Goal: Task Accomplishment & Management: Complete application form

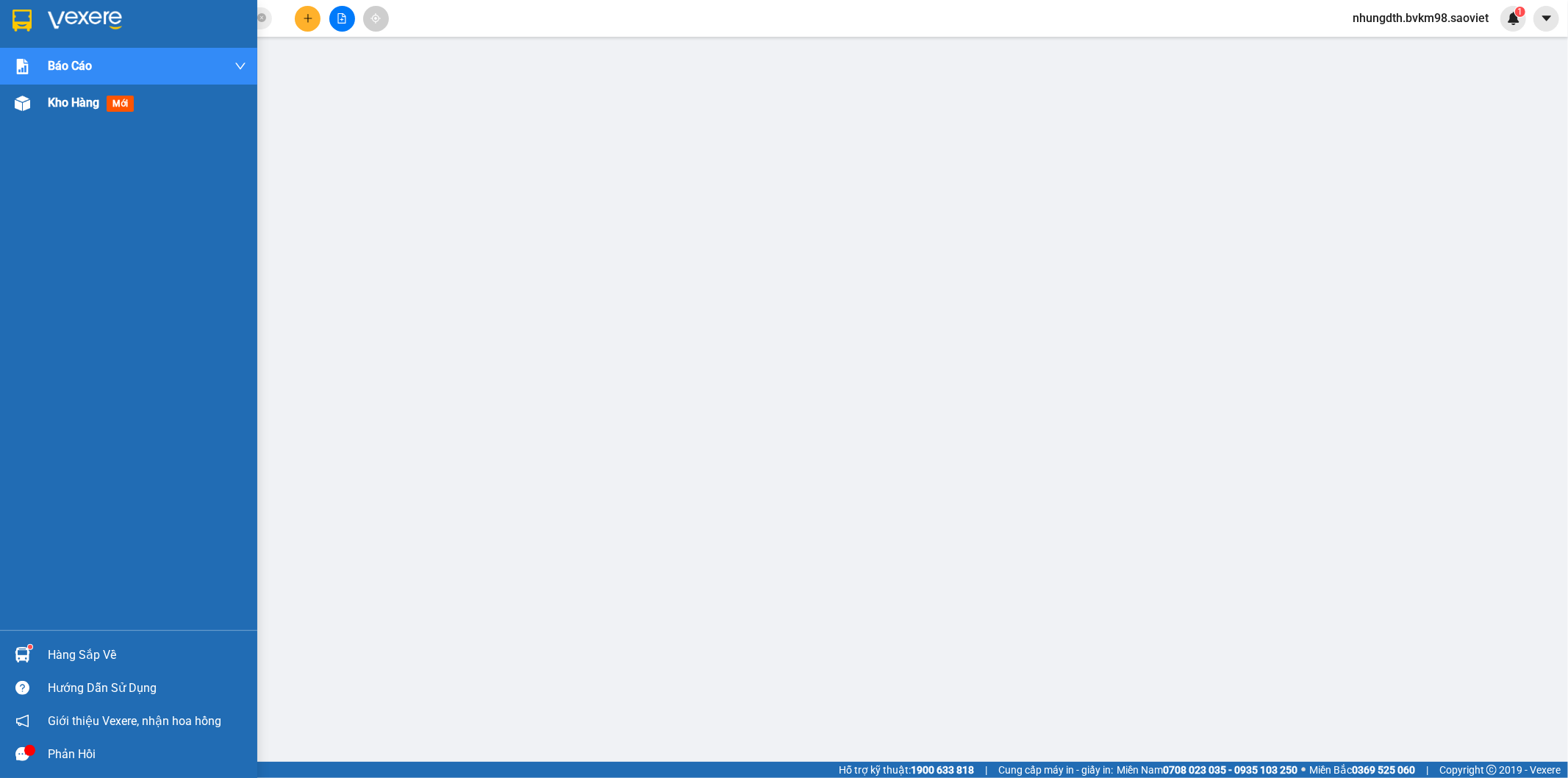
click at [41, 113] on div "Kho hàng mới" at bounding box center [128, 103] width 257 height 37
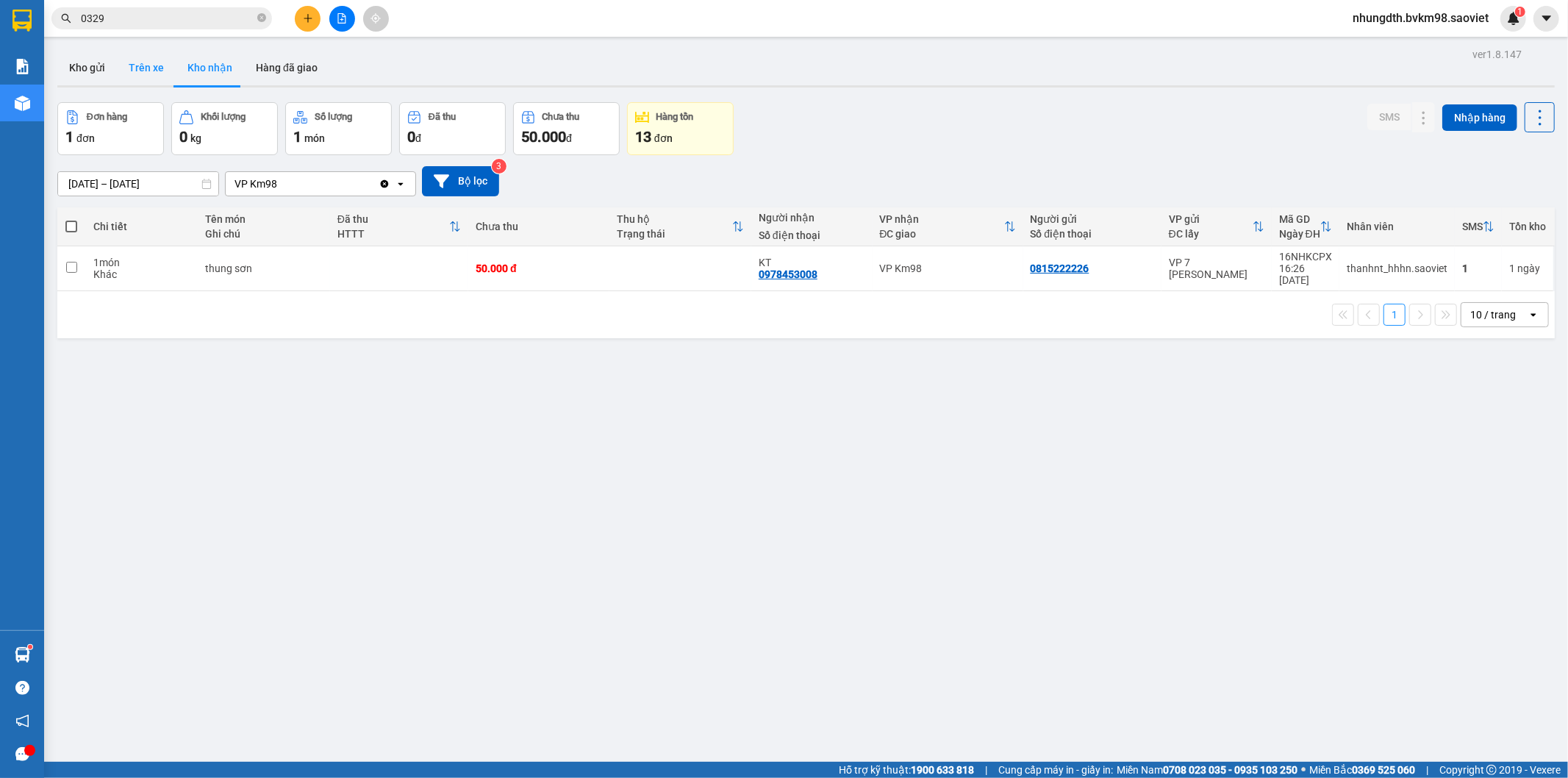
click at [144, 56] on button "Trên xe" at bounding box center [146, 67] width 59 height 35
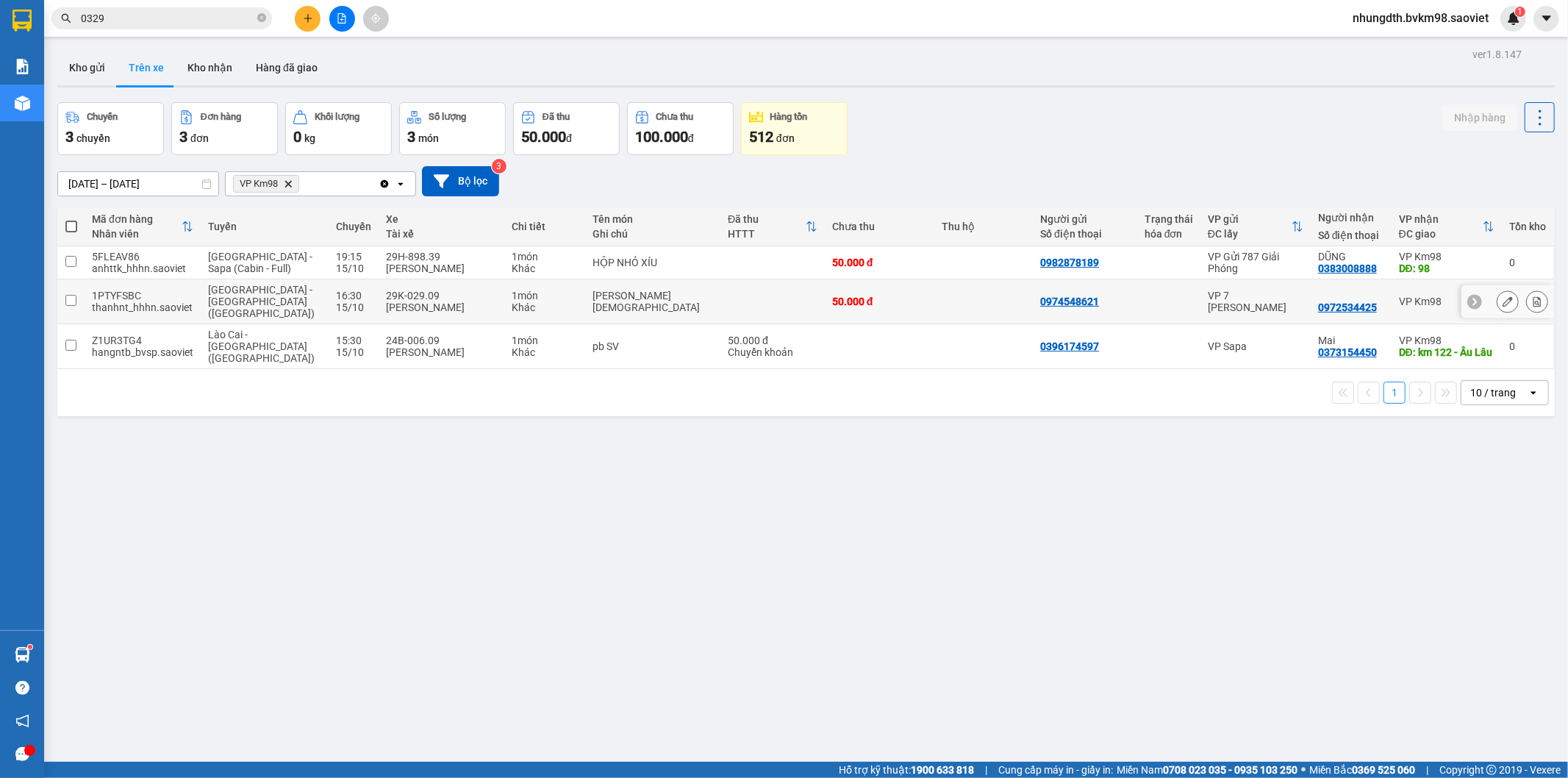
click at [720, 299] on td at bounding box center [773, 301] width 105 height 45
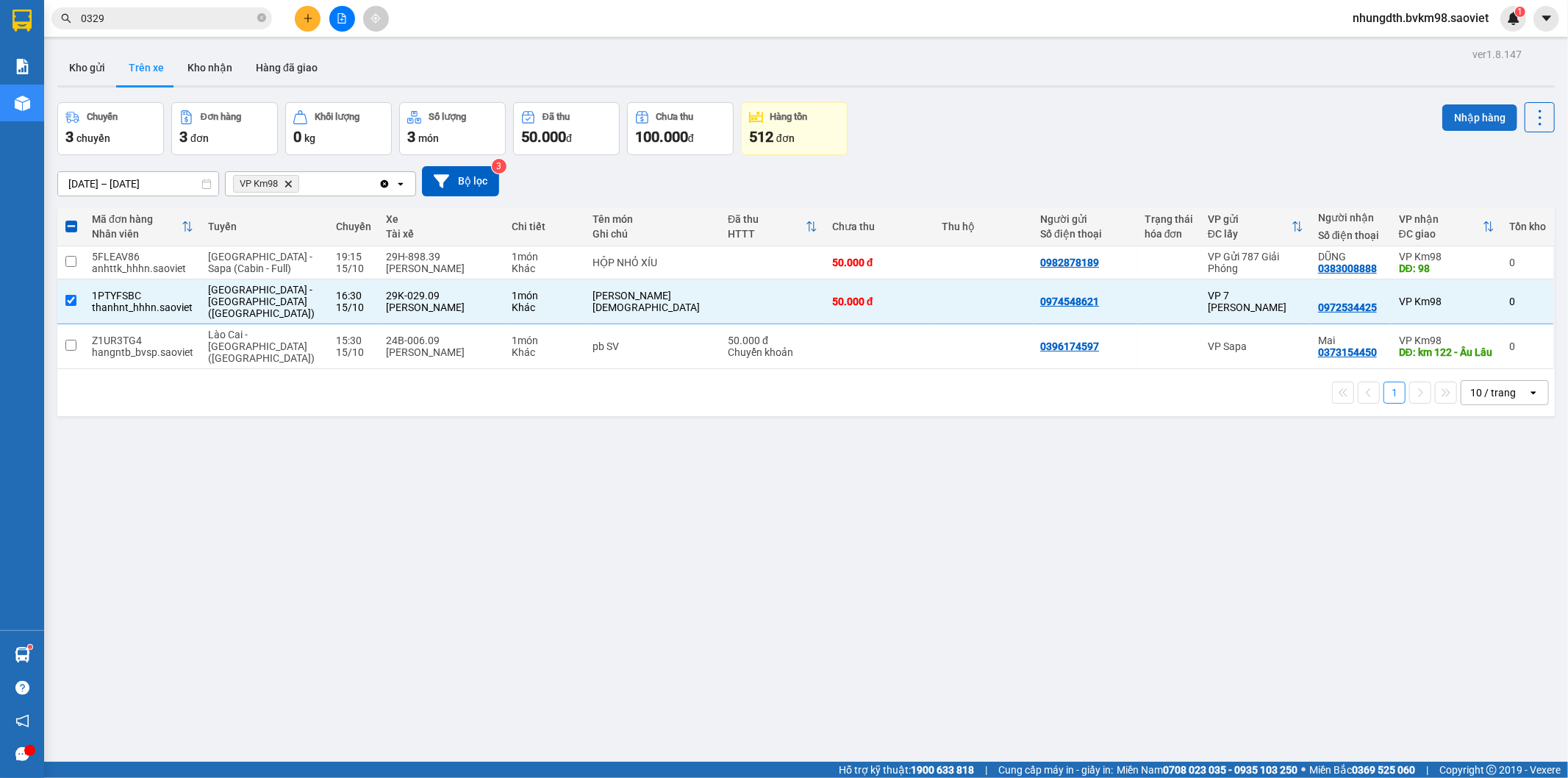
click at [1464, 108] on button "Nhập hàng" at bounding box center [1480, 118] width 75 height 26
checkbox input "false"
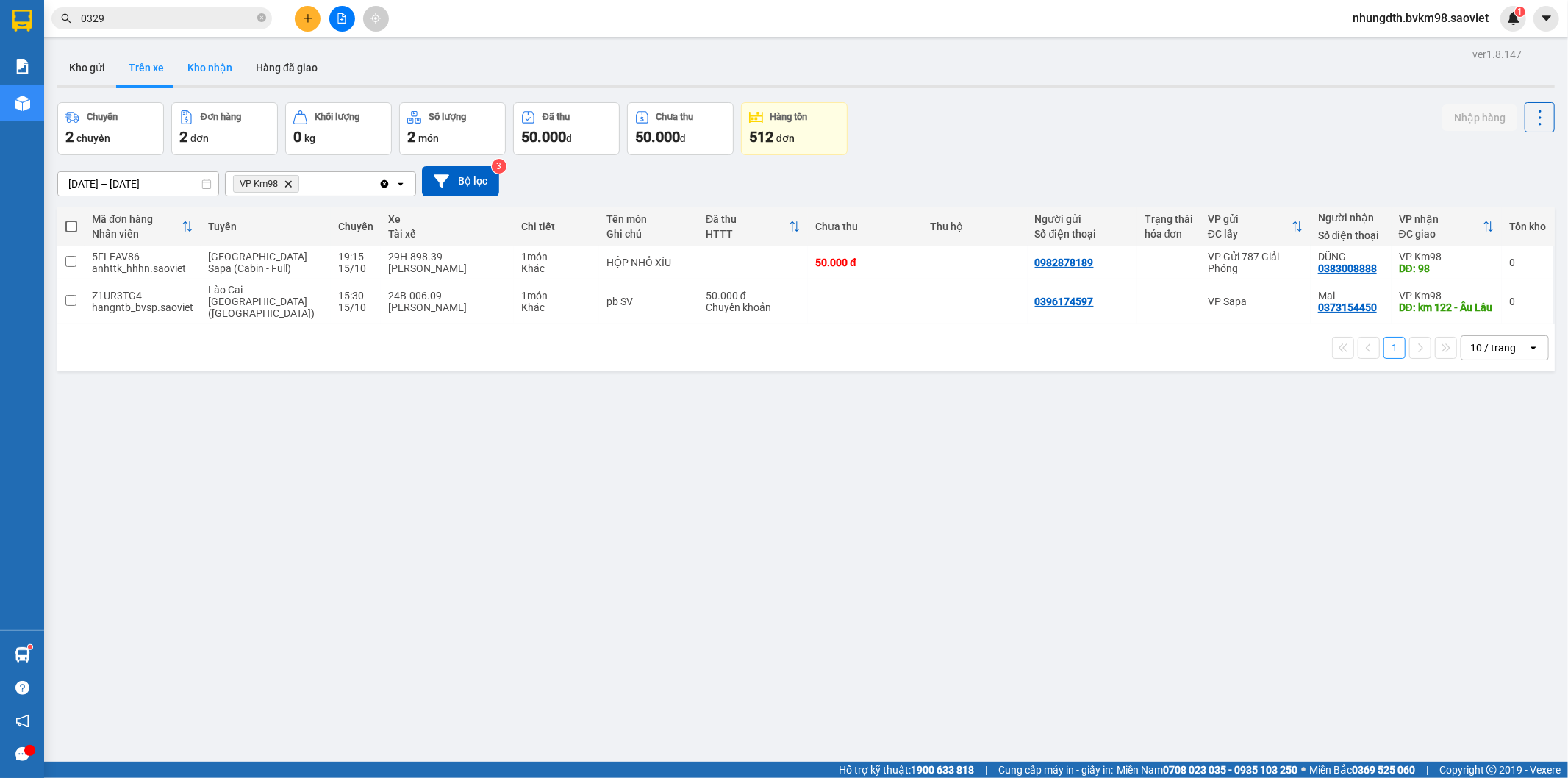
click at [209, 66] on button "Kho nhận" at bounding box center [210, 67] width 69 height 35
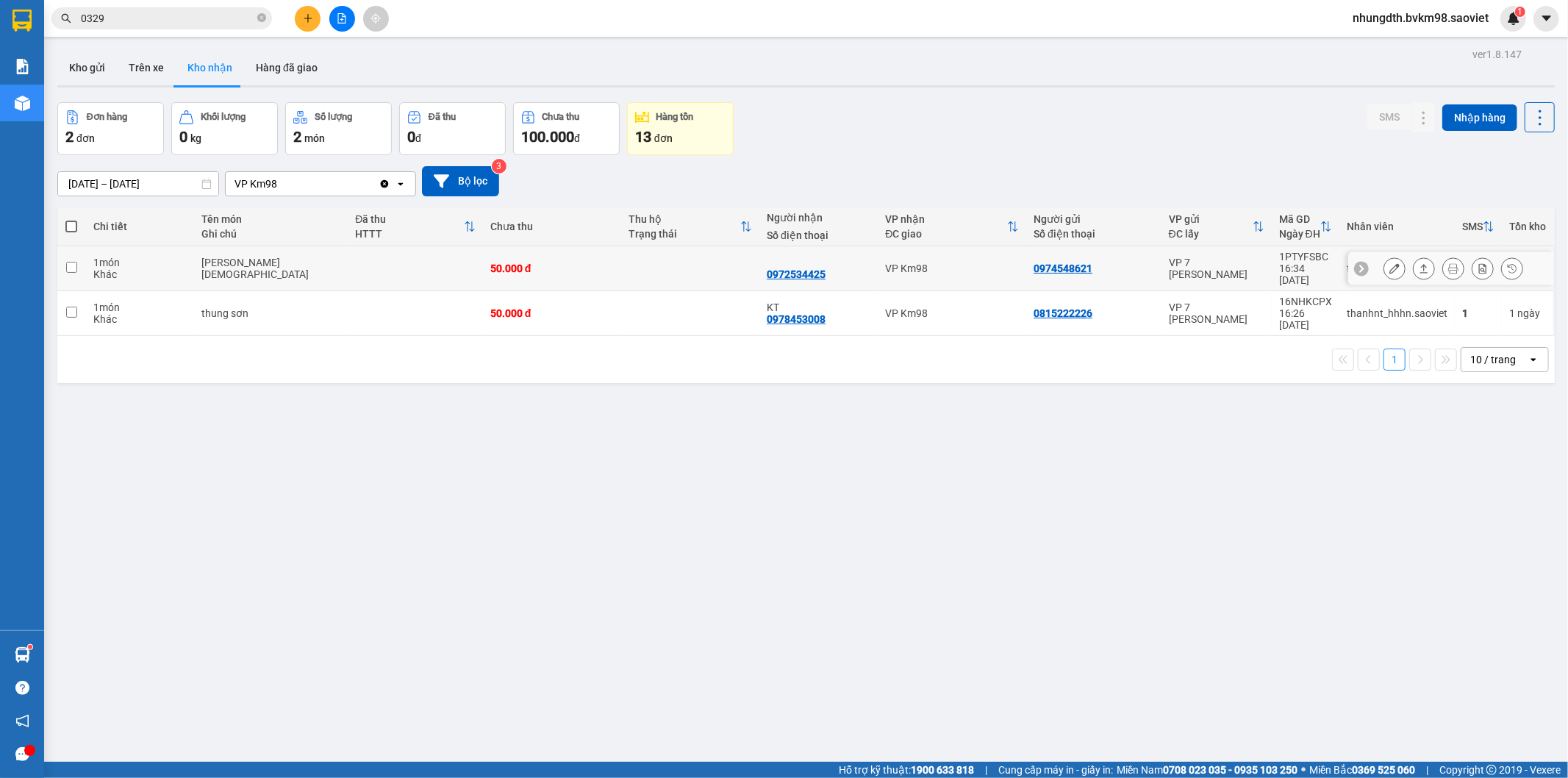
click at [292, 269] on td "[PERSON_NAME][DEMOGRAPHIC_DATA]" at bounding box center [271, 269] width 154 height 45
checkbox input "true"
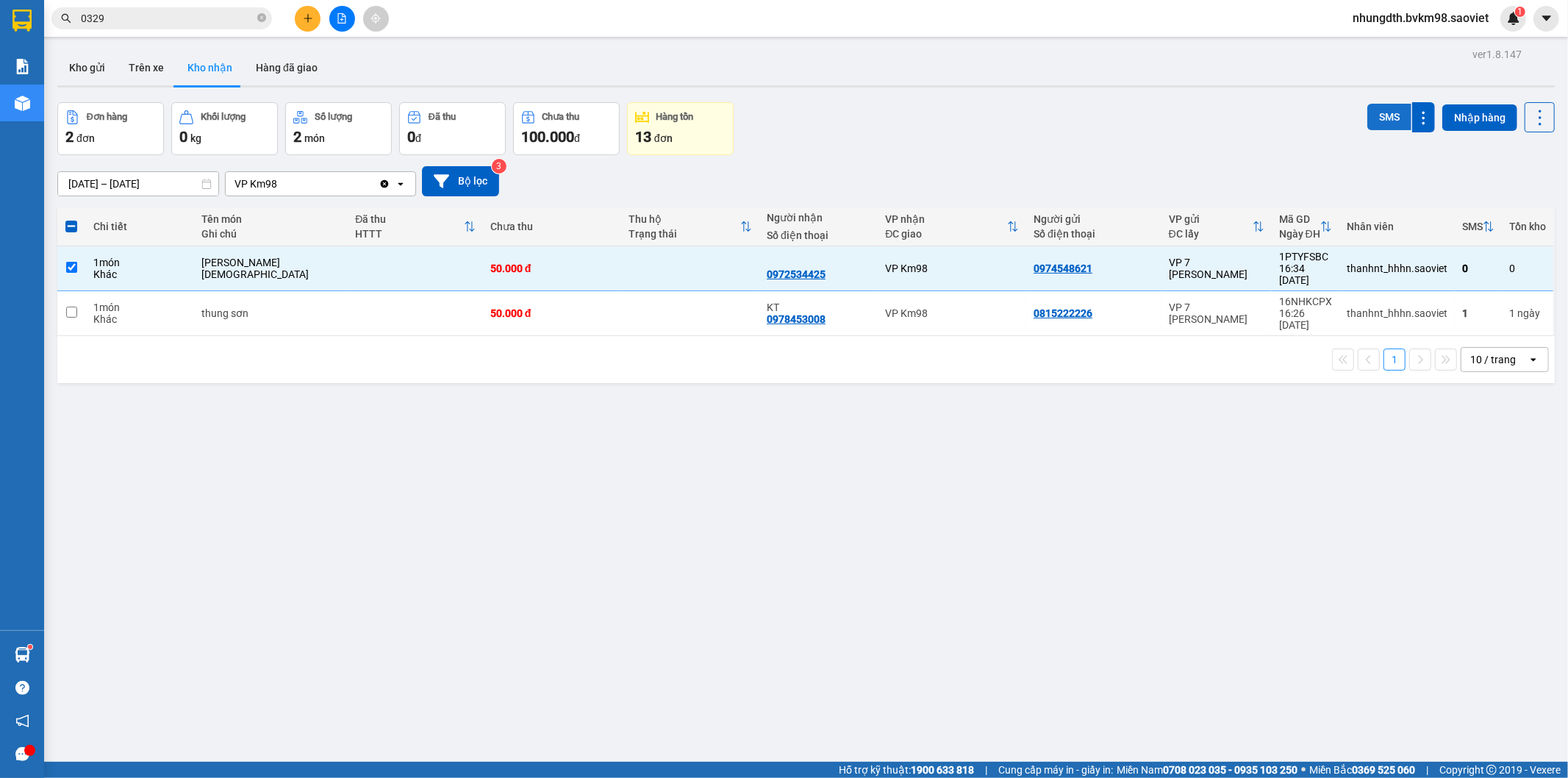
click at [1375, 116] on button "SMS" at bounding box center [1390, 117] width 44 height 26
click at [1390, 263] on icon at bounding box center [1395, 268] width 11 height 11
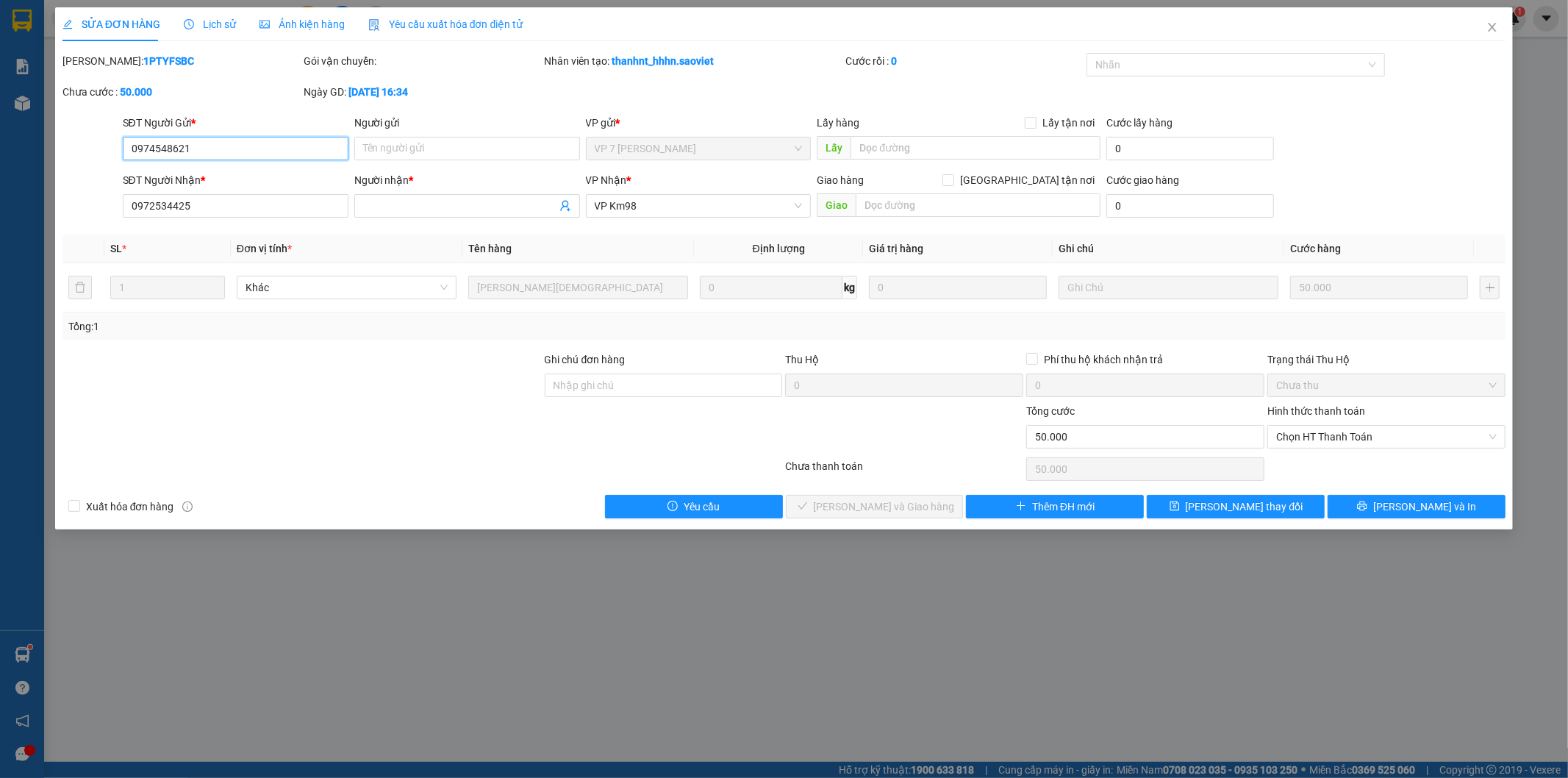
type input "0974548621"
type input "0972534425"
type input "0"
type input "50.000"
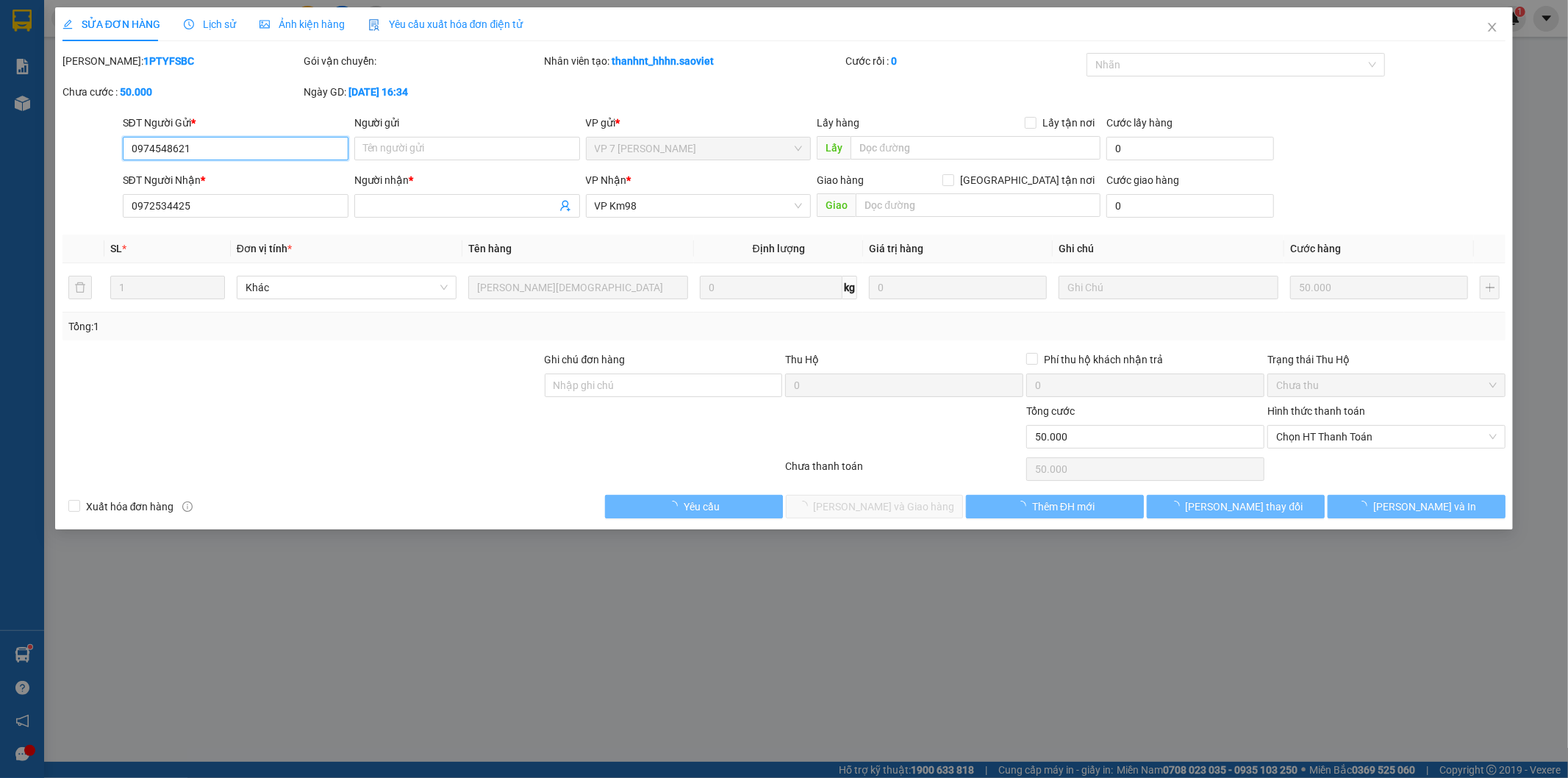
click at [1401, 438] on span "Chọn HT Thanh Toán" at bounding box center [1387, 436] width 220 height 22
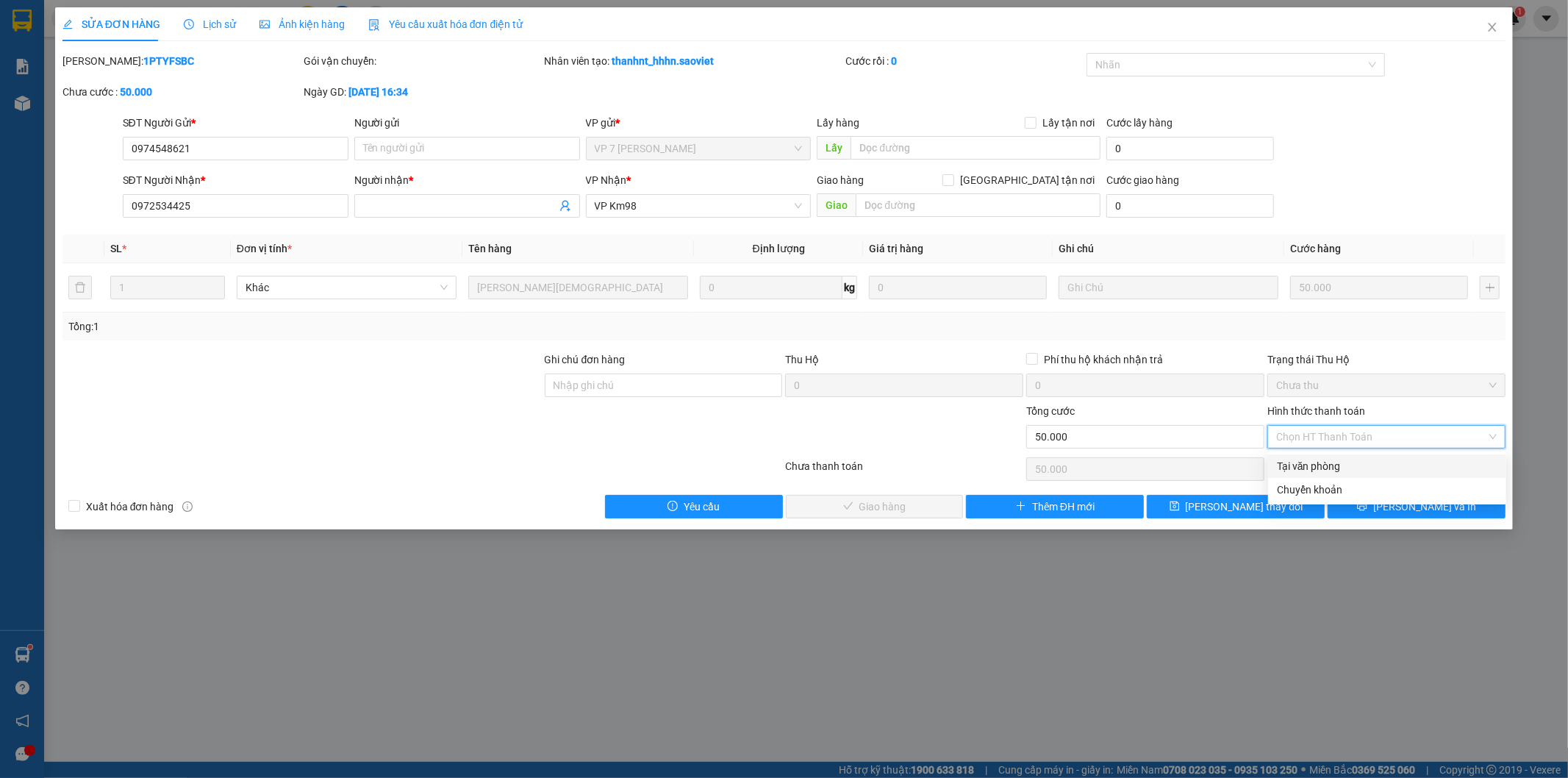
click at [1391, 470] on div "Tại văn phòng" at bounding box center [1388, 466] width 220 height 16
type input "0"
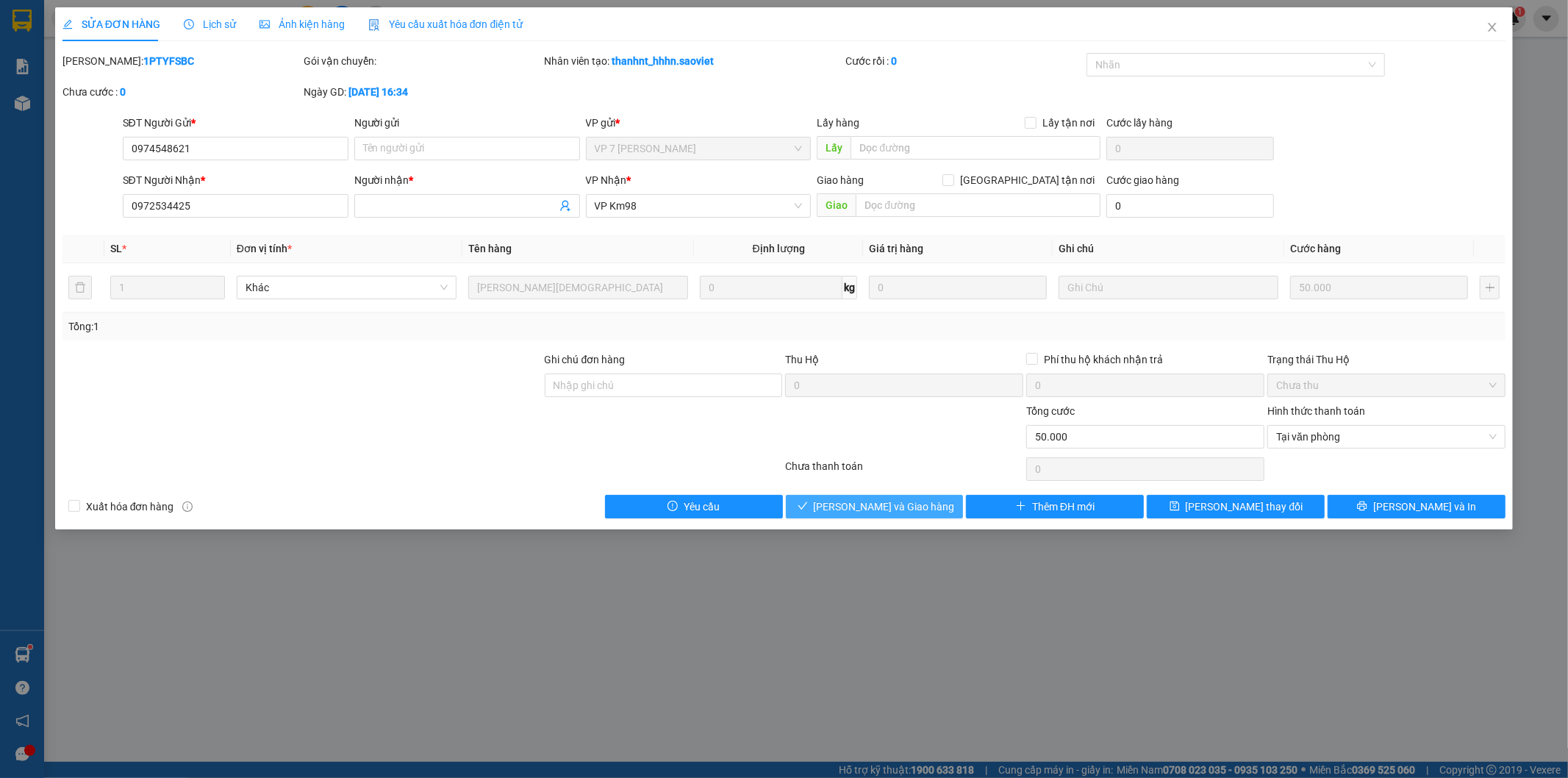
click at [853, 510] on span "[PERSON_NAME] và Giao hàng" at bounding box center [884, 506] width 141 height 16
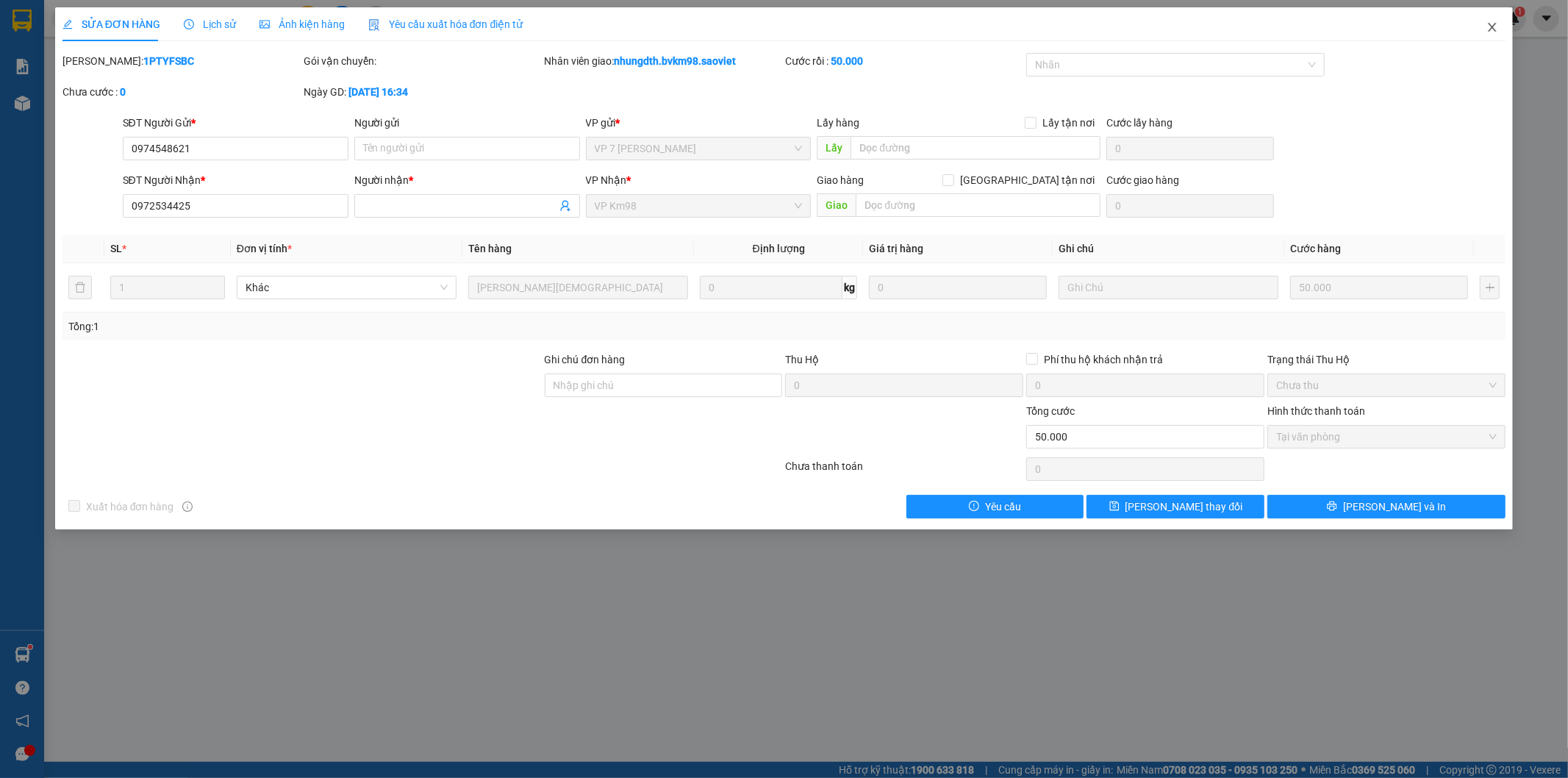
click at [1490, 31] on icon "close" at bounding box center [1493, 27] width 8 height 9
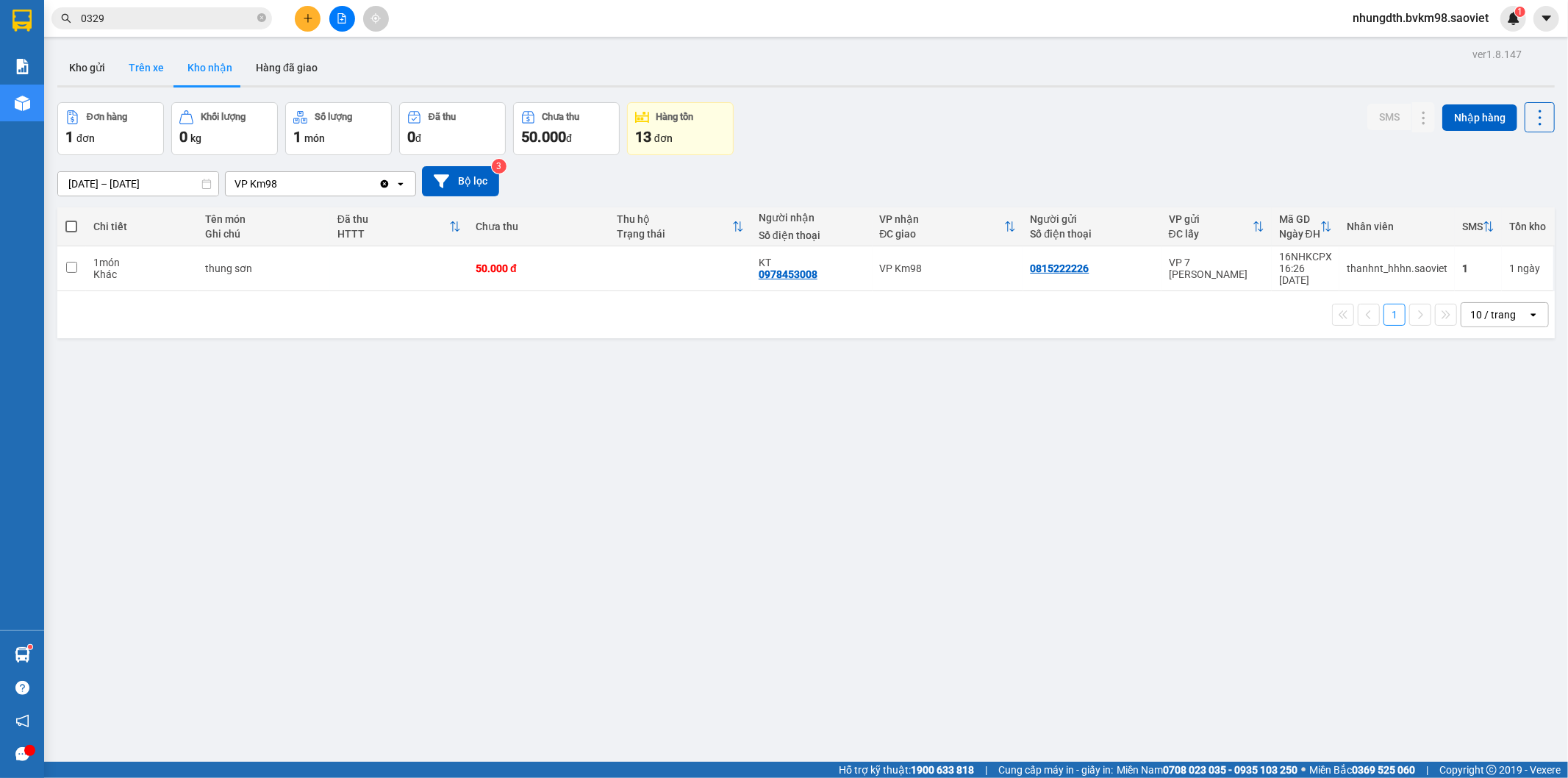
click at [140, 60] on button "Trên xe" at bounding box center [146, 67] width 59 height 35
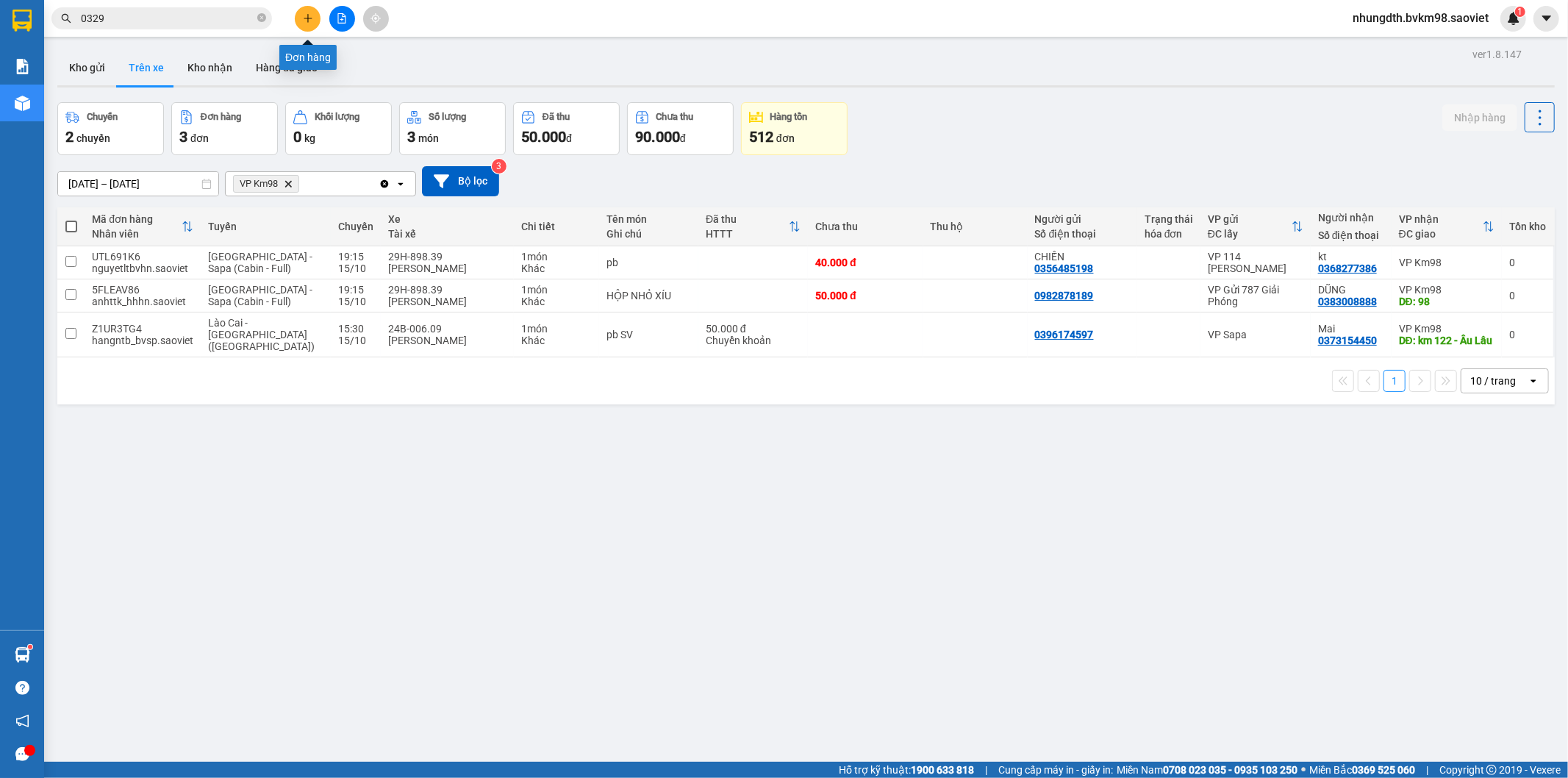
click at [305, 16] on icon "plus" at bounding box center [308, 18] width 11 height 11
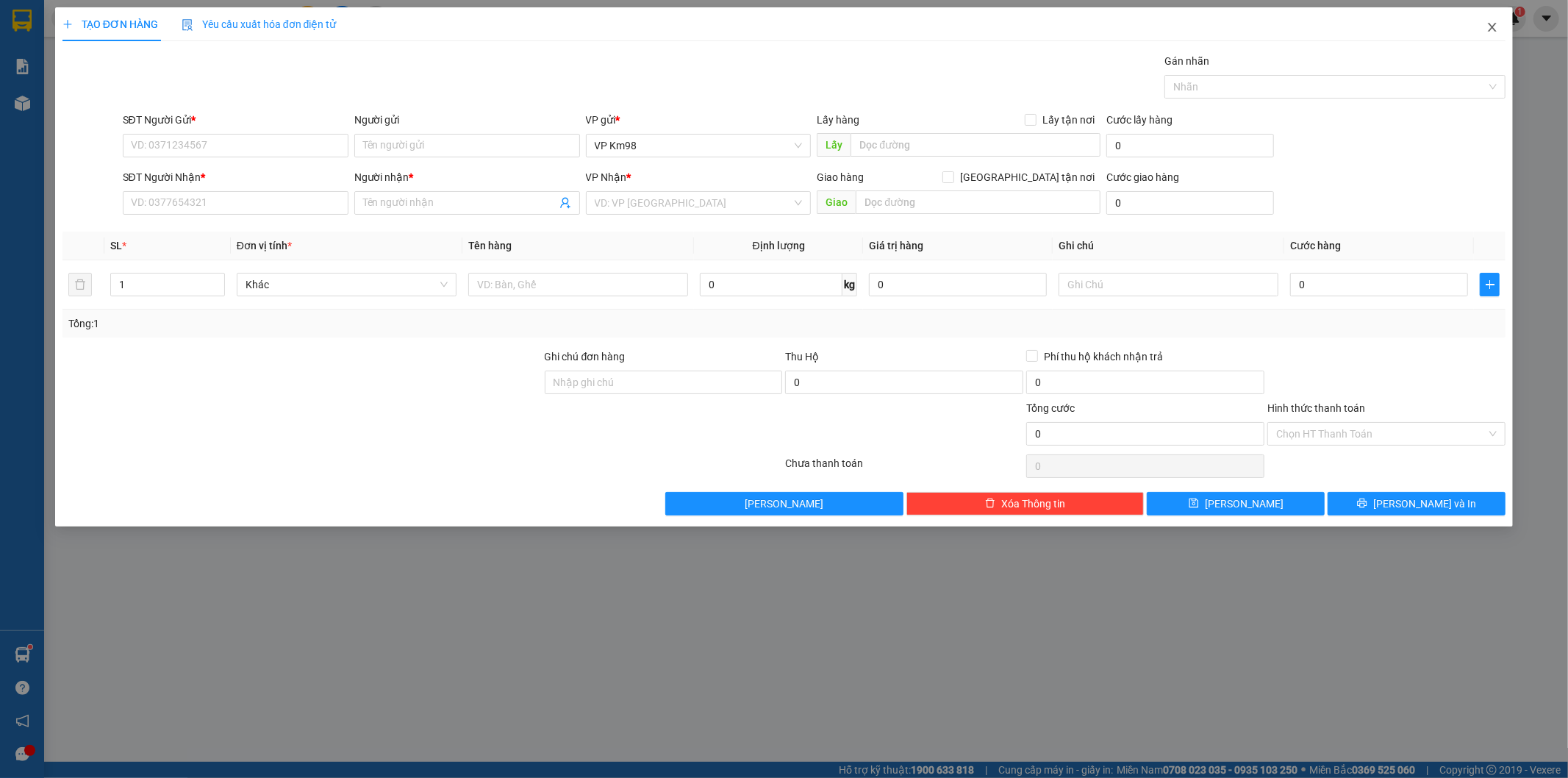
click at [1493, 26] on icon "close" at bounding box center [1493, 27] width 8 height 9
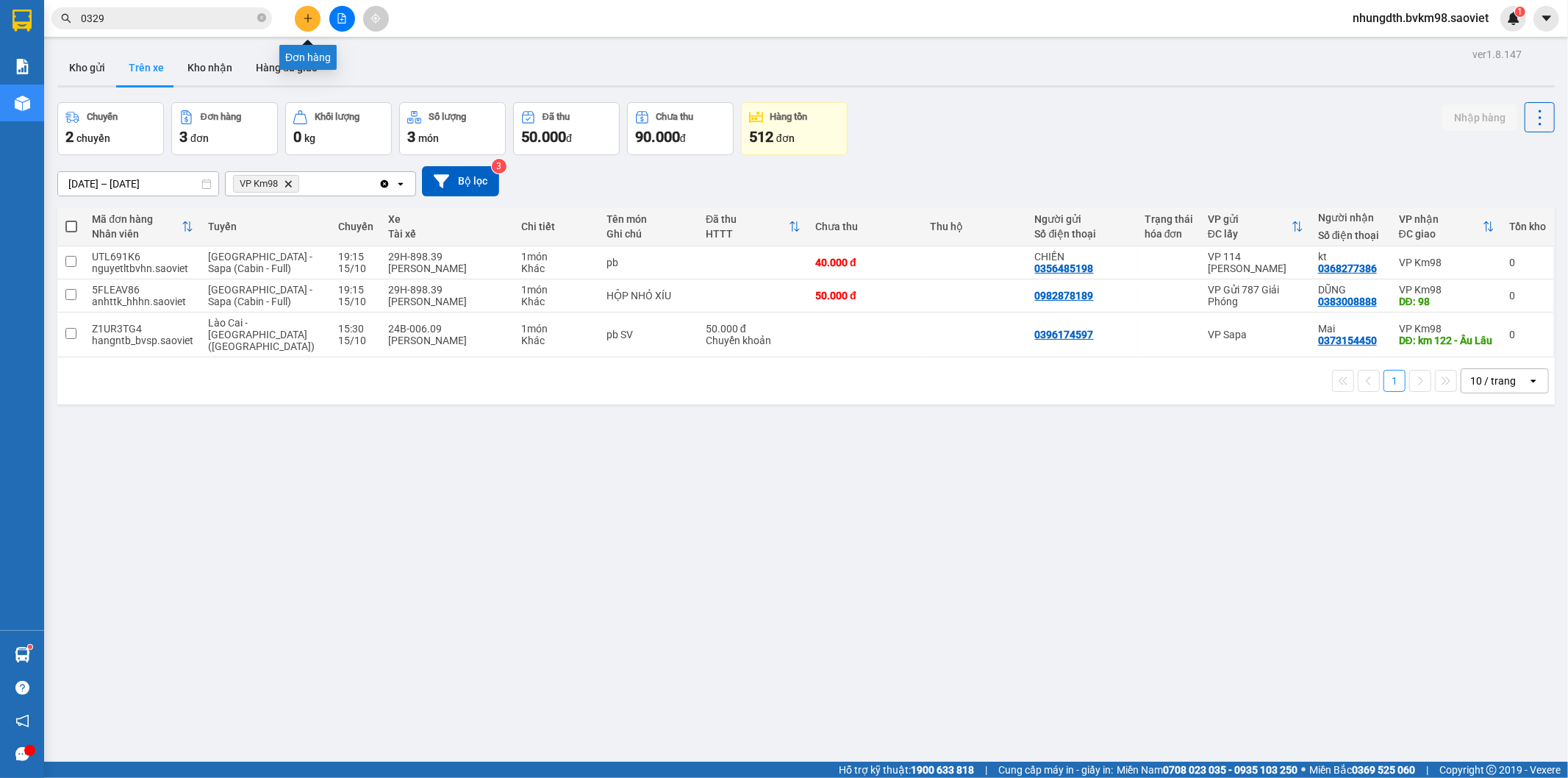
click at [297, 19] on button at bounding box center [308, 19] width 26 height 26
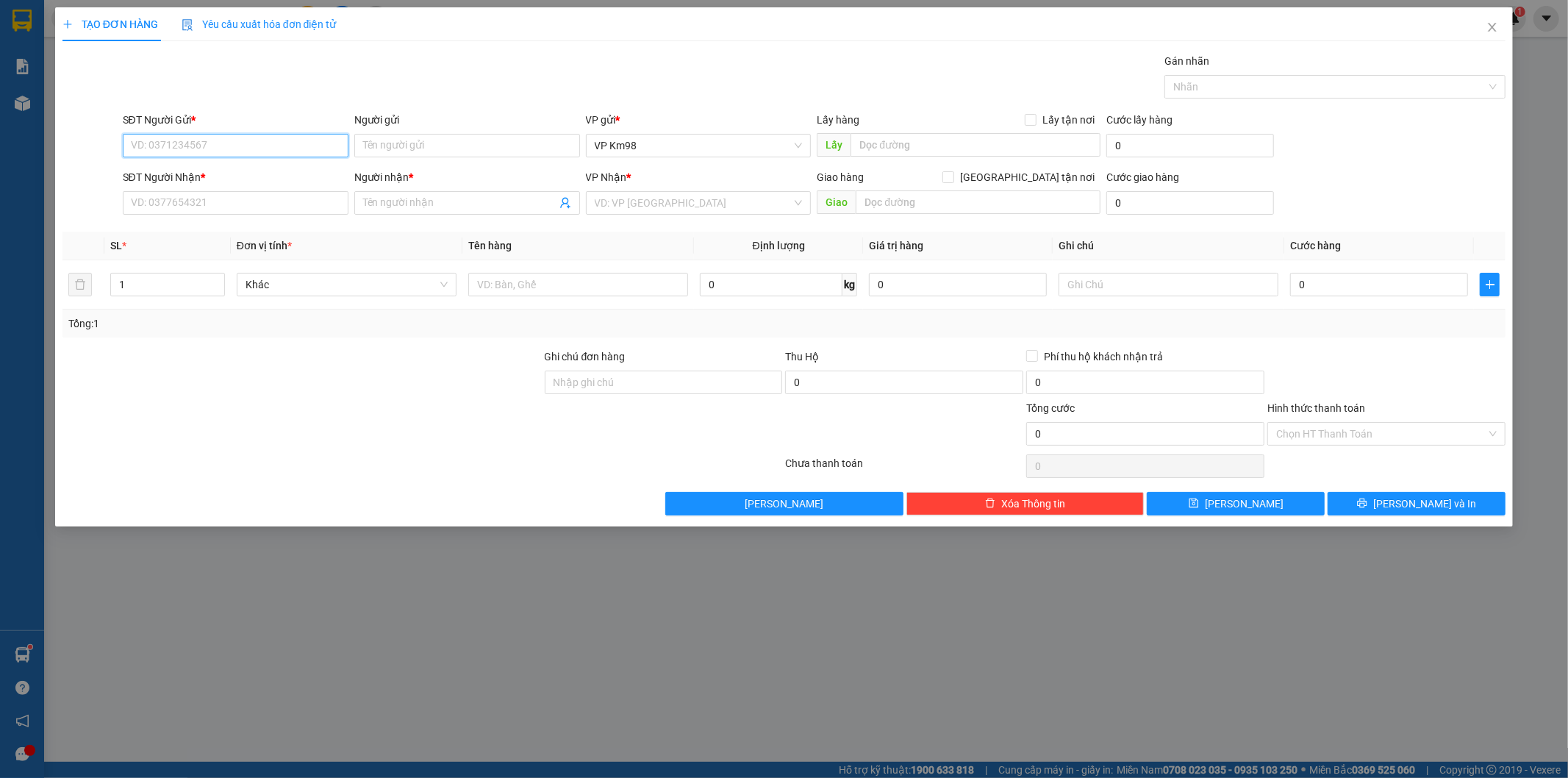
click at [225, 144] on input "SĐT Người Gửi *" at bounding box center [235, 145] width 225 height 24
type input "0982576398"
click at [228, 167] on div "0982576398 - kt" at bounding box center [235, 175] width 208 height 16
type input "kt"
type input "0394378800"
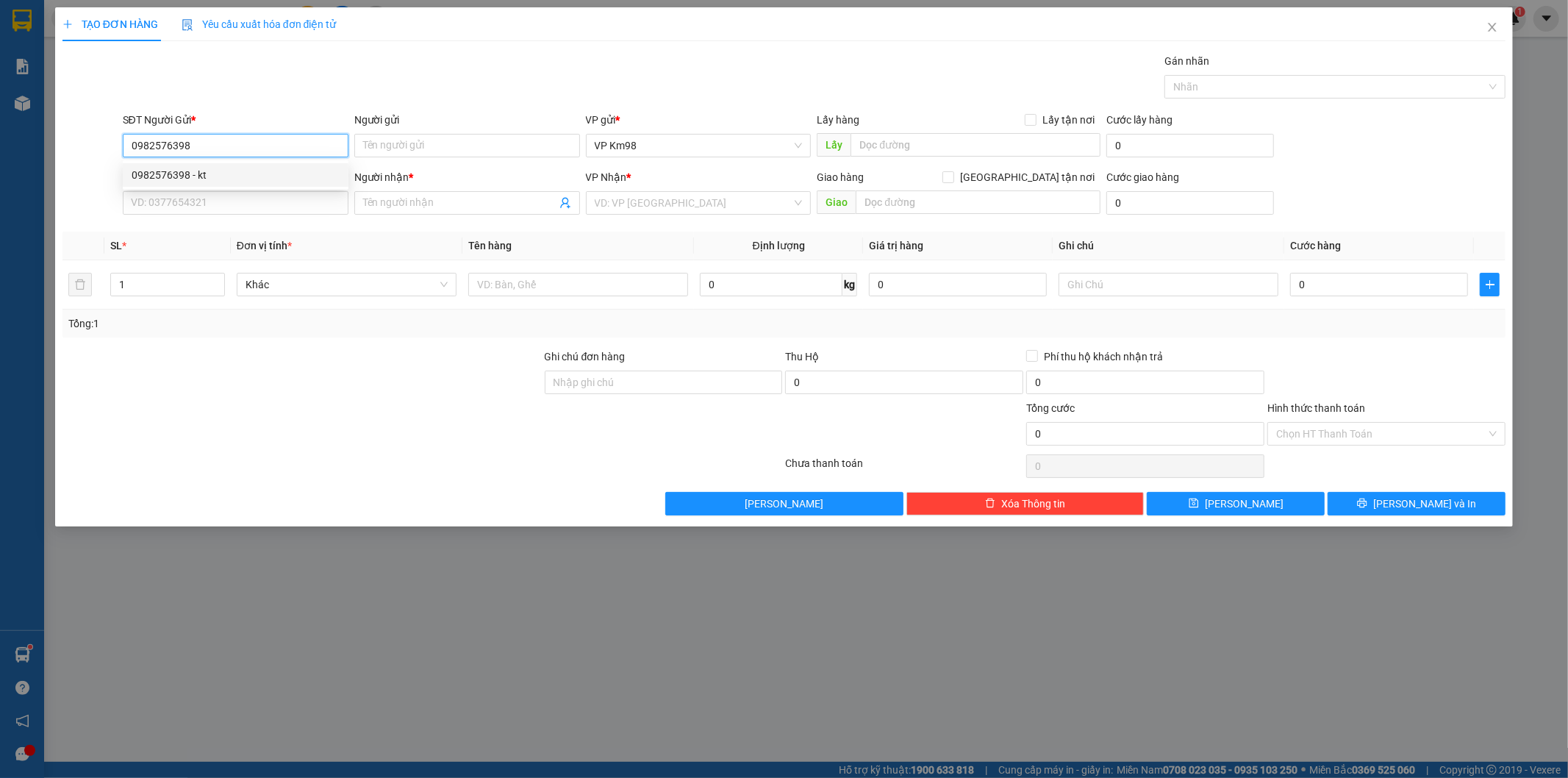
type input "kt"
type input "0982576398"
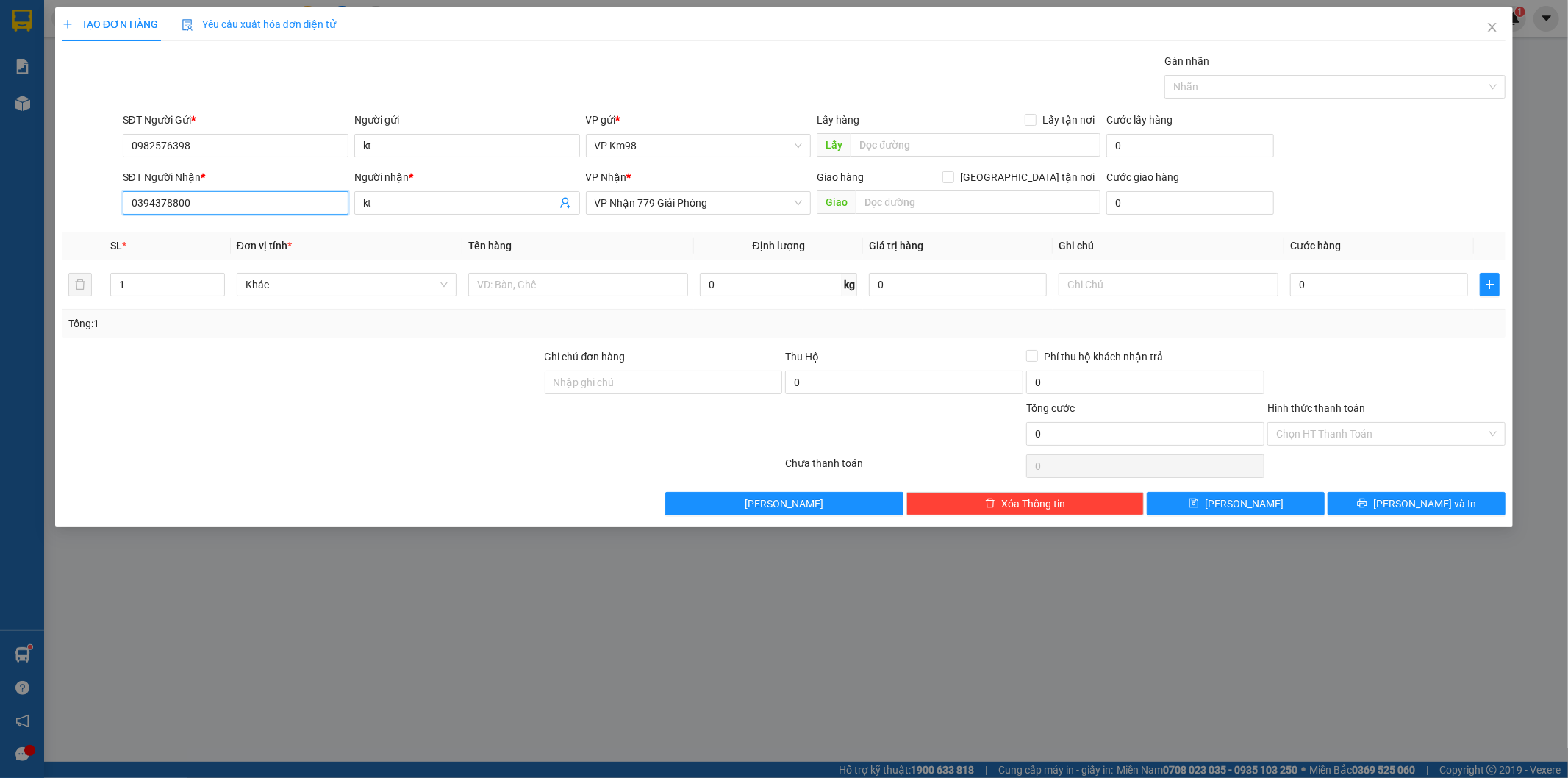
click at [228, 197] on input "0394378800" at bounding box center [235, 202] width 225 height 24
type input "0"
type input "0915933939"
click at [252, 232] on div "0915933939" at bounding box center [235, 233] width 208 height 16
type input "0915933939"
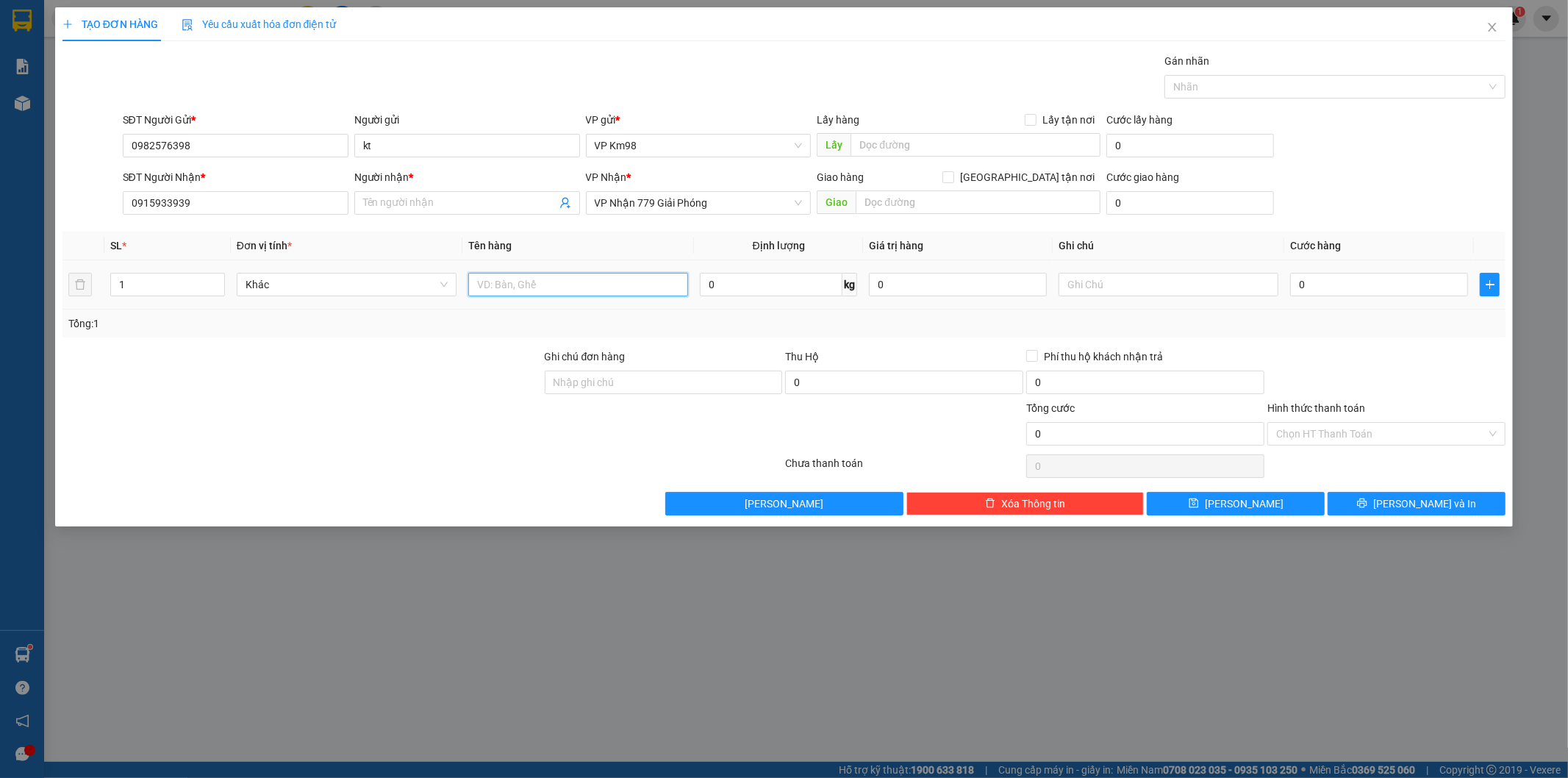
click at [488, 277] on input "text" at bounding box center [577, 284] width 220 height 24
type input "hộp nhỏ"
click at [1432, 289] on input "0" at bounding box center [1379, 284] width 178 height 24
type input "5"
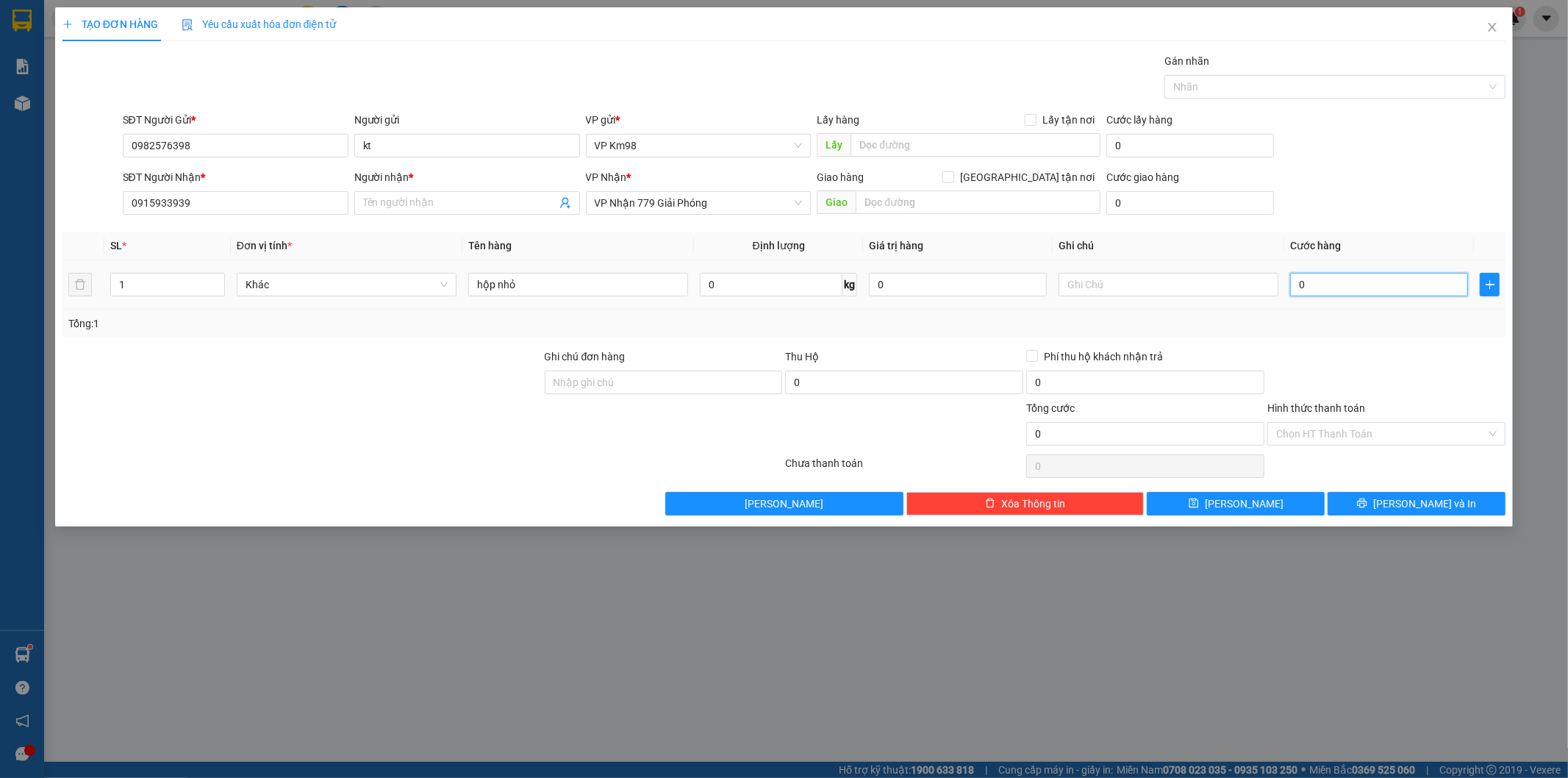
type input "5"
type input "50"
type input "500"
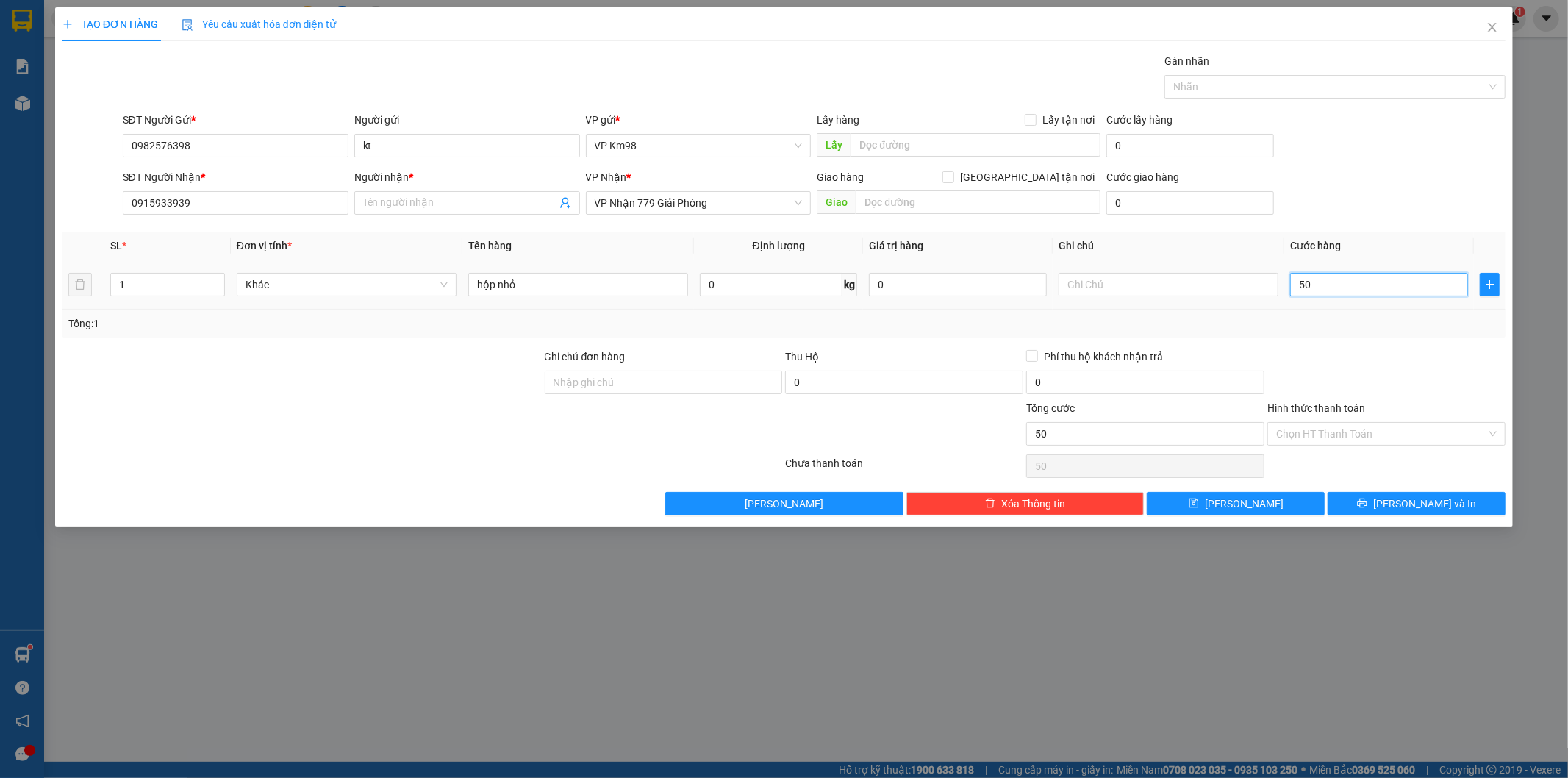
type input "500"
type input "5.000"
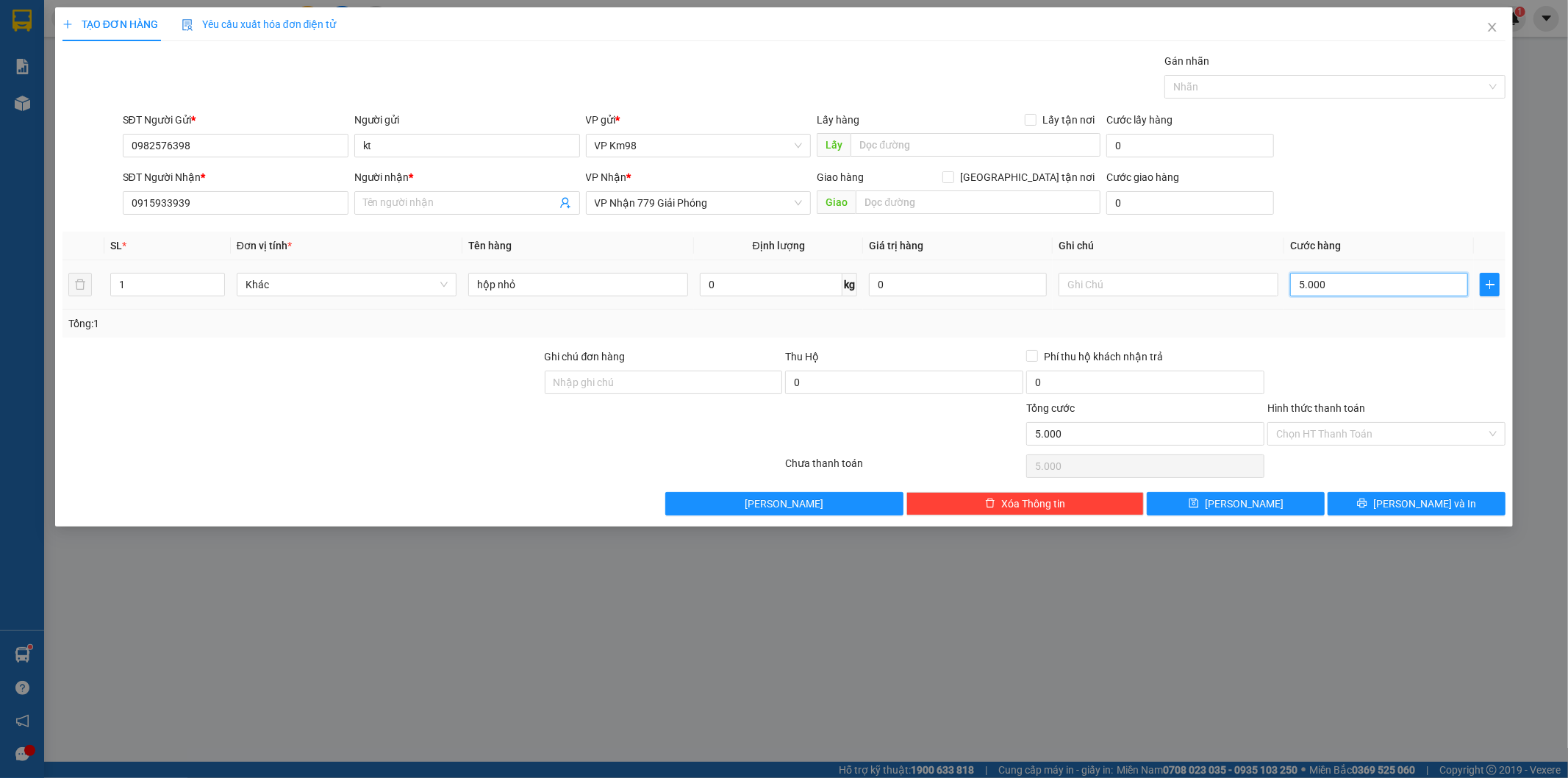
type input "50.000"
click at [1383, 513] on button "[PERSON_NAME] và In" at bounding box center [1417, 503] width 178 height 24
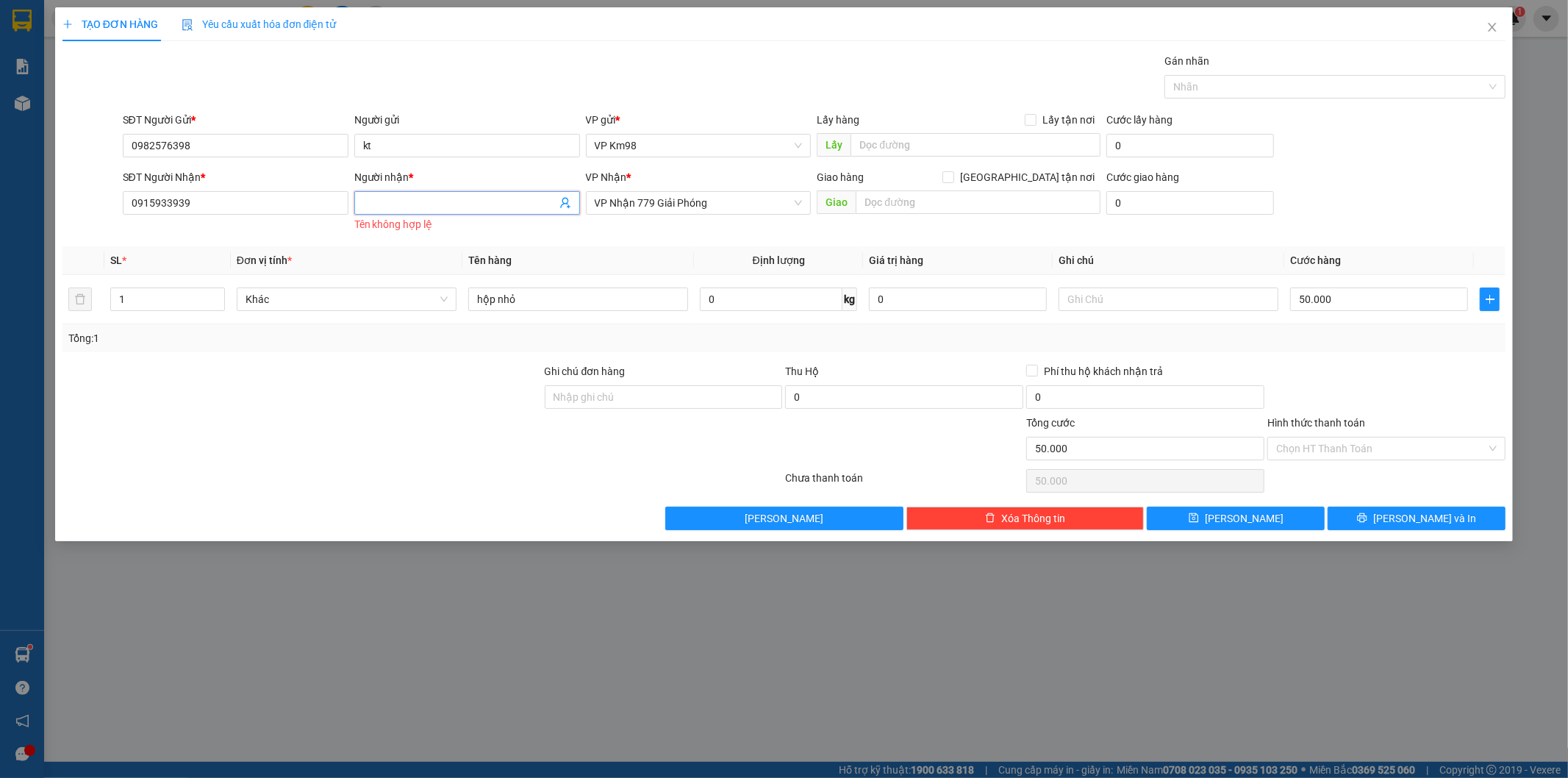
click at [456, 209] on input "Người nhận *" at bounding box center [460, 203] width 194 height 16
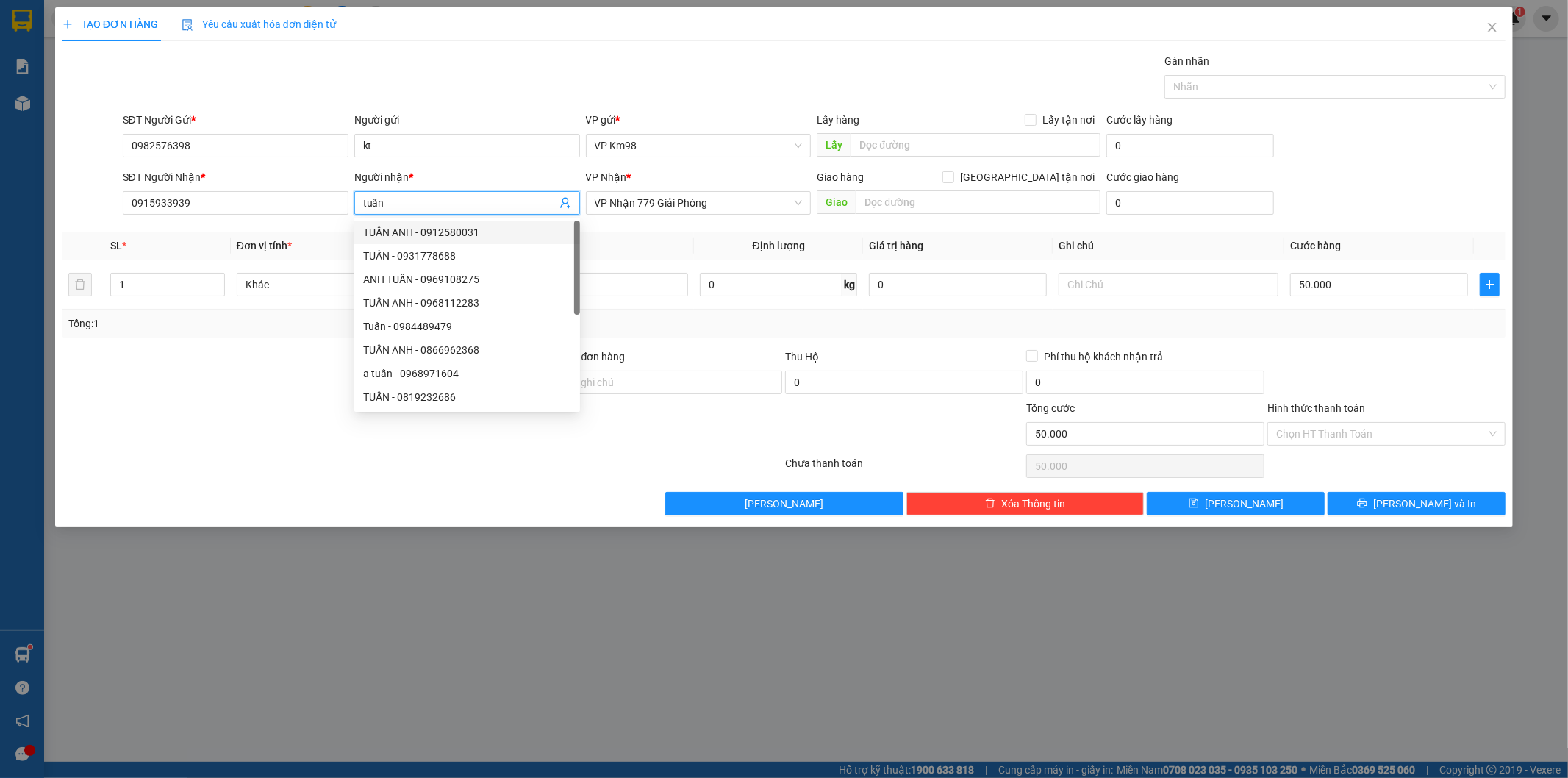
type input "tuấn"
click at [548, 563] on div "TẠO ĐƠN HÀNG Yêu cầu xuất hóa đơn điện tử Transit Pickup Surcharge Ids Transit …" at bounding box center [784, 389] width 1568 height 778
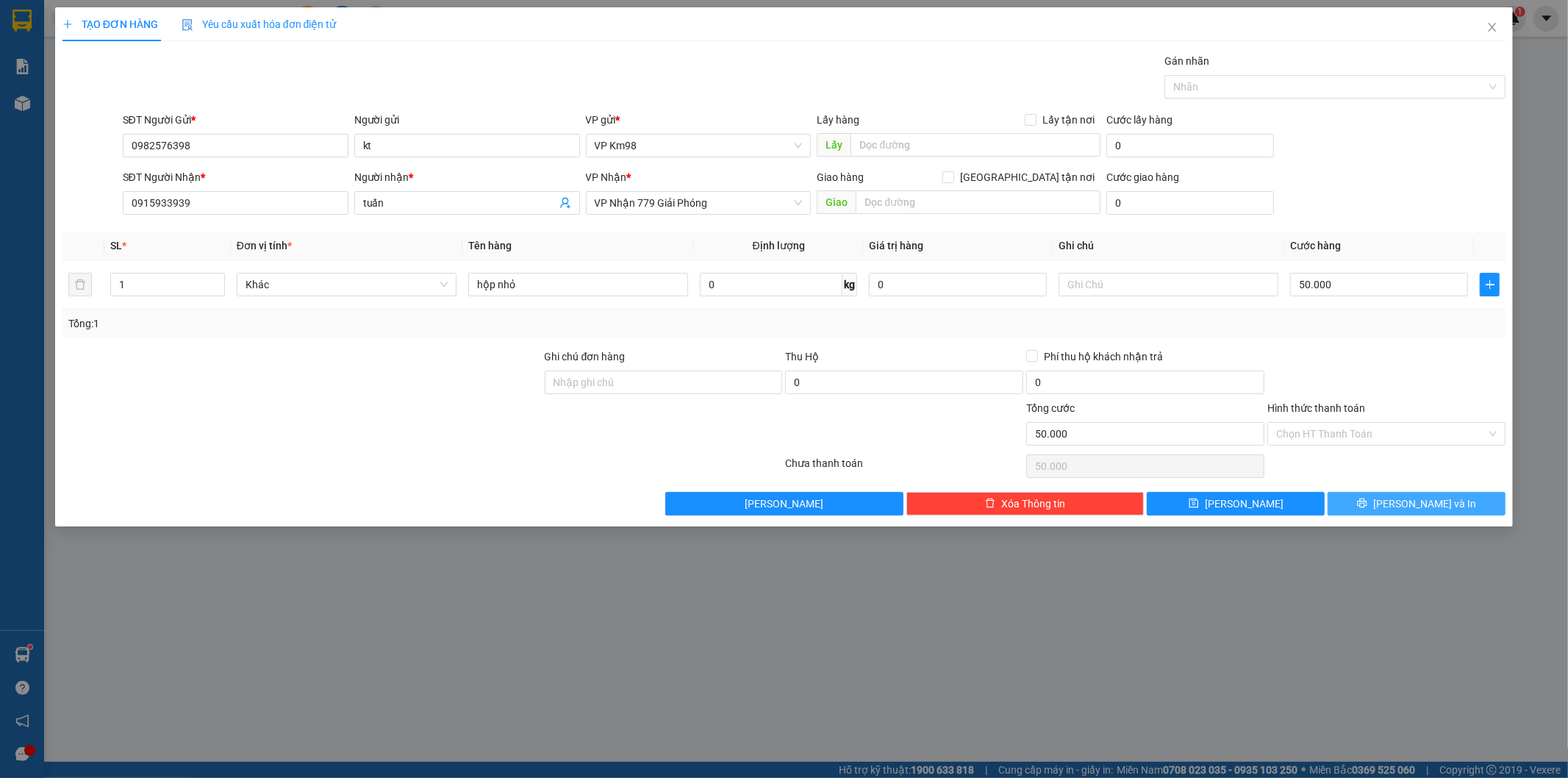
click at [1400, 509] on button "[PERSON_NAME] và In" at bounding box center [1417, 503] width 178 height 24
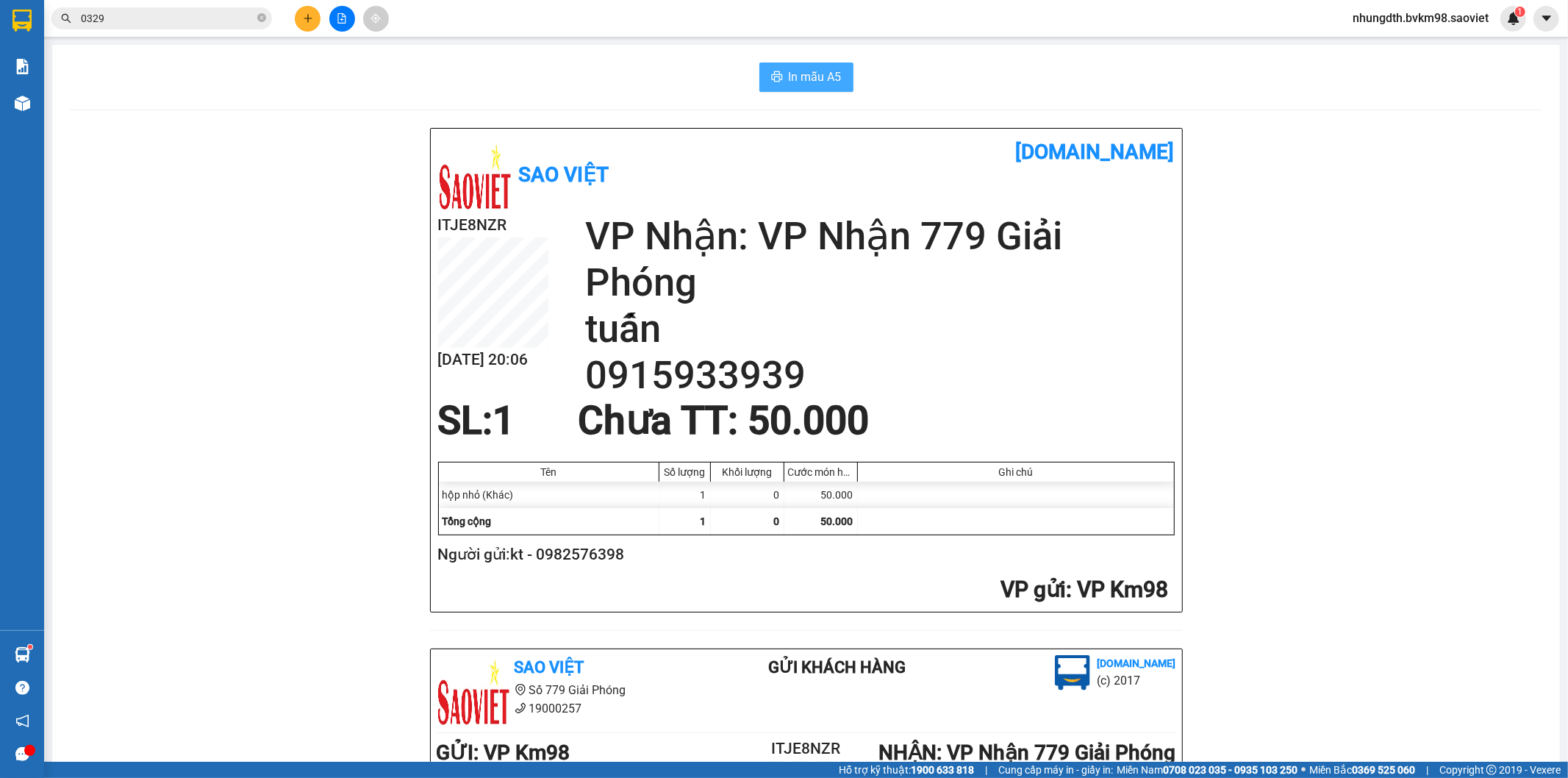
click at [781, 84] on button "In mẫu A5" at bounding box center [806, 78] width 94 height 29
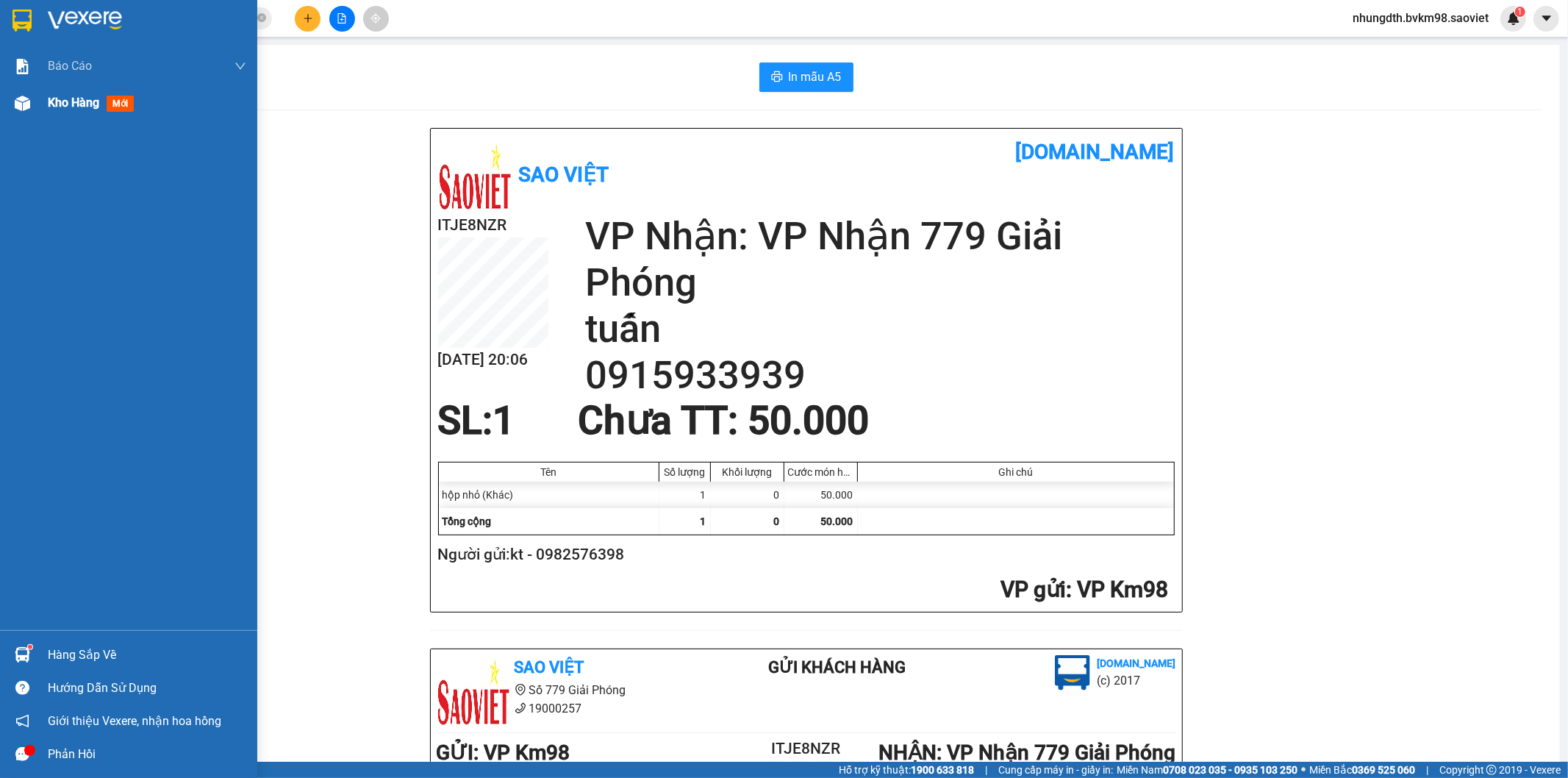
click at [16, 118] on div "Kho hàng mới" at bounding box center [128, 103] width 257 height 37
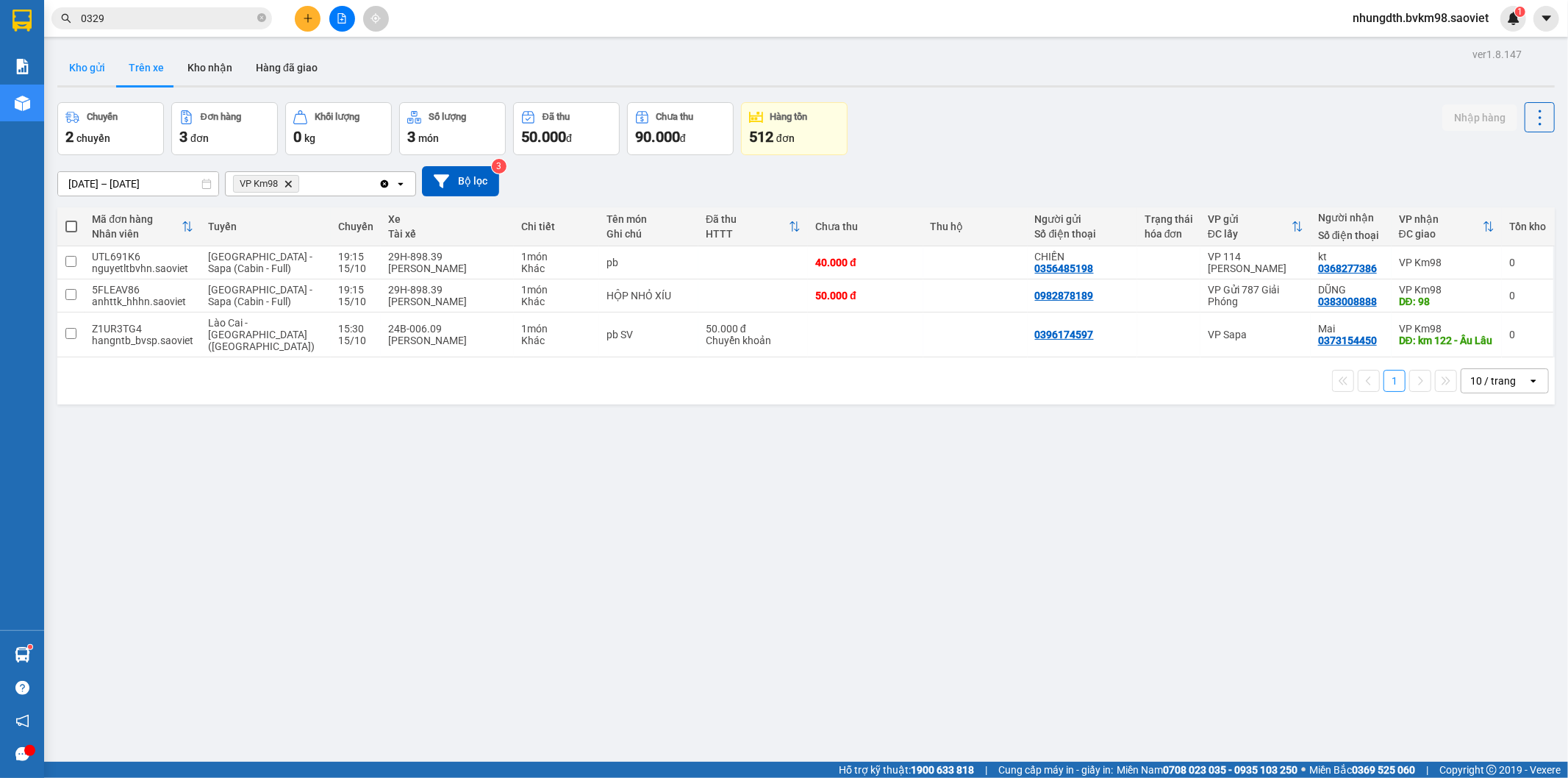
click at [105, 70] on button "Kho gửi" at bounding box center [87, 67] width 60 height 35
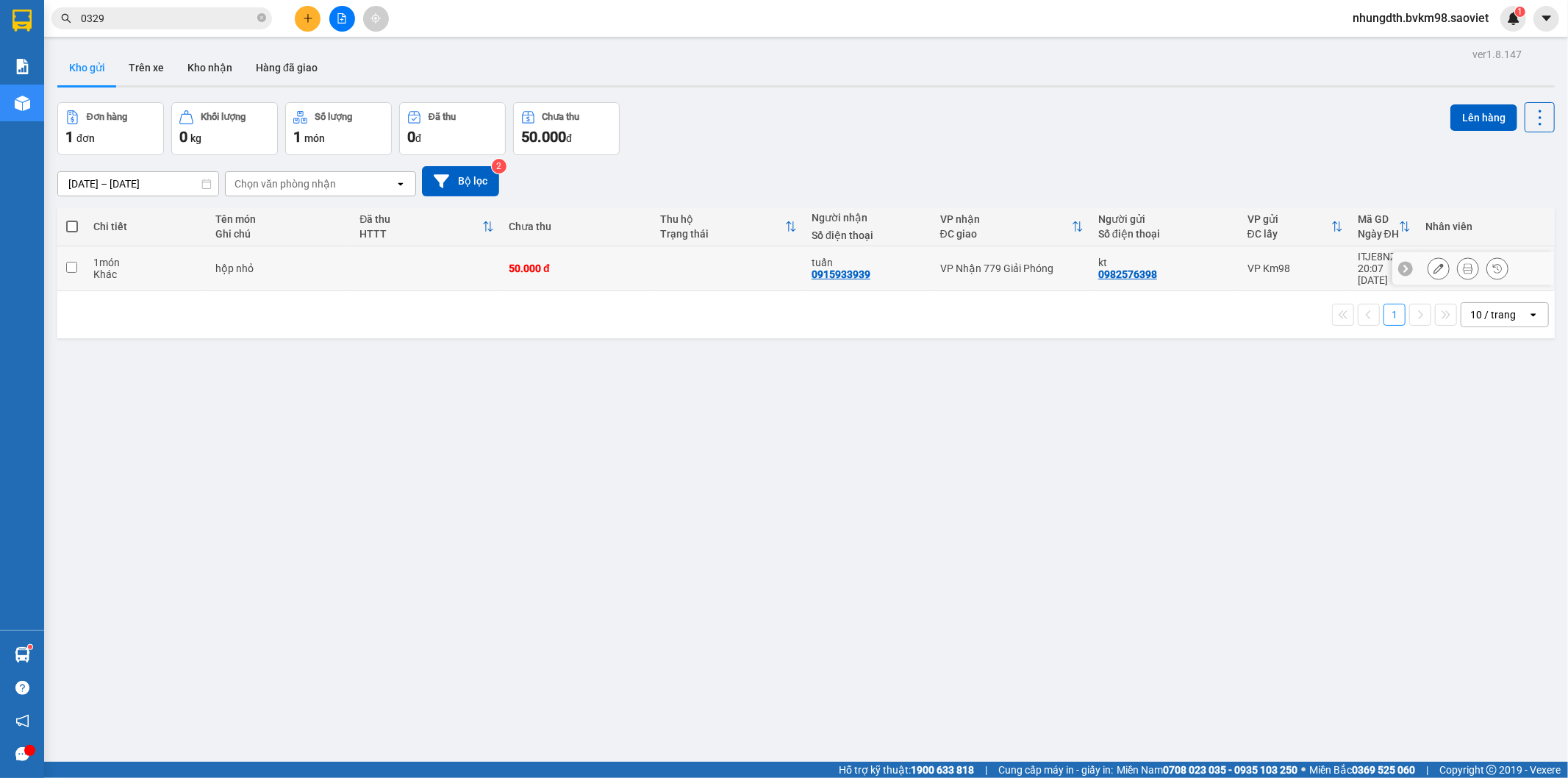
click at [200, 257] on td "1 món Khác" at bounding box center [146, 269] width 122 height 45
checkbox input "true"
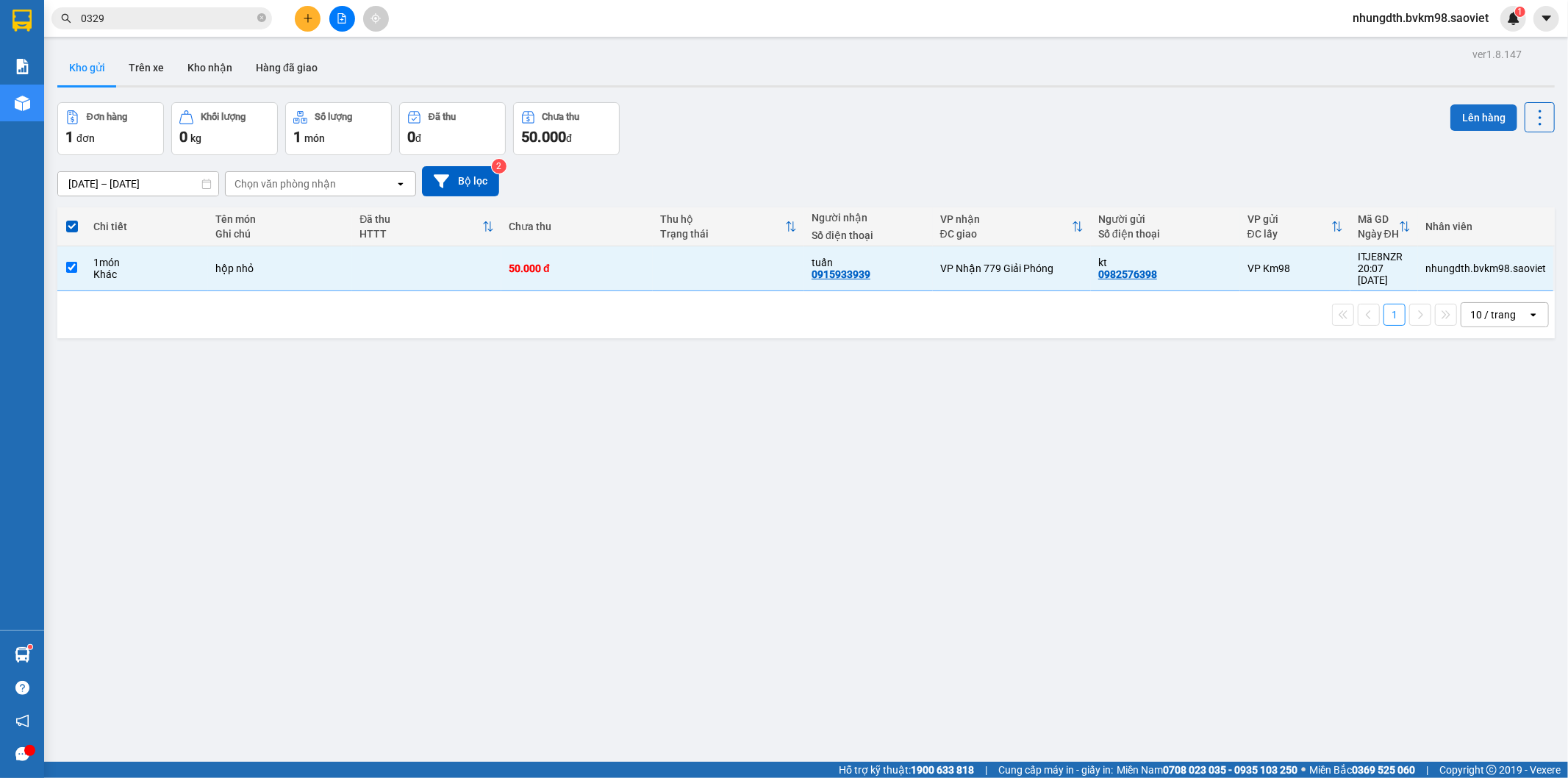
click at [1460, 118] on button "Lên hàng" at bounding box center [1484, 118] width 67 height 26
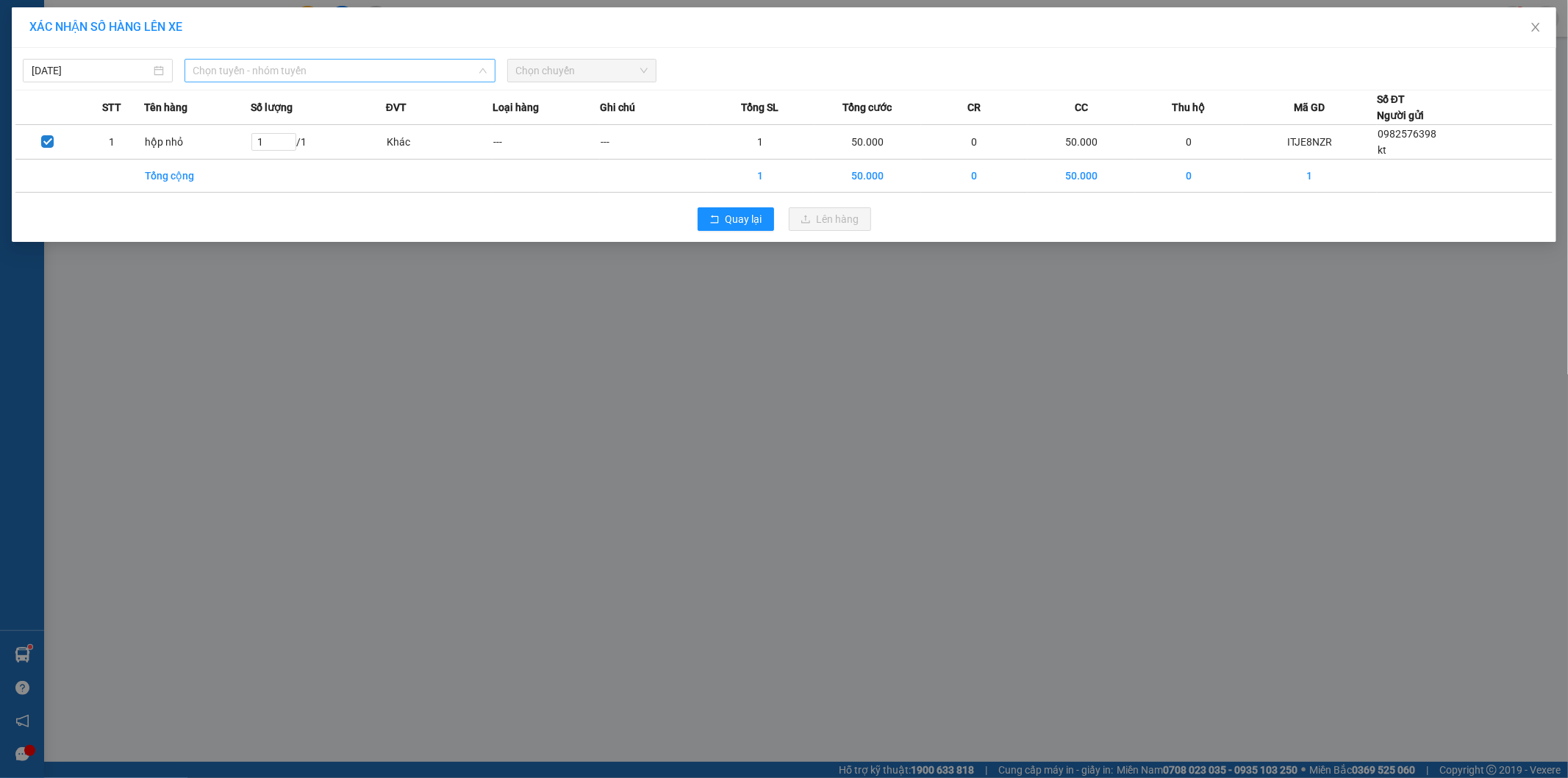
click at [378, 74] on span "Chọn tuyến - nhóm tuyến" at bounding box center [340, 70] width 293 height 22
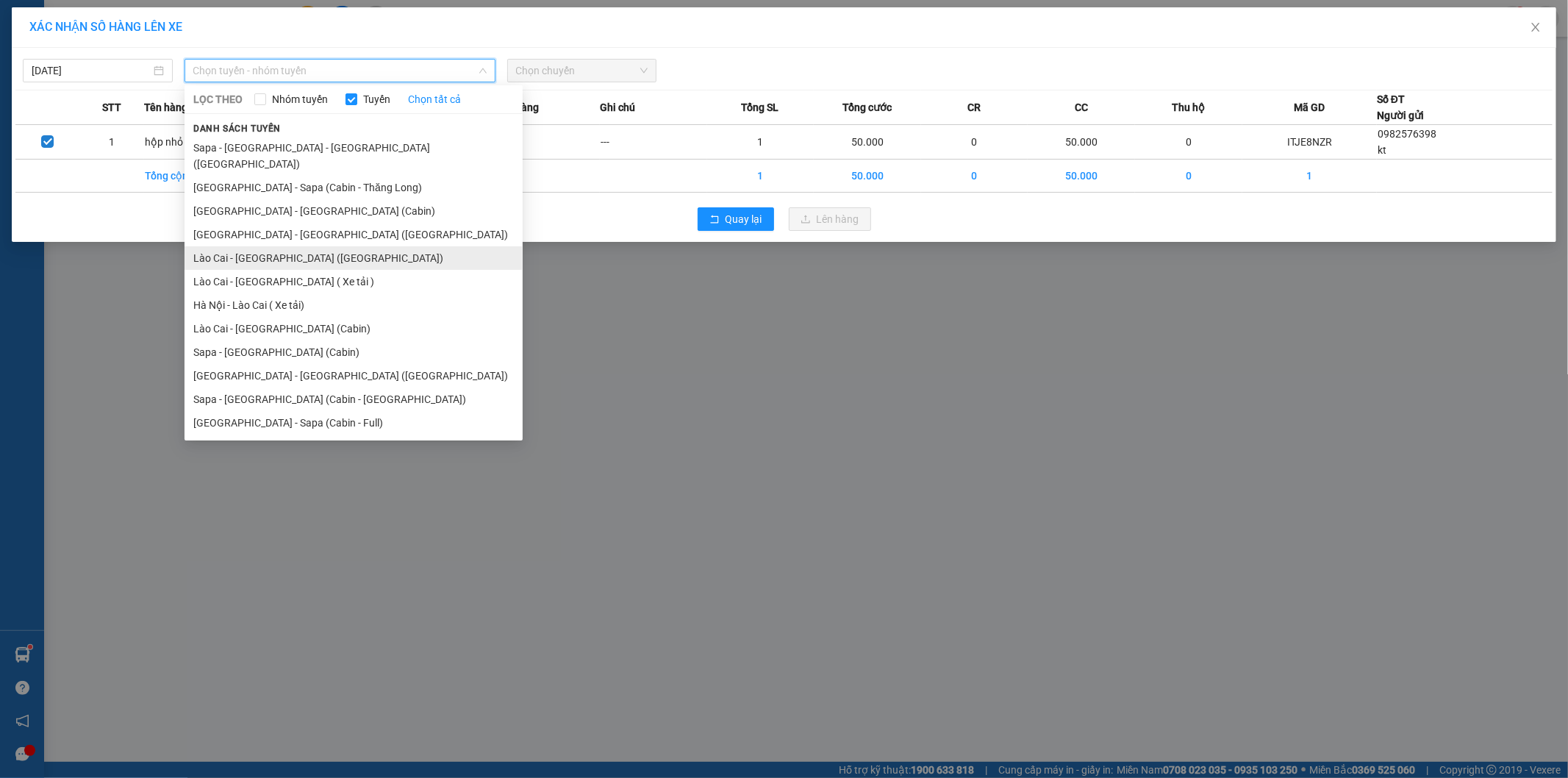
click at [287, 247] on li "Lào Cai - [GEOGRAPHIC_DATA] ([GEOGRAPHIC_DATA])" at bounding box center [354, 258] width 338 height 24
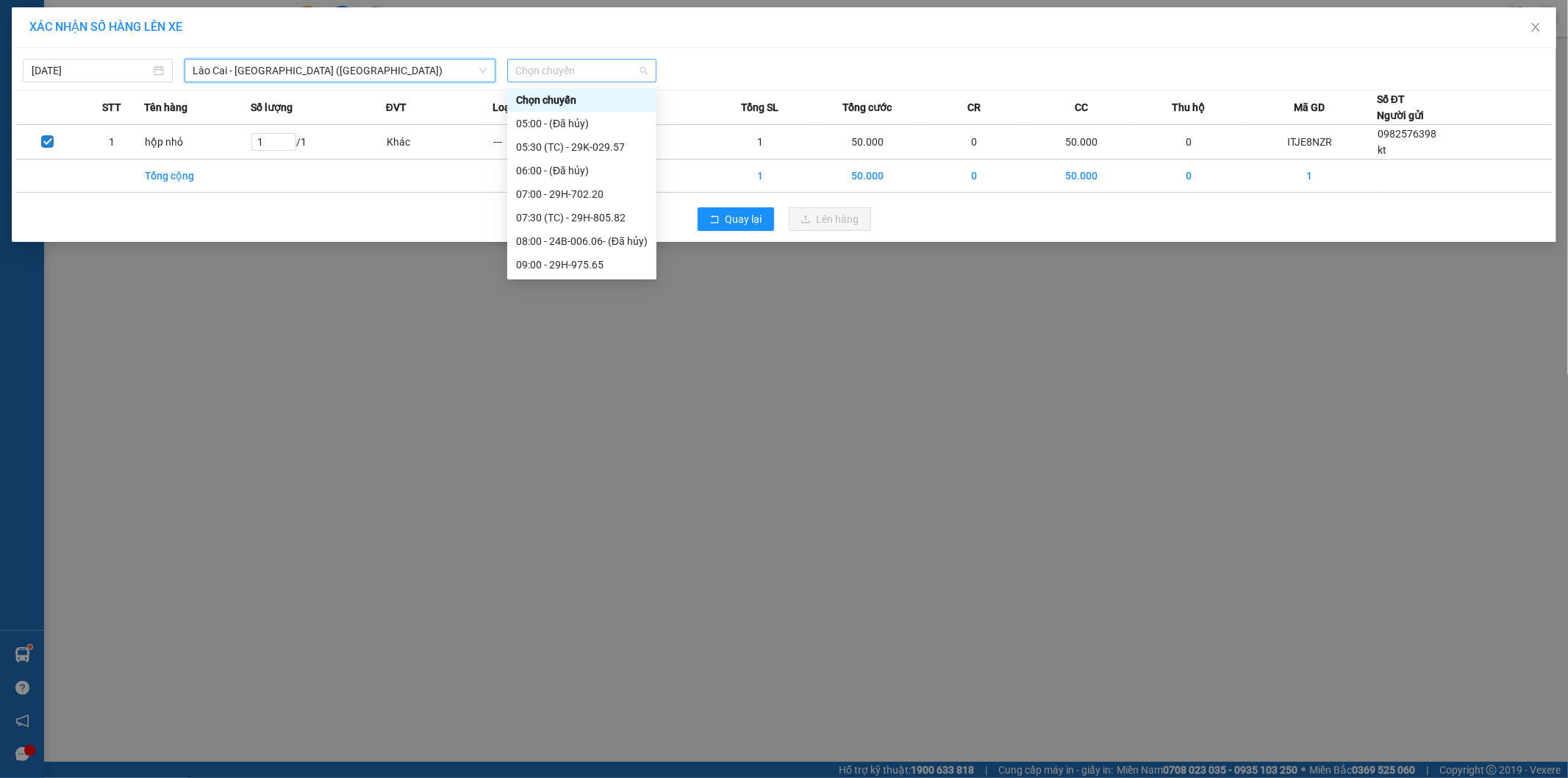
click at [568, 66] on span "Chọn chuyến" at bounding box center [582, 70] width 132 height 22
click at [599, 269] on div "18:30 - 29H-975.69" at bounding box center [581, 266] width 131 height 16
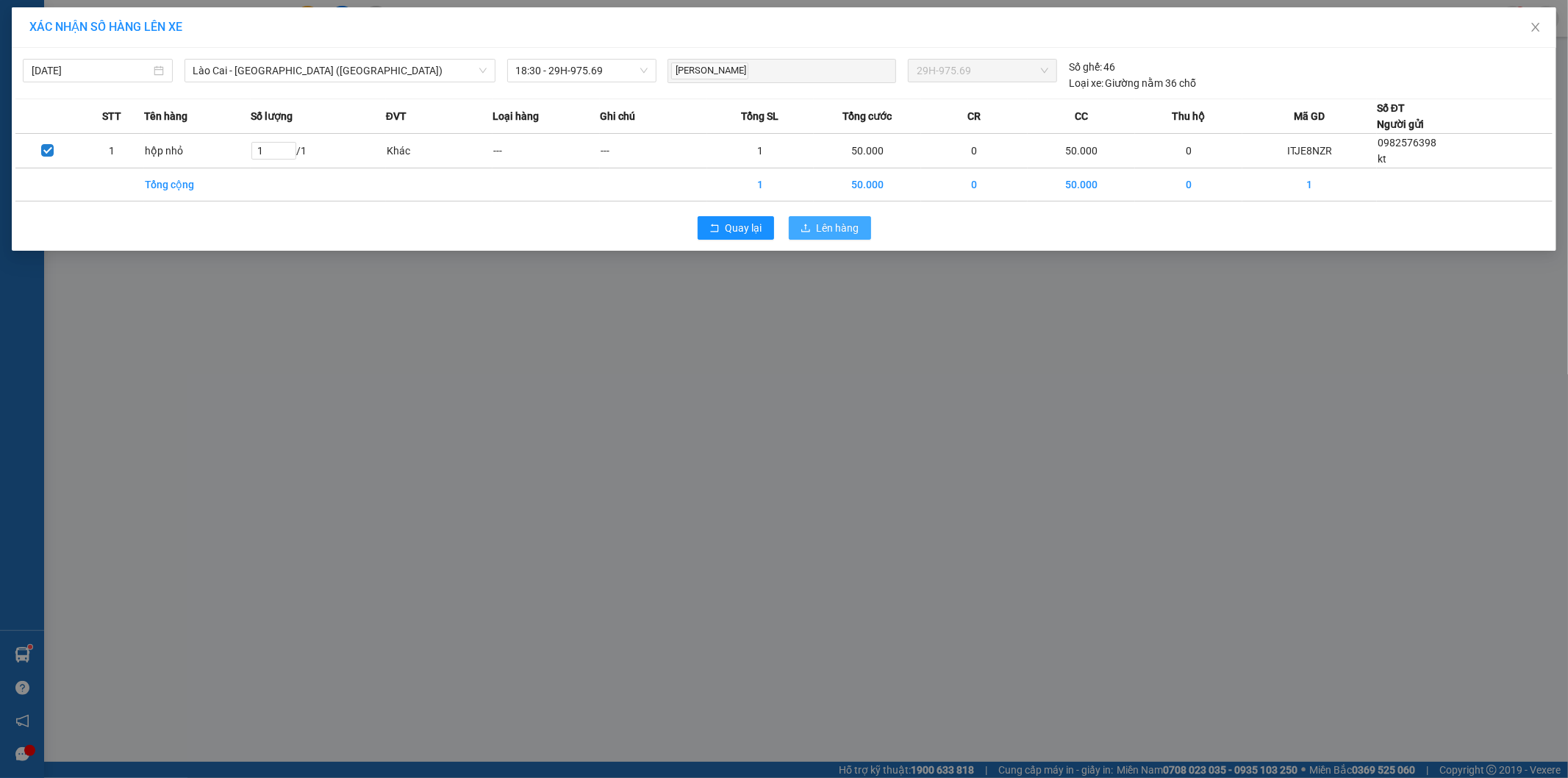
click at [845, 224] on span "Lên hàng" at bounding box center [838, 228] width 42 height 16
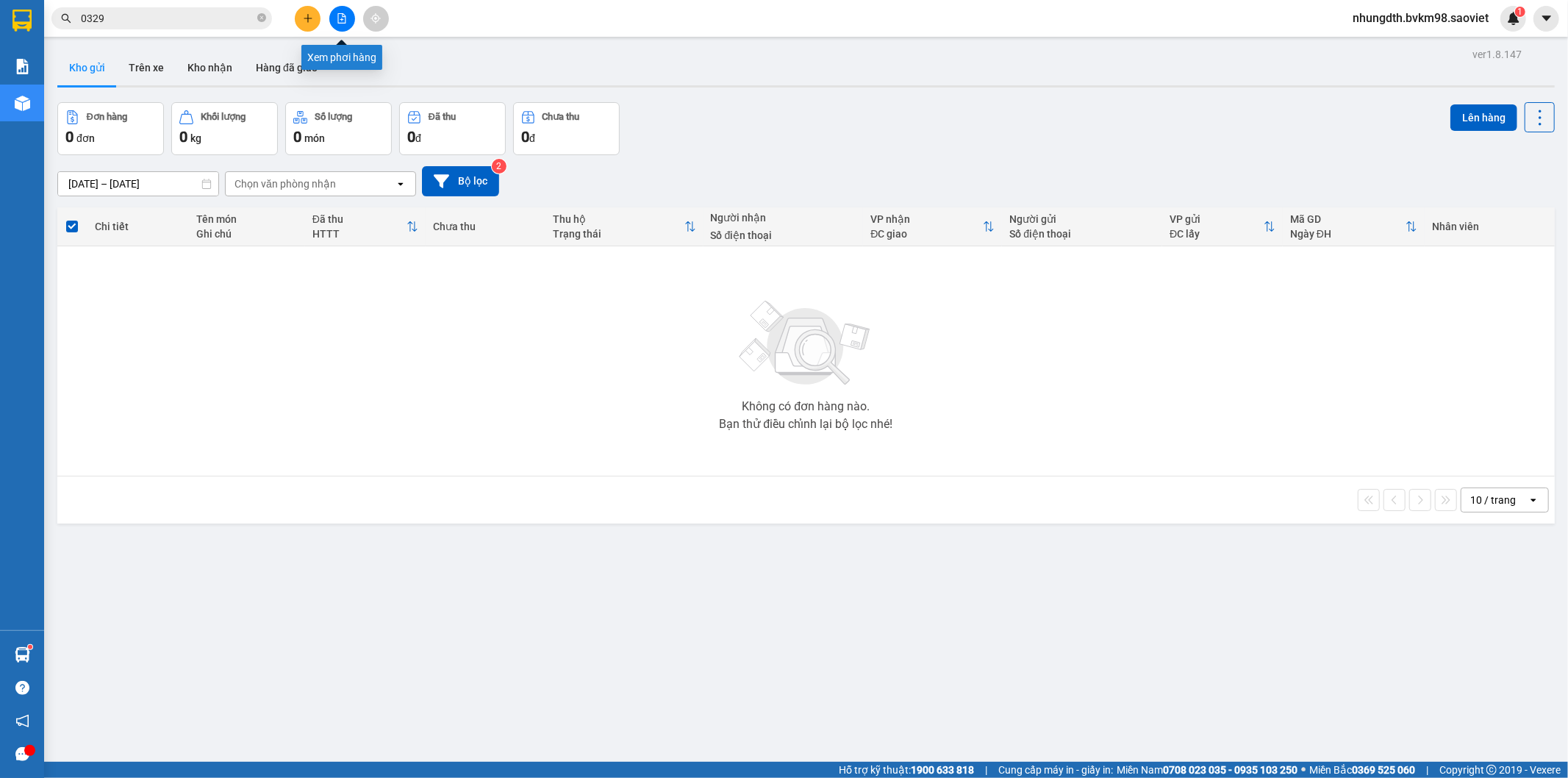
click at [350, 19] on button at bounding box center [342, 19] width 26 height 26
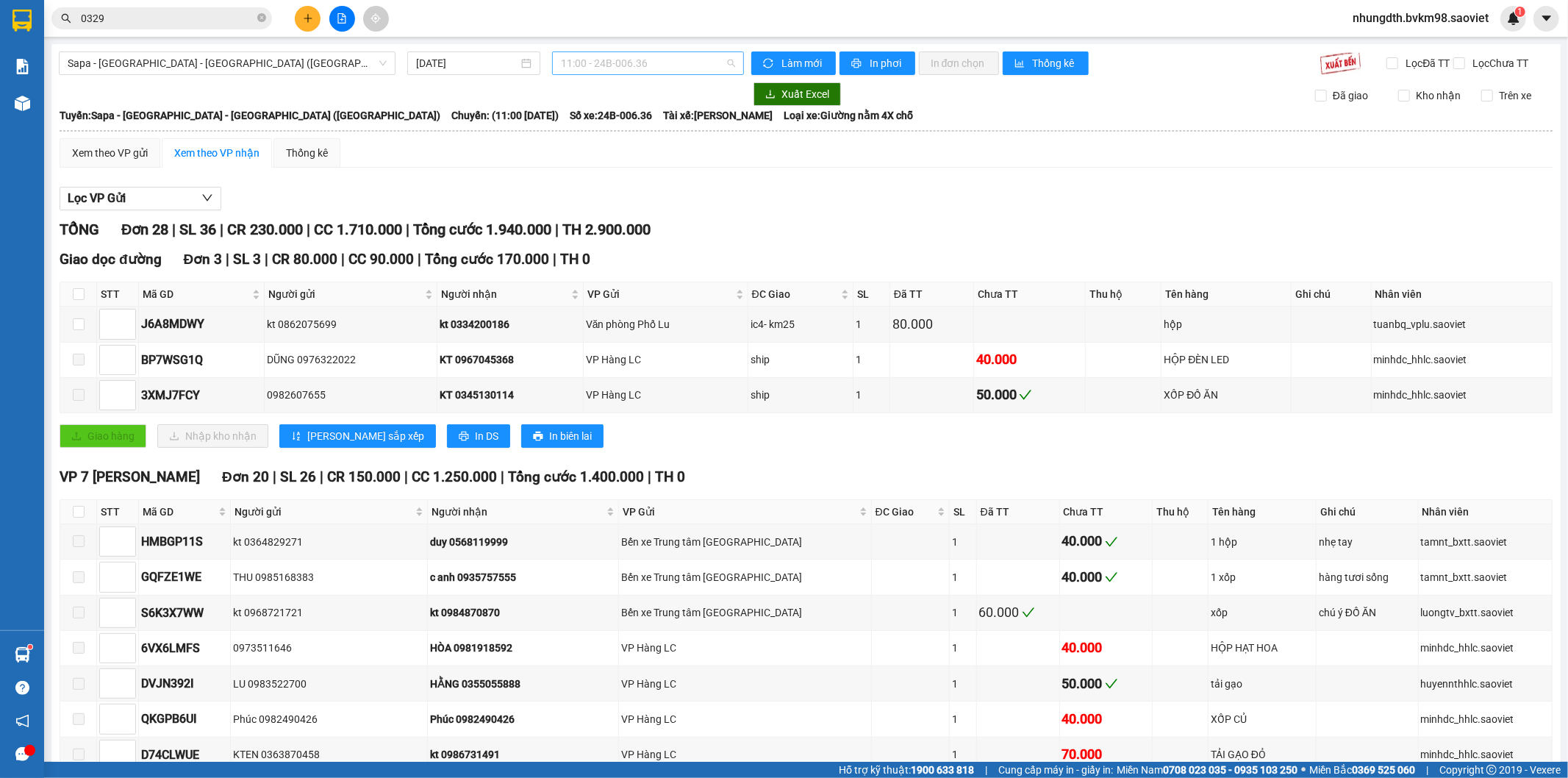
click at [594, 56] on span "11:00 - 24B-006.36" at bounding box center [648, 63] width 173 height 22
click at [136, 62] on span "Sapa - [GEOGRAPHIC_DATA] - [GEOGRAPHIC_DATA] ([GEOGRAPHIC_DATA])" at bounding box center [227, 63] width 319 height 22
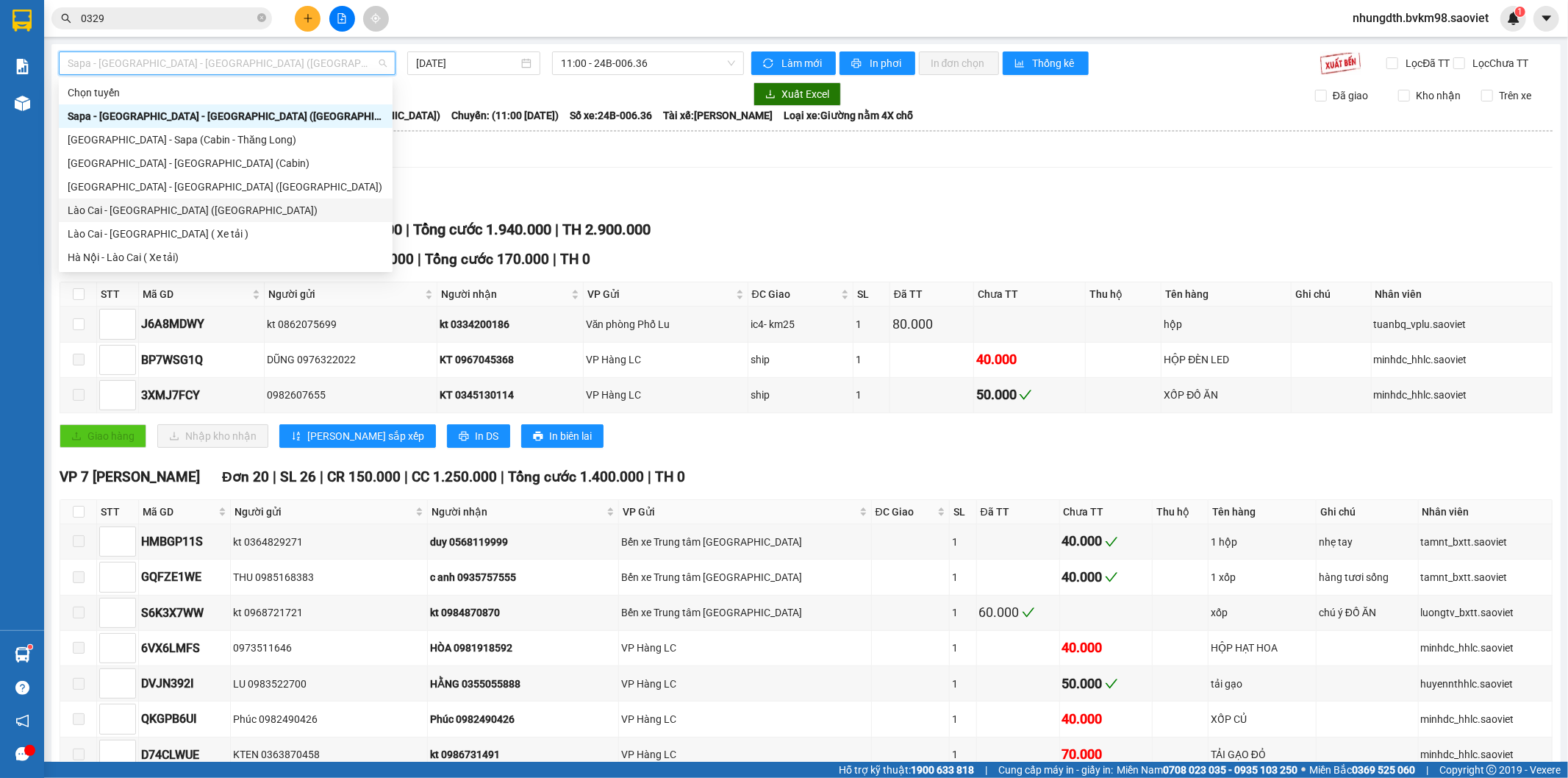
click at [141, 217] on div "Lào Cai - [GEOGRAPHIC_DATA] ([GEOGRAPHIC_DATA])" at bounding box center [225, 211] width 316 height 16
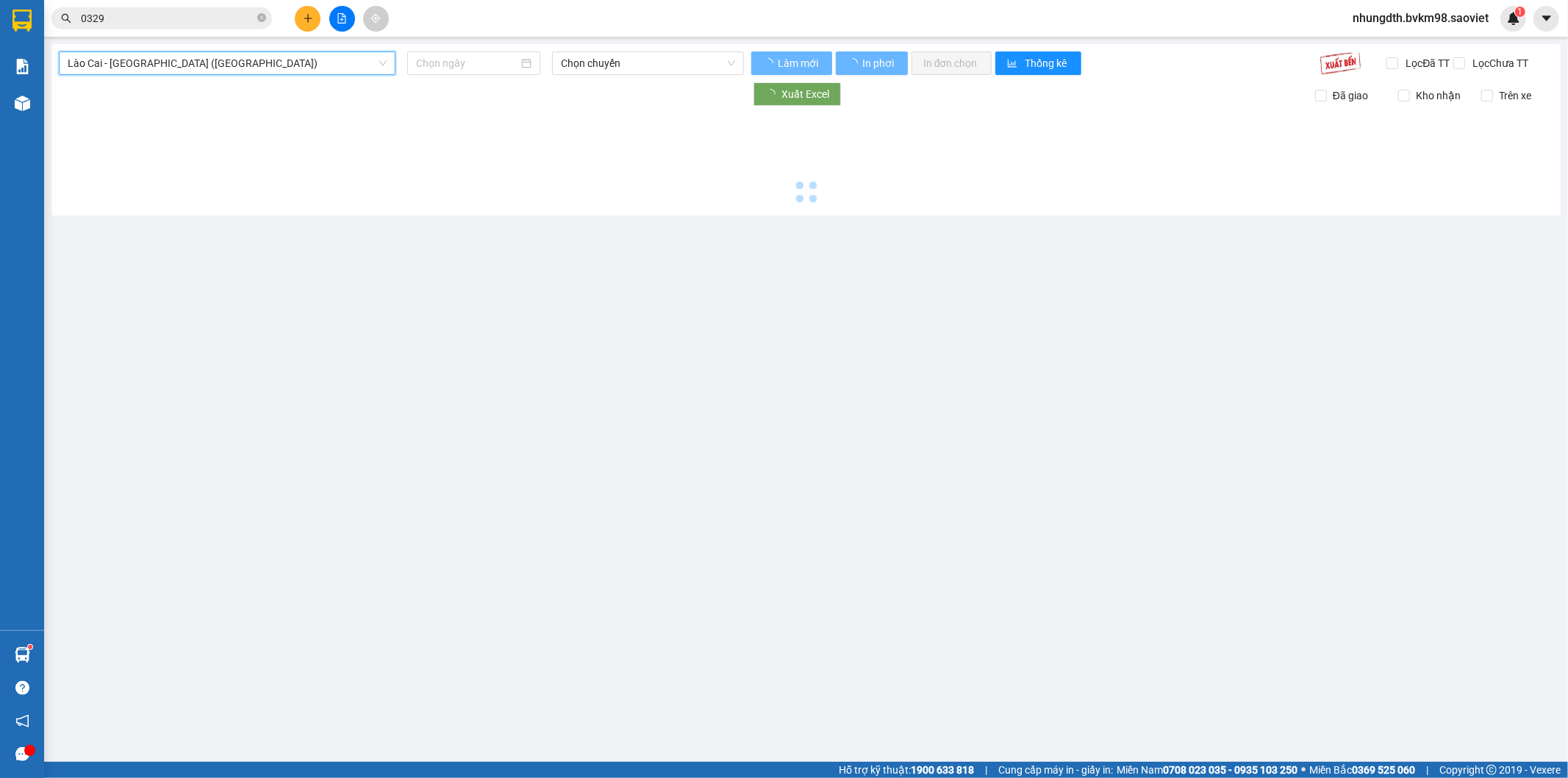
type input "[DATE]"
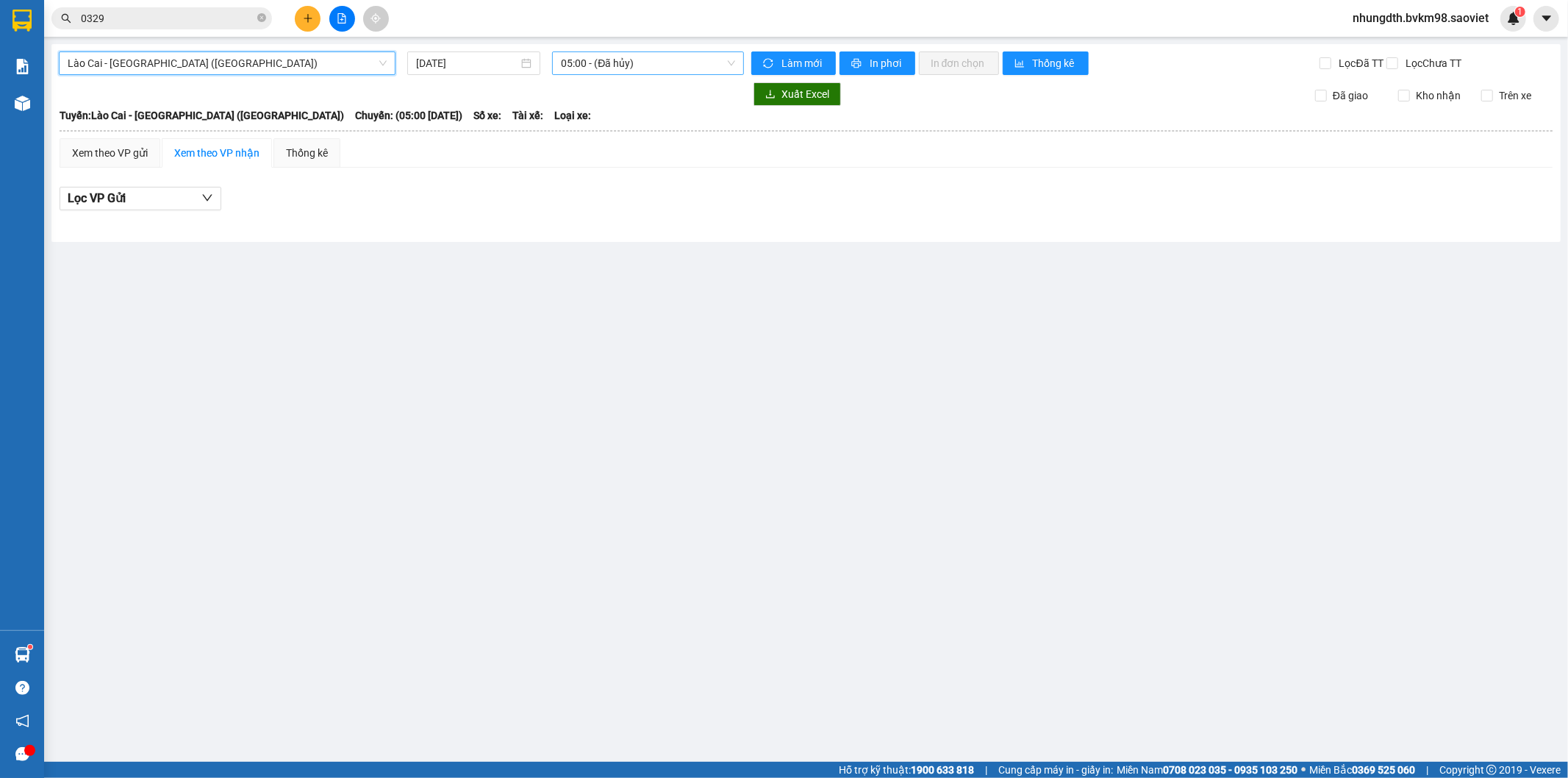
click at [608, 64] on span "05:00 - (Đã hủy)" at bounding box center [648, 63] width 173 height 22
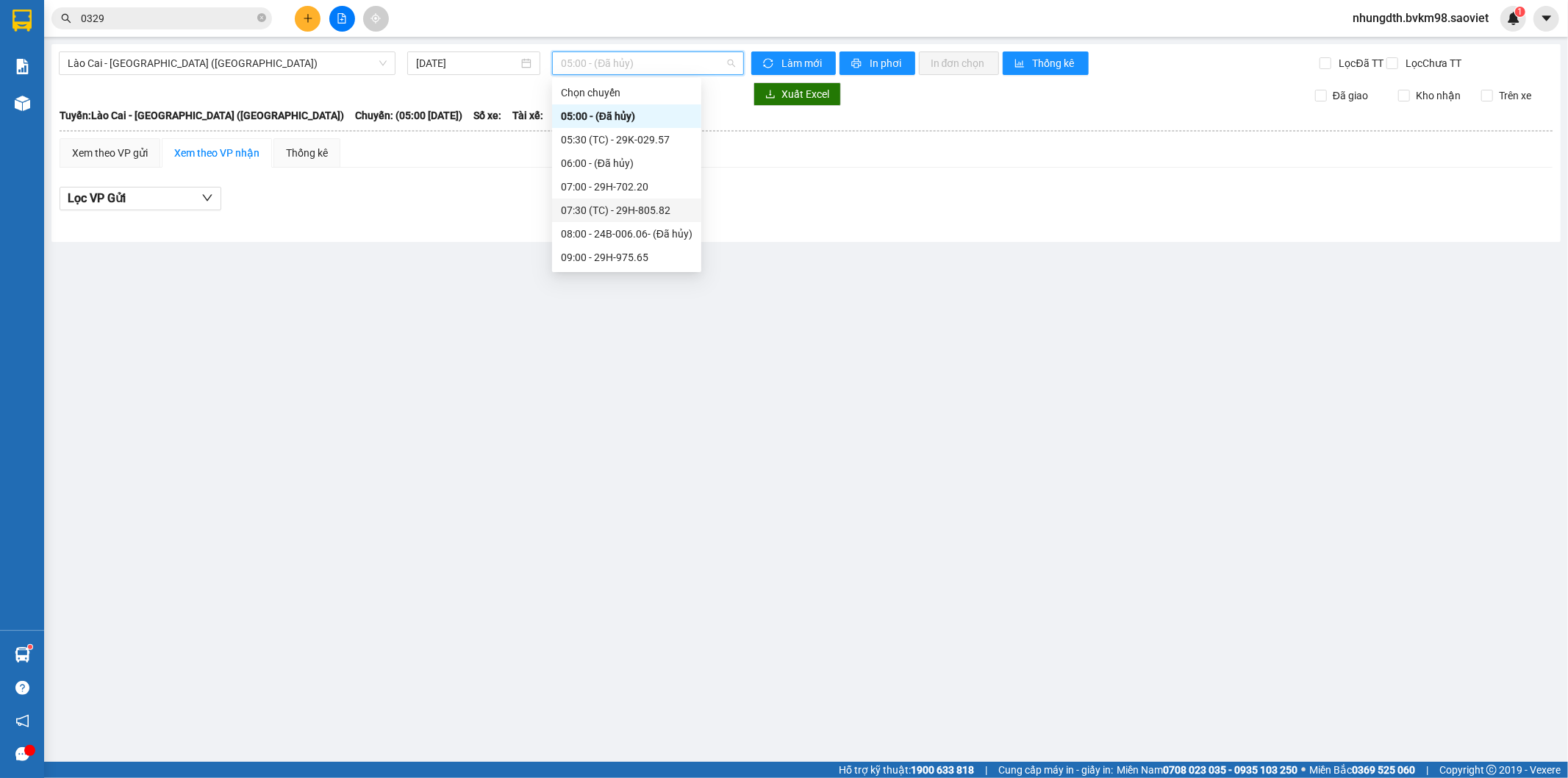
scroll to position [188, 0]
click at [632, 232] on div "18:30 - 29H-975.69" at bounding box center [626, 233] width 131 height 16
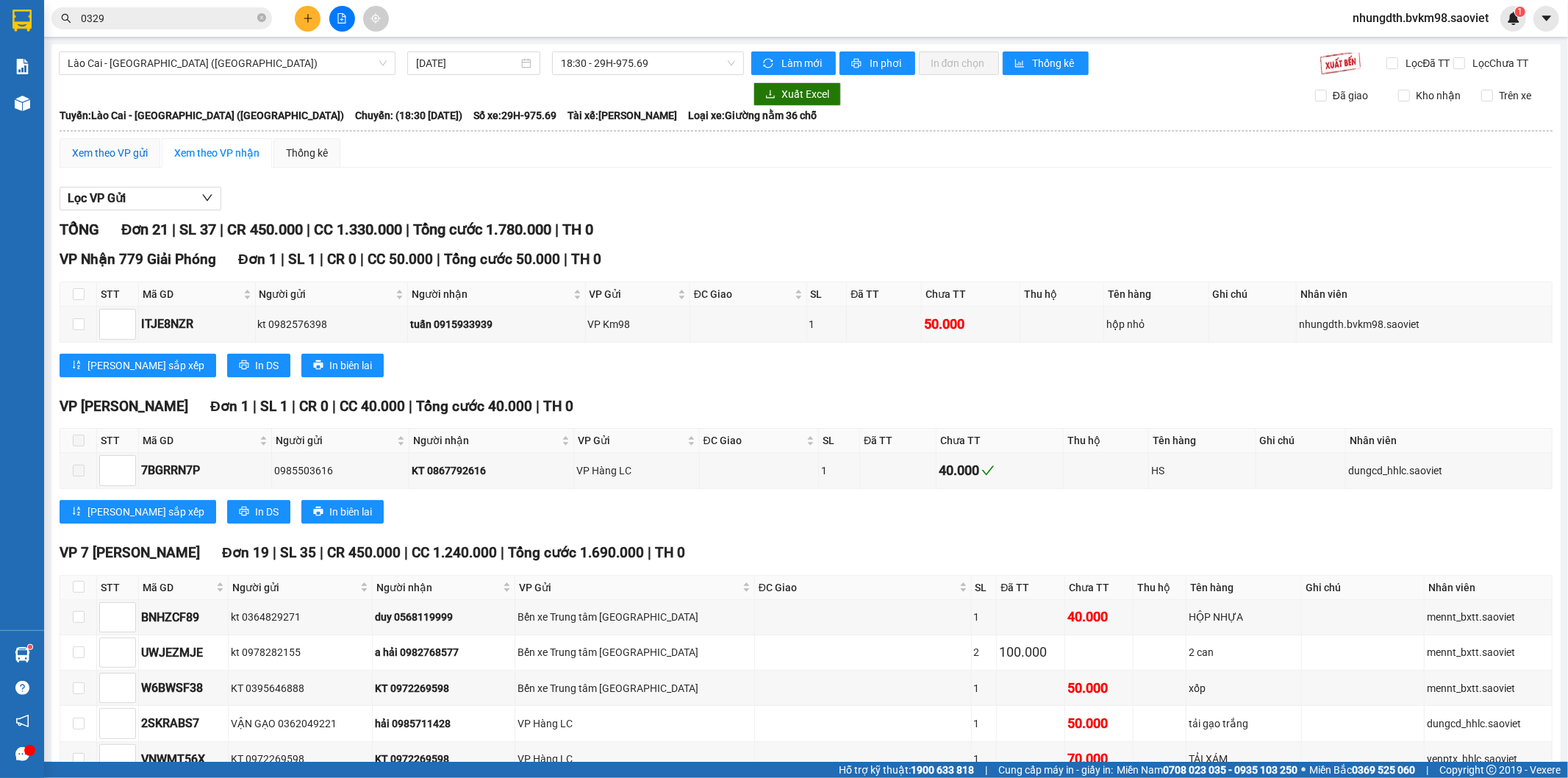
click at [126, 161] on div "Xem theo VP gửi" at bounding box center [109, 153] width 76 height 16
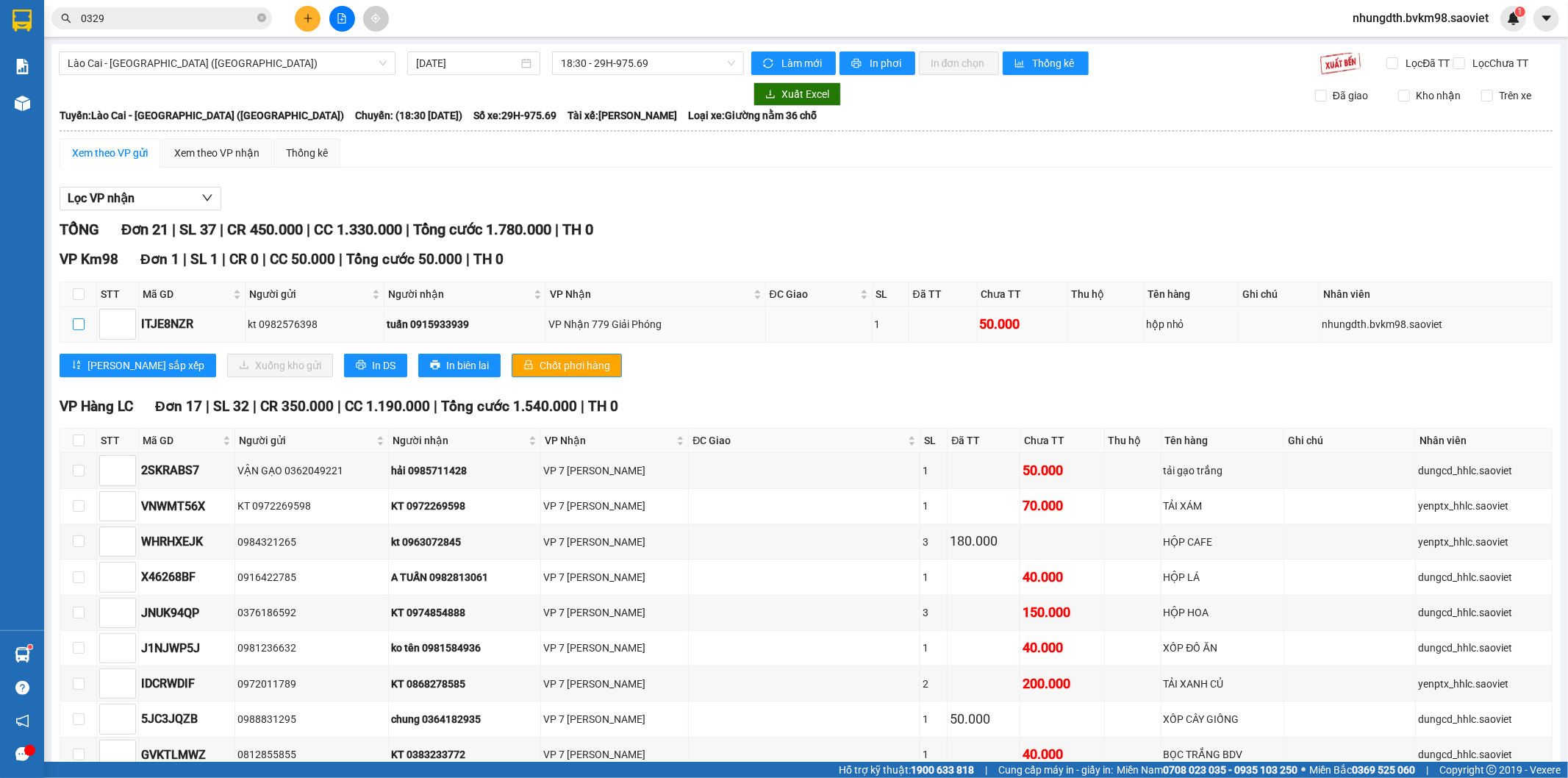
click at [79, 330] on input "checkbox" at bounding box center [78, 324] width 11 height 11
checkbox input "true"
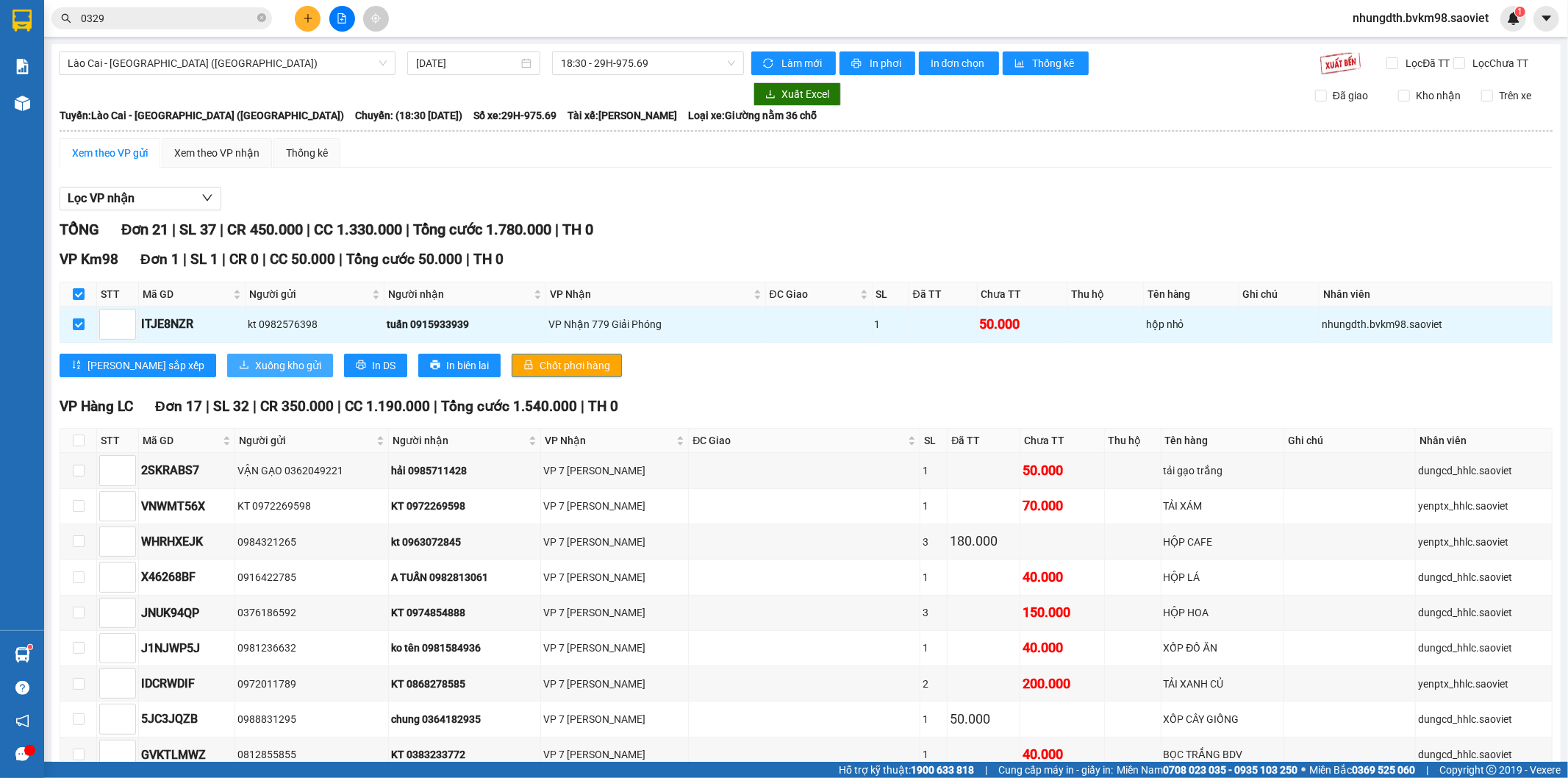
click at [255, 372] on span "Xuống kho gửi" at bounding box center [287, 366] width 66 height 16
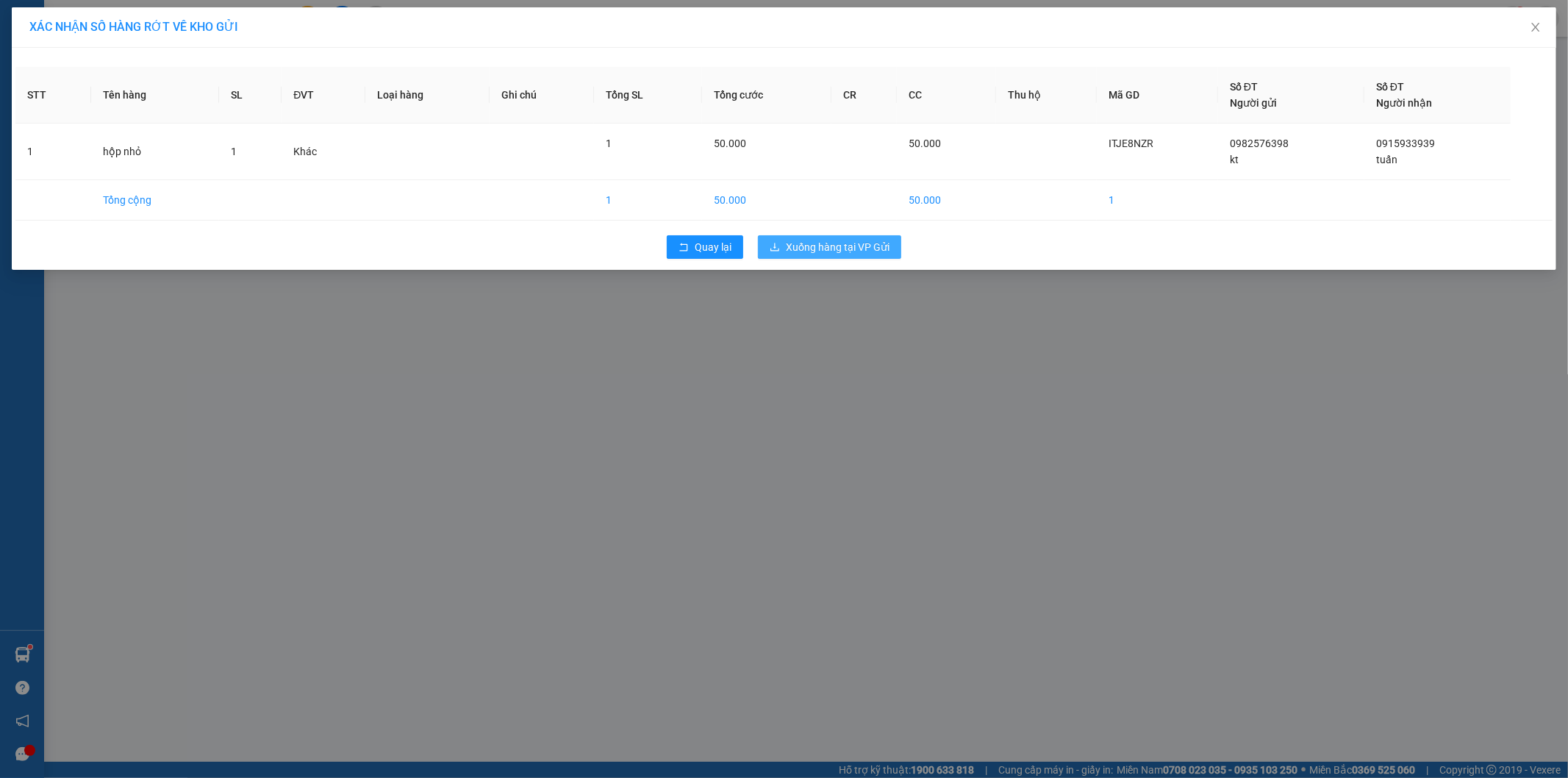
click at [808, 239] on span "Xuống hàng tại VP Gửi" at bounding box center [837, 247] width 104 height 16
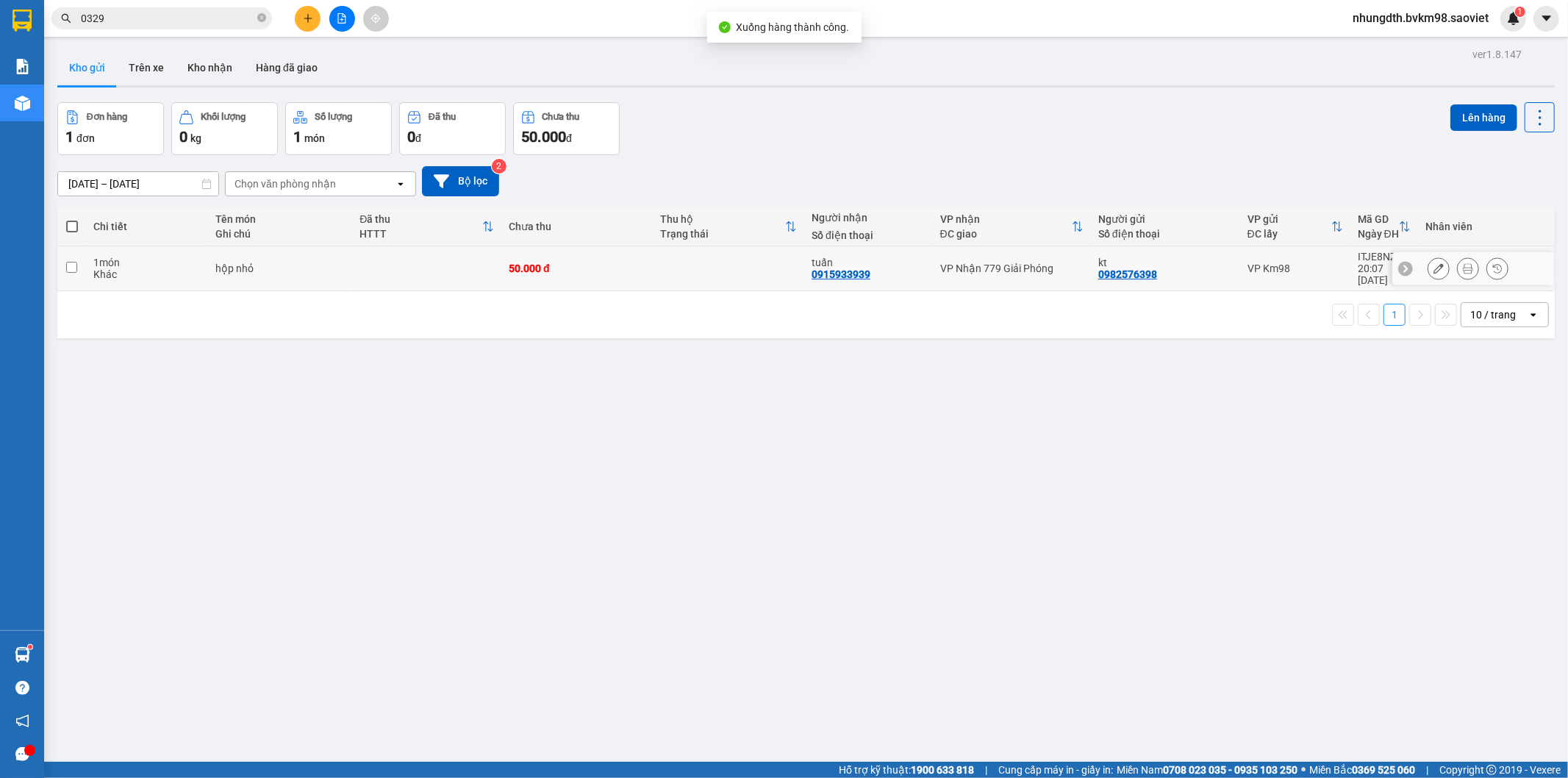
click at [640, 262] on div "50.000 đ" at bounding box center [577, 268] width 136 height 11
checkbox input "true"
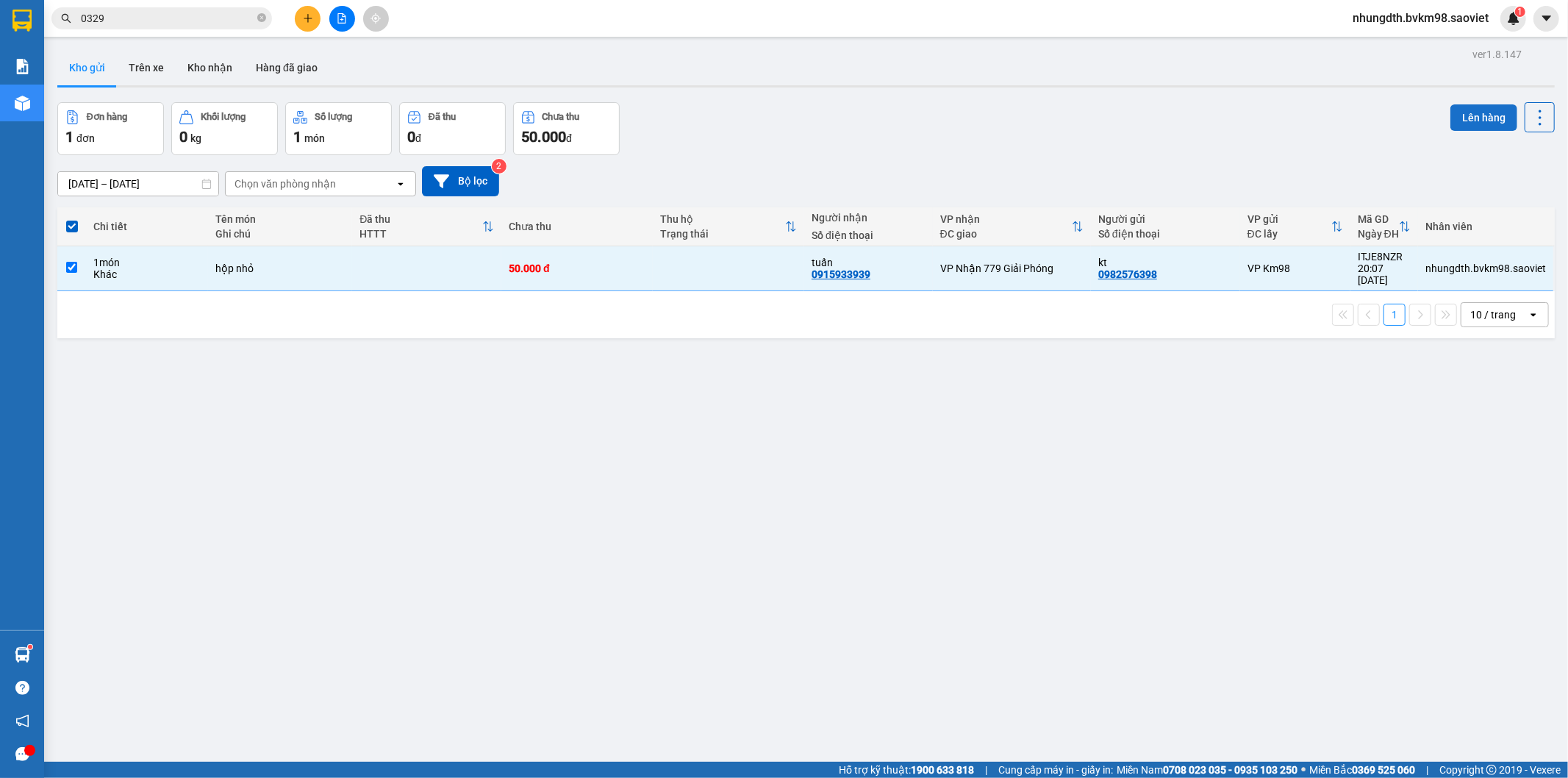
click at [1496, 115] on button "Lên hàng" at bounding box center [1484, 118] width 67 height 26
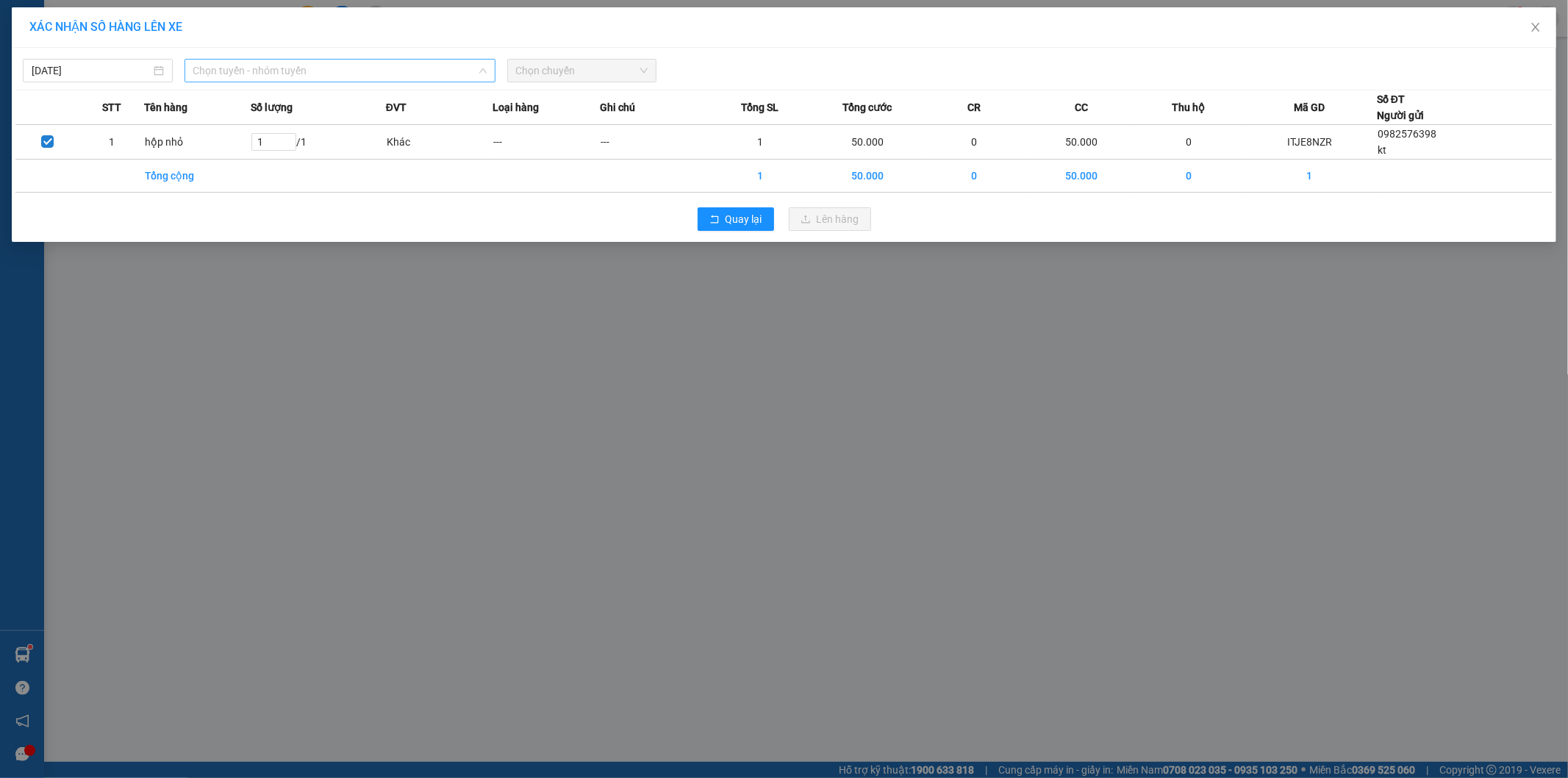
click at [424, 72] on span "Chọn tuyến - nhóm tuyến" at bounding box center [340, 70] width 293 height 22
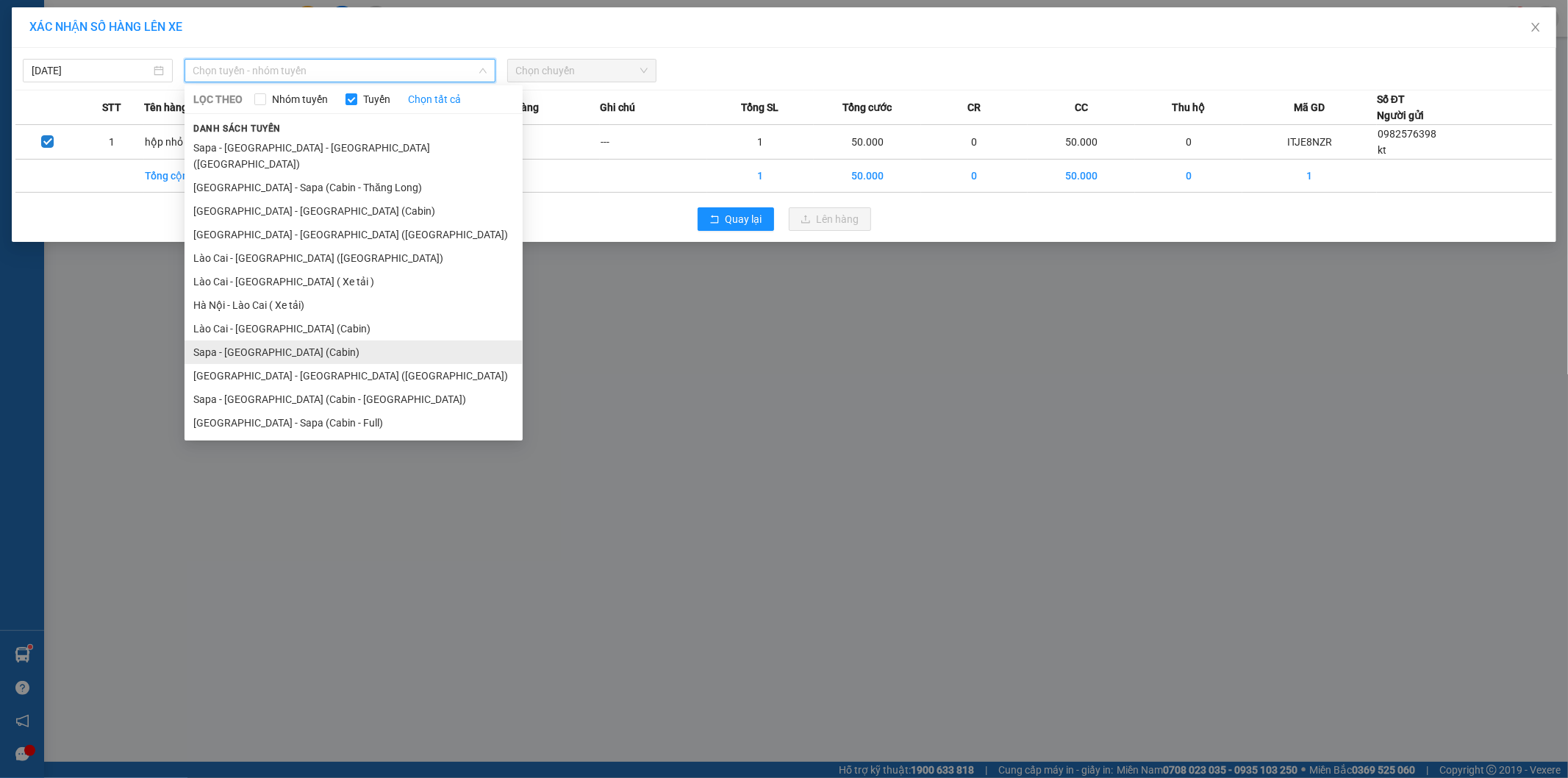
click at [263, 340] on li "Sapa - [GEOGRAPHIC_DATA] (Cabin)" at bounding box center [354, 352] width 338 height 24
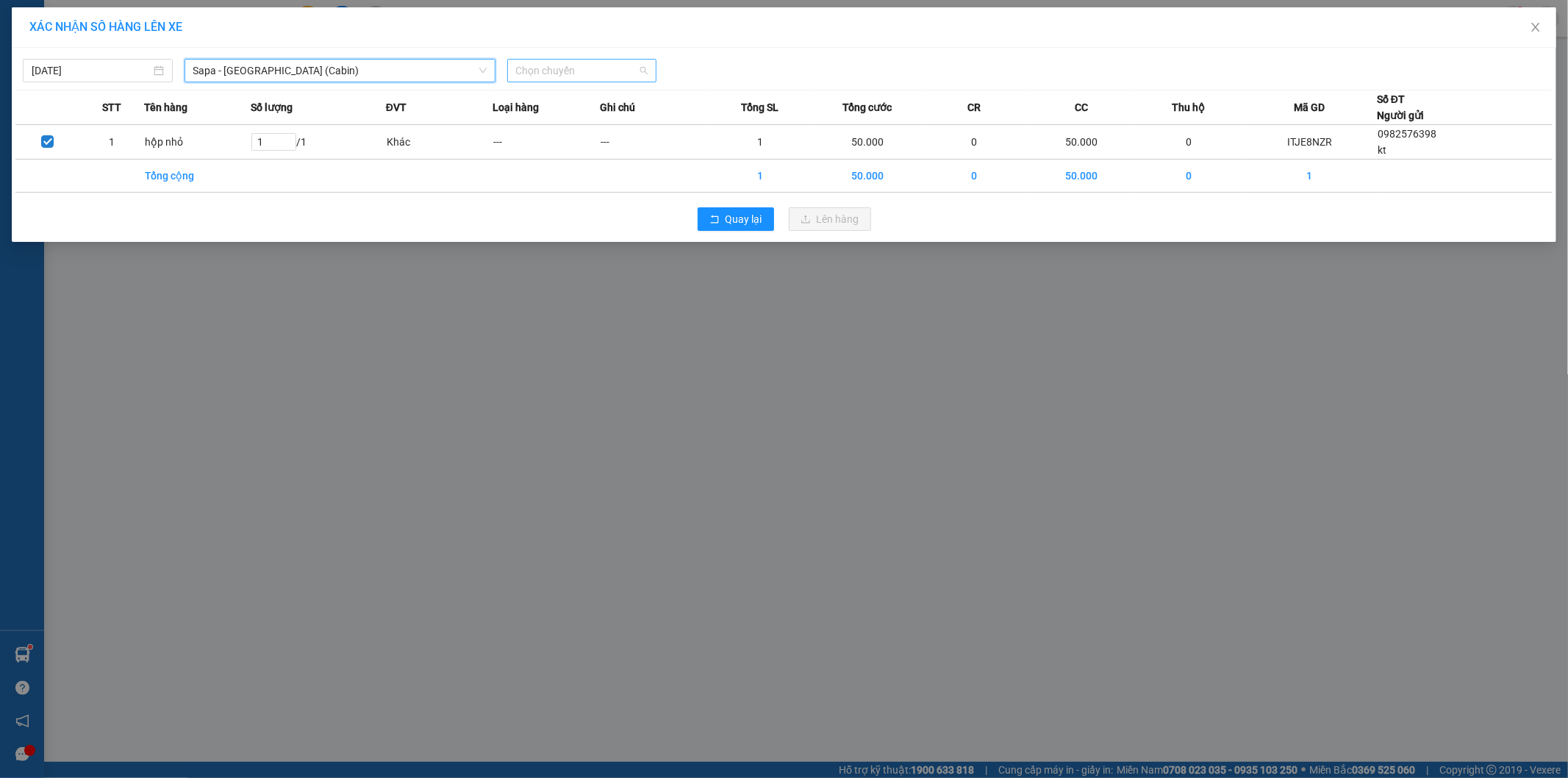
click at [598, 64] on span "Chọn chuyến" at bounding box center [582, 70] width 132 height 22
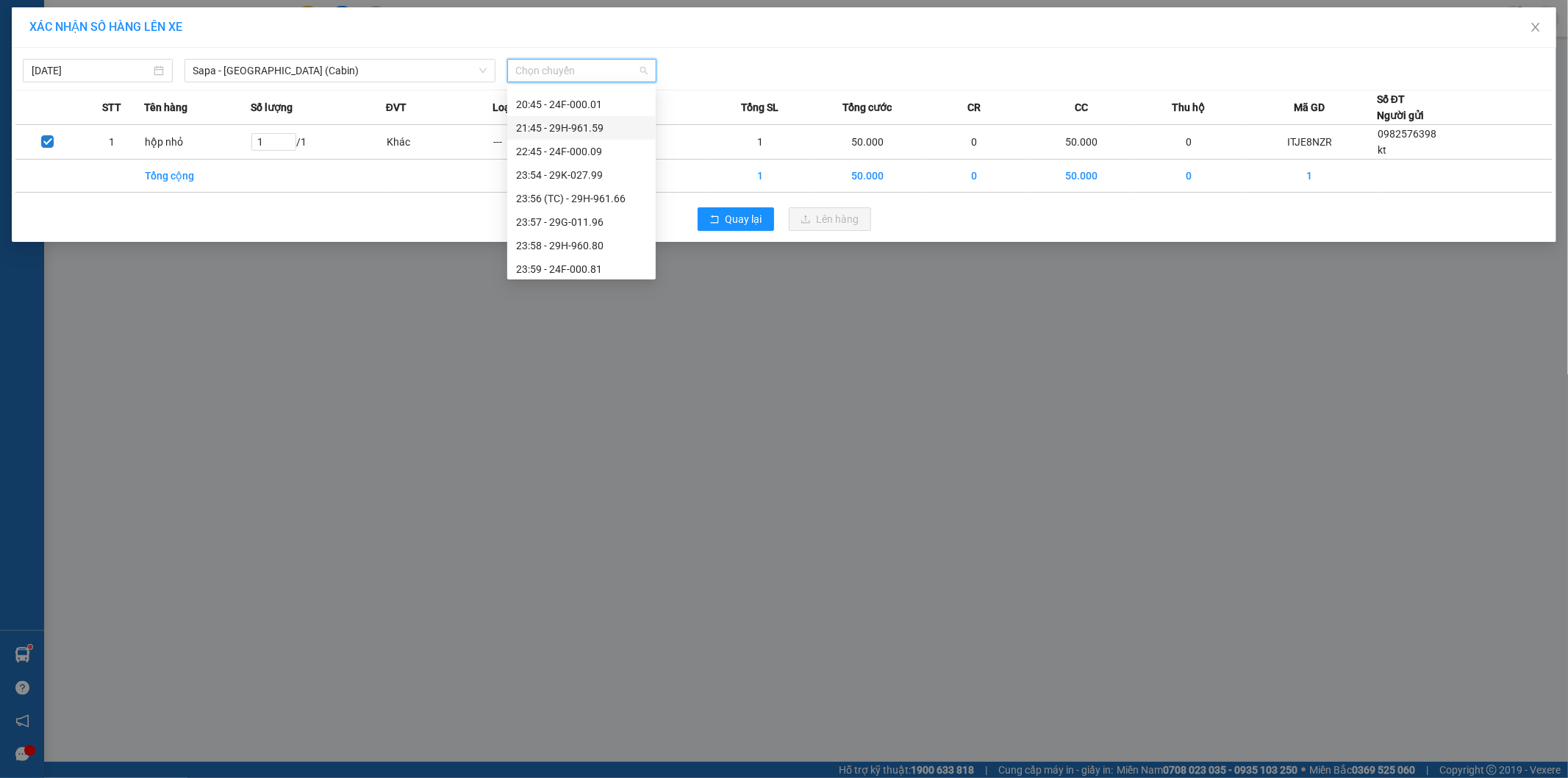
scroll to position [494, 0]
click at [581, 125] on div "21:45 - 29H-961.59" at bounding box center [581, 123] width 131 height 16
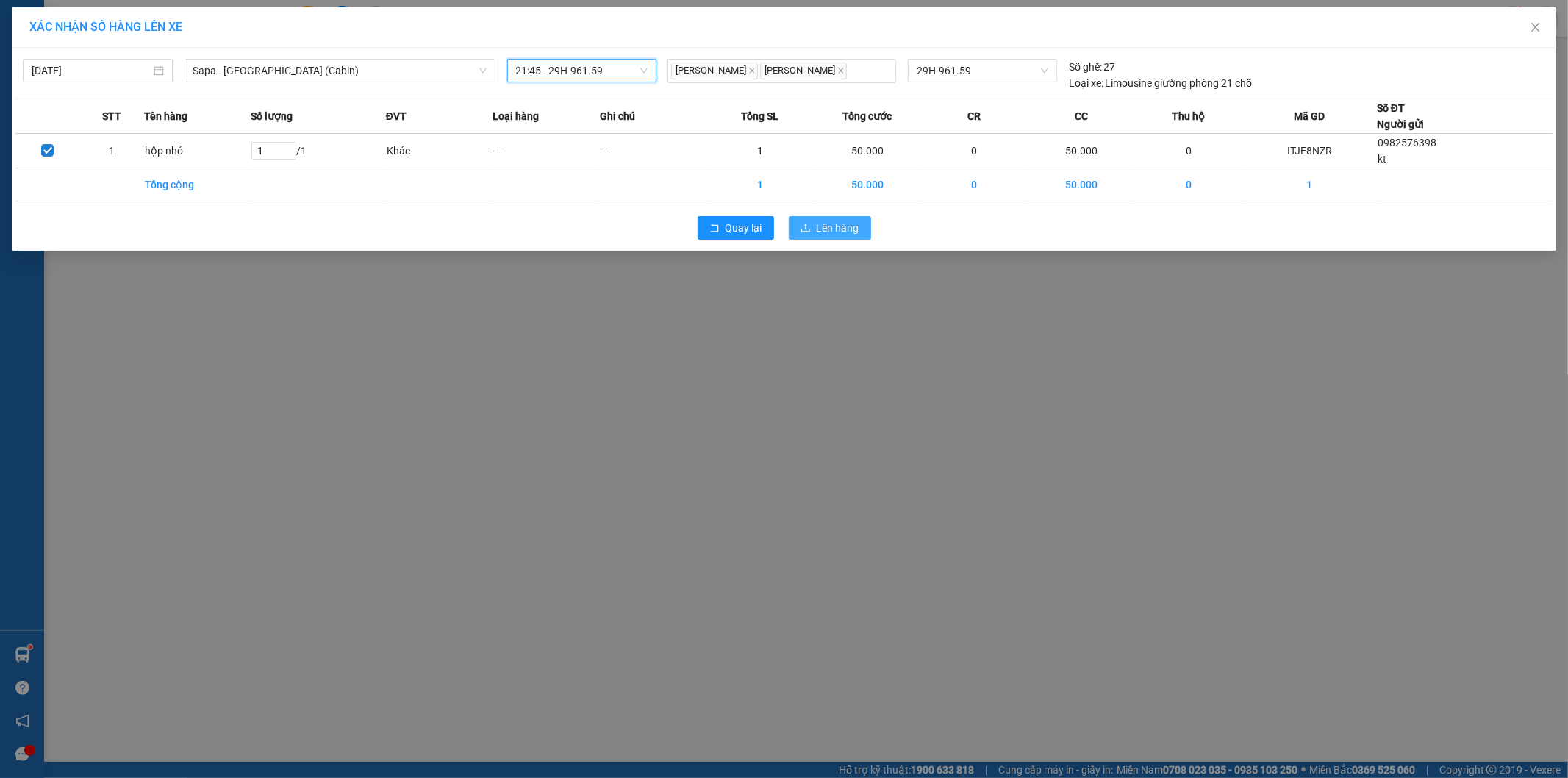
click at [859, 231] on button "Lên hàng" at bounding box center [830, 228] width 82 height 24
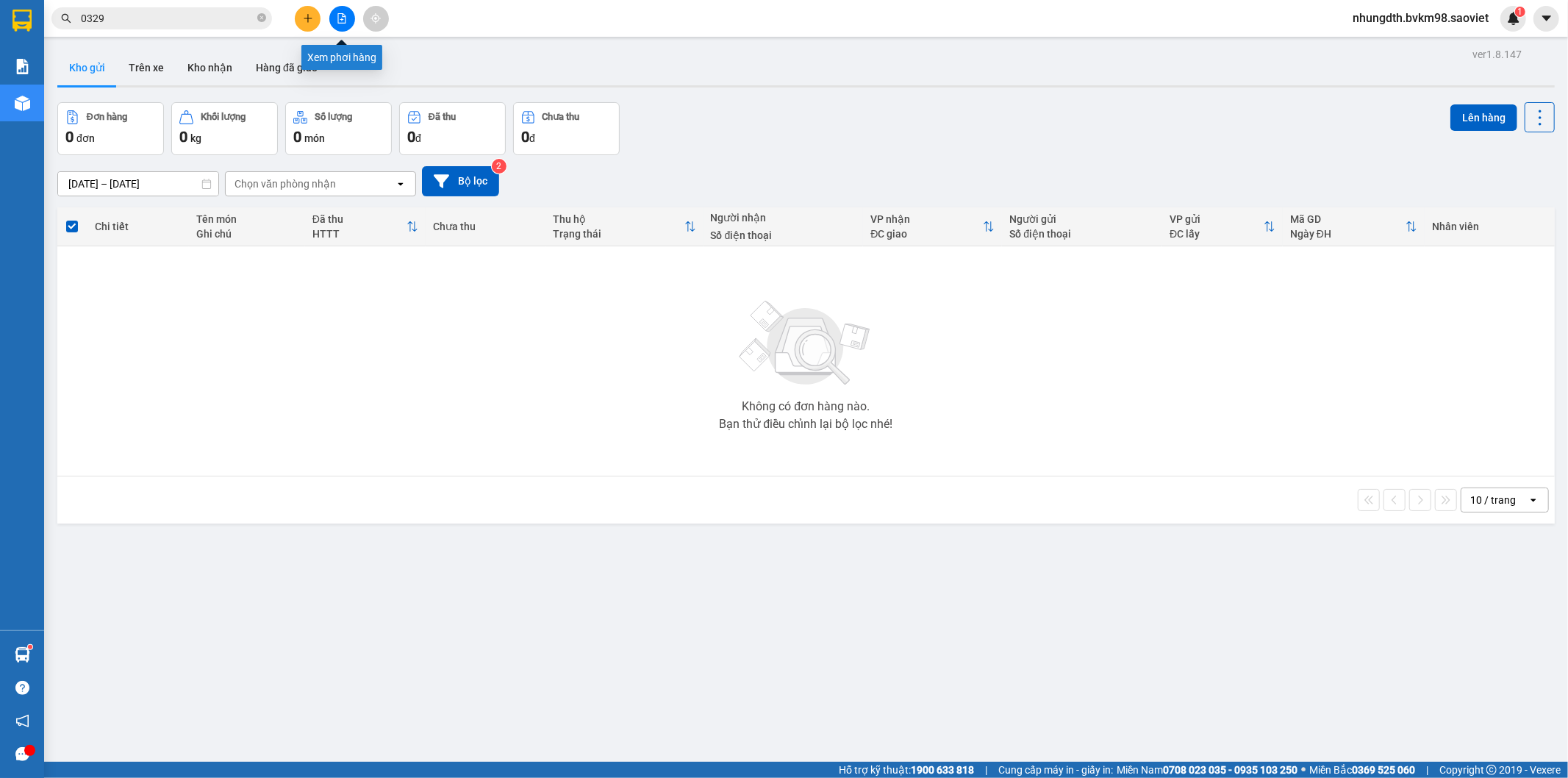
click at [331, 20] on button at bounding box center [342, 19] width 26 height 26
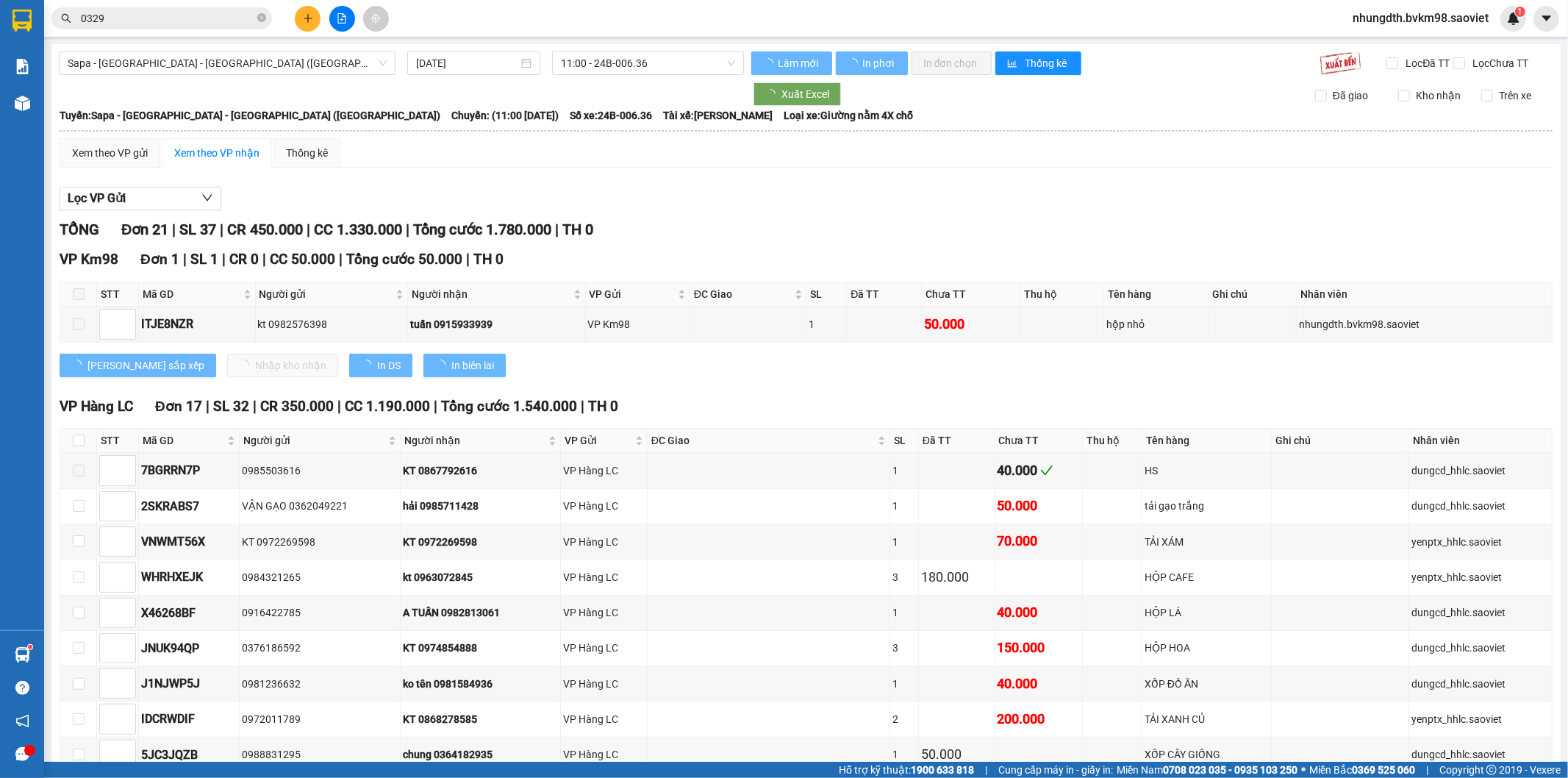
click at [247, 59] on span "Sapa - [GEOGRAPHIC_DATA] - [GEOGRAPHIC_DATA] ([GEOGRAPHIC_DATA])" at bounding box center [227, 63] width 319 height 22
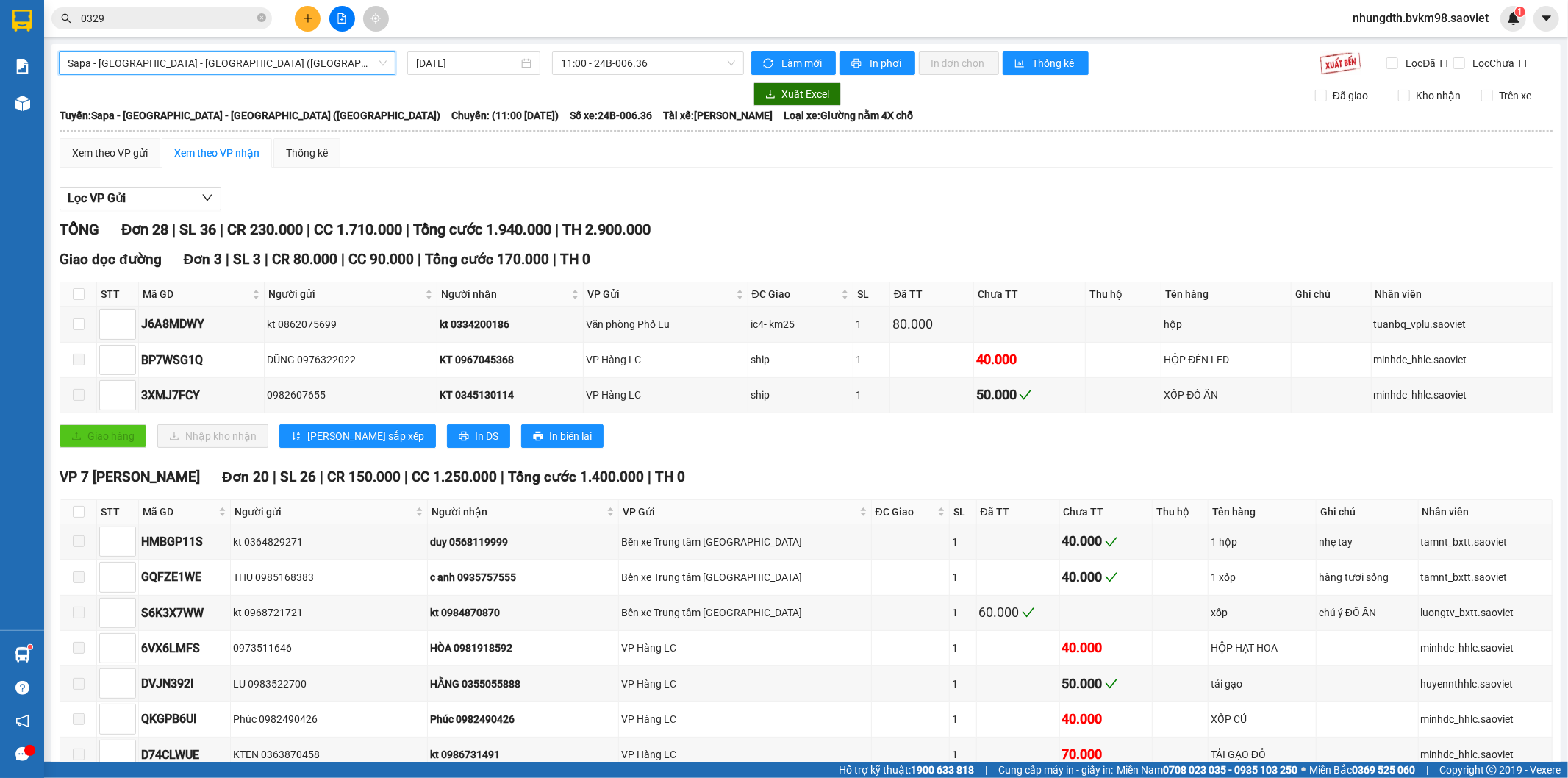
click at [289, 70] on span "Sapa - [GEOGRAPHIC_DATA] - [GEOGRAPHIC_DATA] ([GEOGRAPHIC_DATA])" at bounding box center [227, 63] width 319 height 22
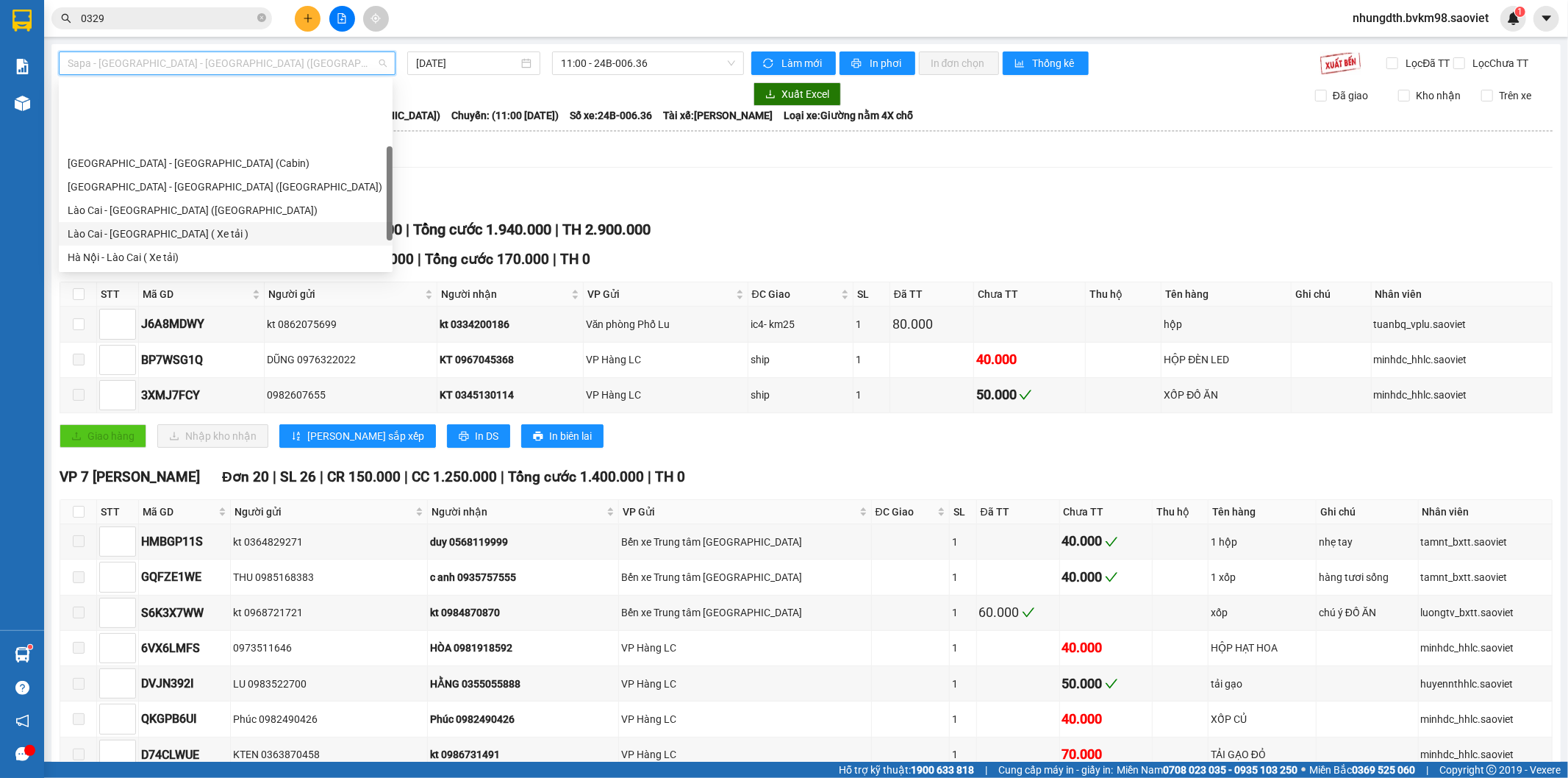
scroll to position [118, 0]
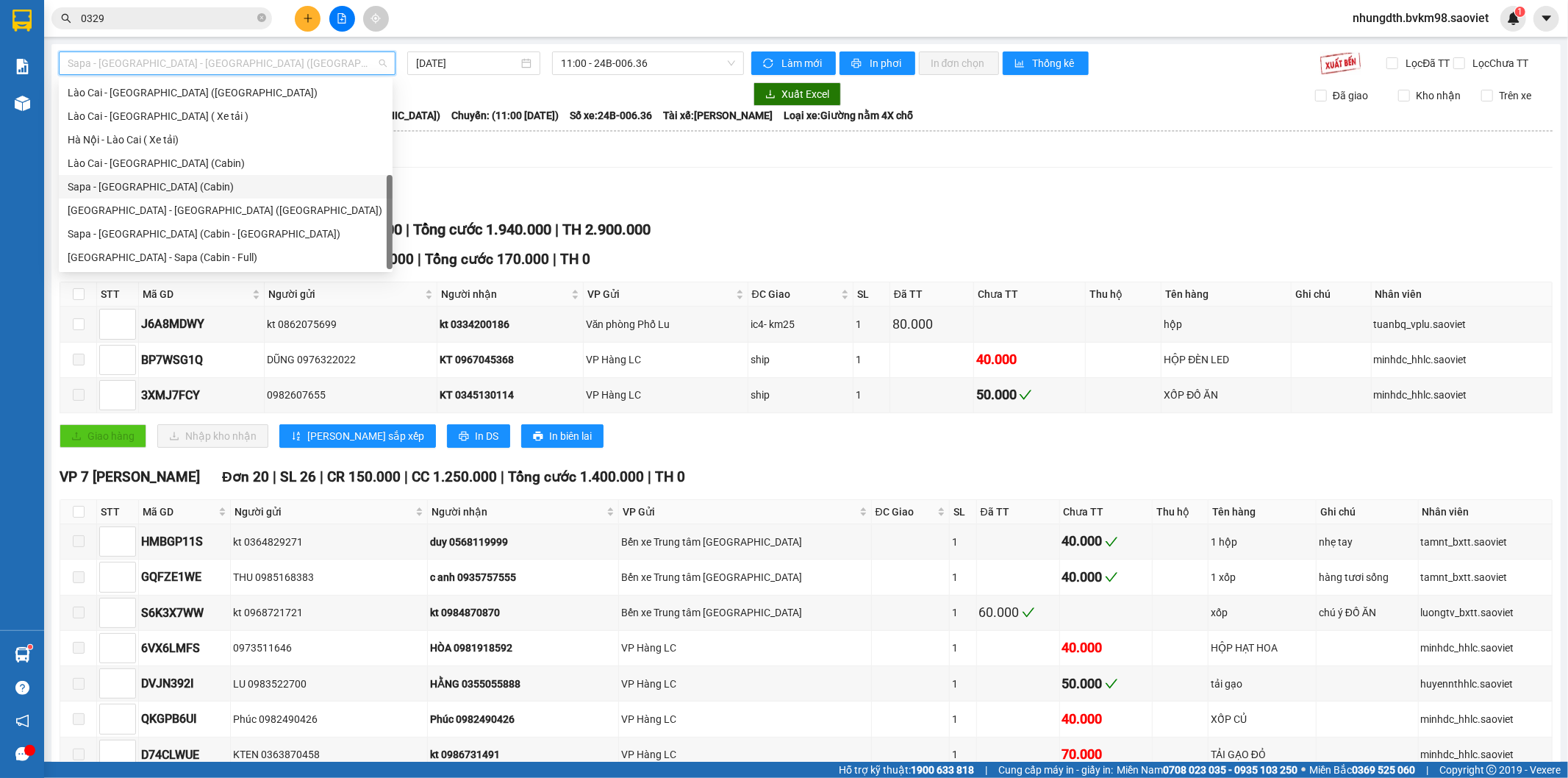
click at [158, 192] on div "Sapa - [GEOGRAPHIC_DATA] (Cabin)" at bounding box center [225, 187] width 316 height 16
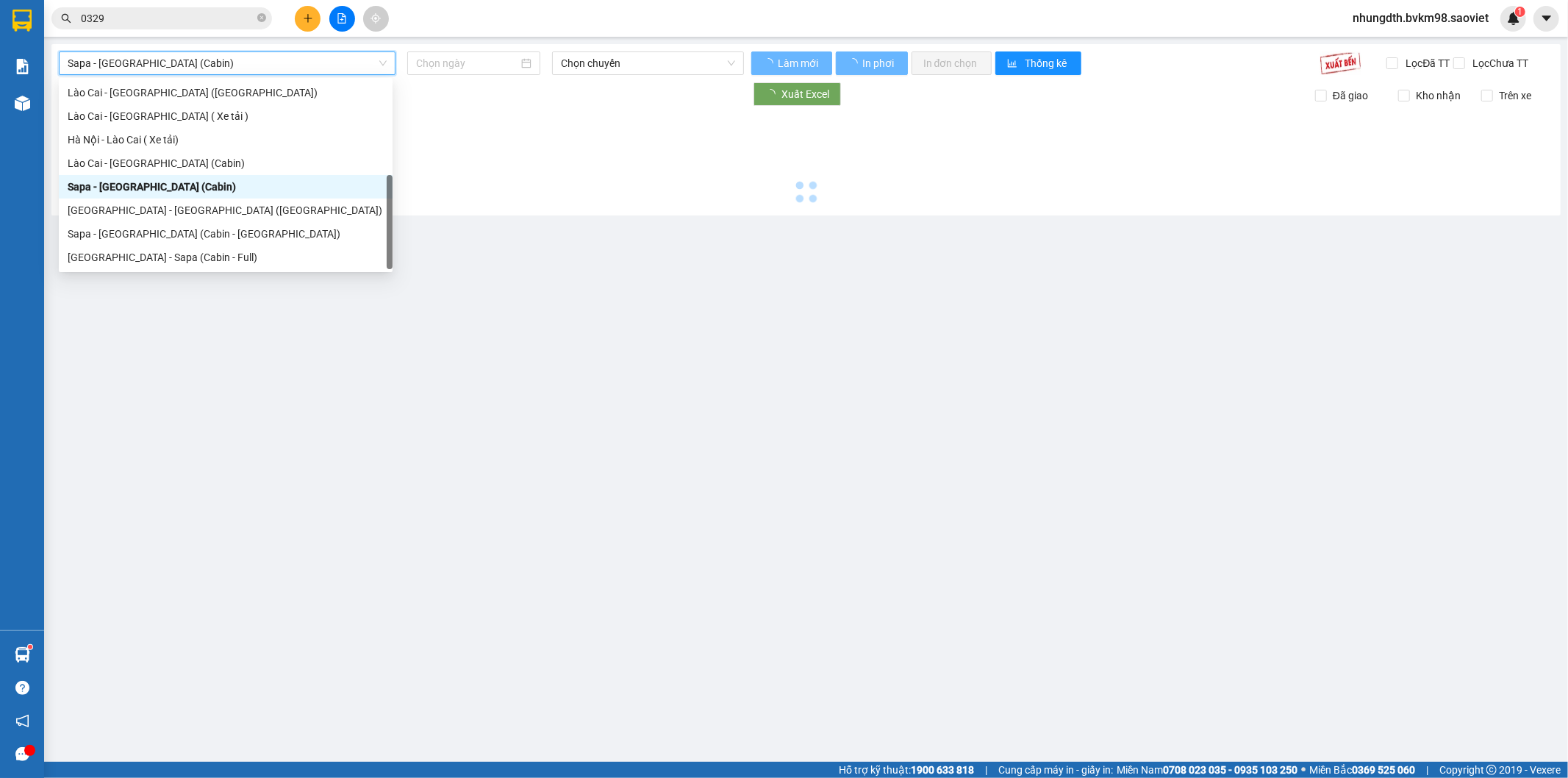
type input "[DATE]"
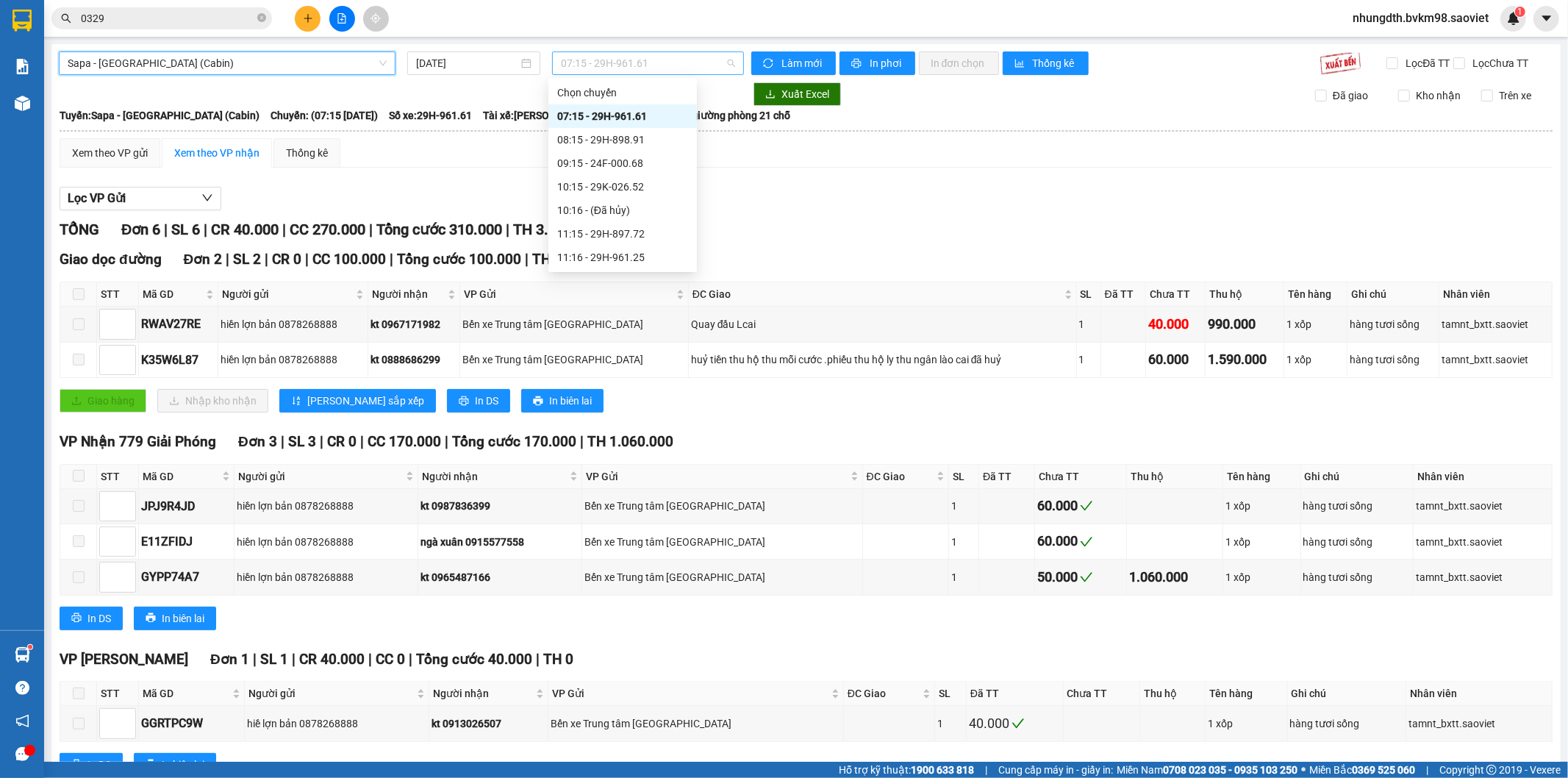
click at [678, 57] on span "07:15 - 29H-961.61" at bounding box center [648, 63] width 173 height 22
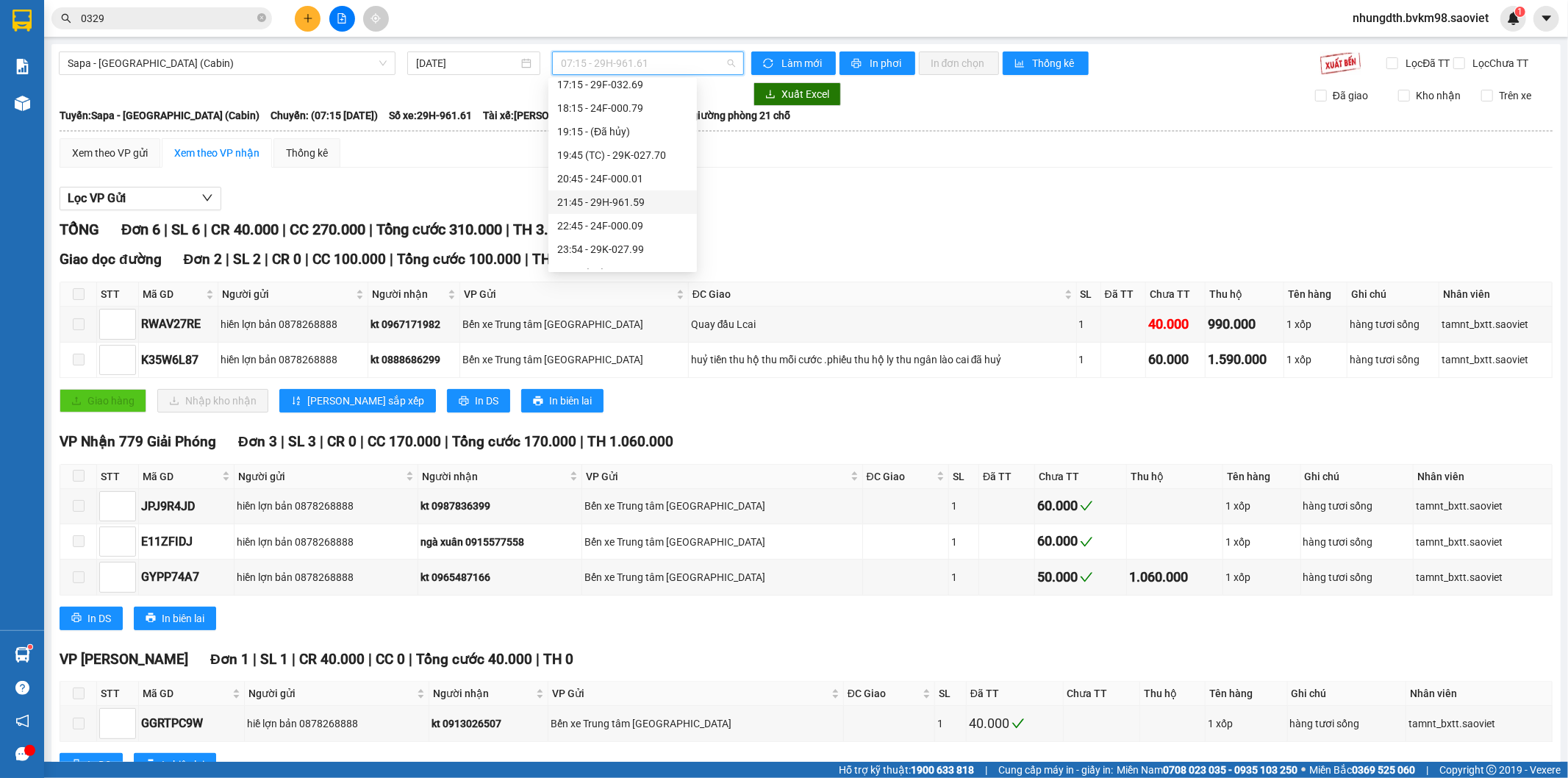
click at [644, 204] on div "21:45 - 29H-961.59" at bounding box center [622, 202] width 131 height 16
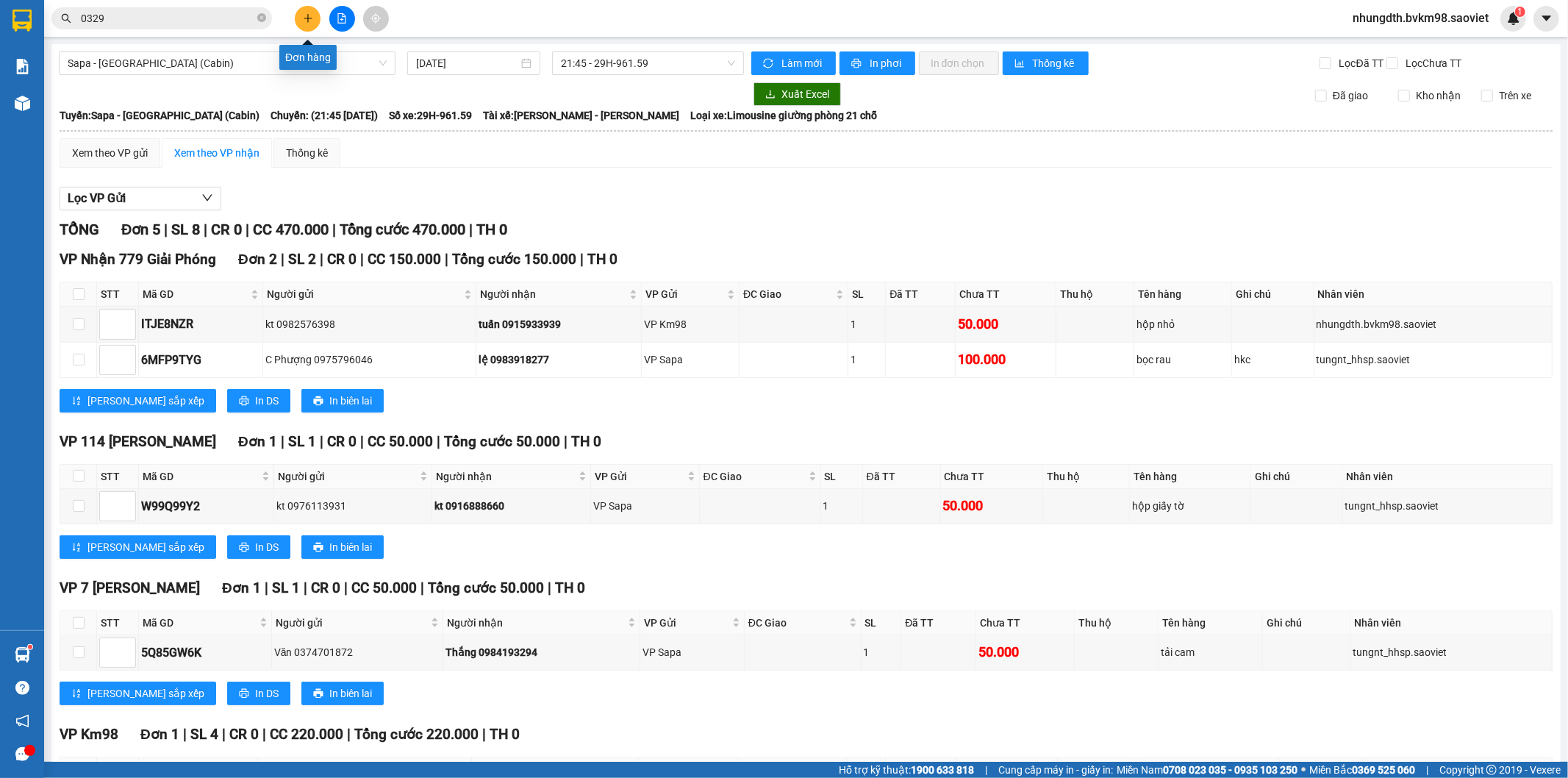
click at [304, 13] on icon "plus" at bounding box center [308, 18] width 11 height 11
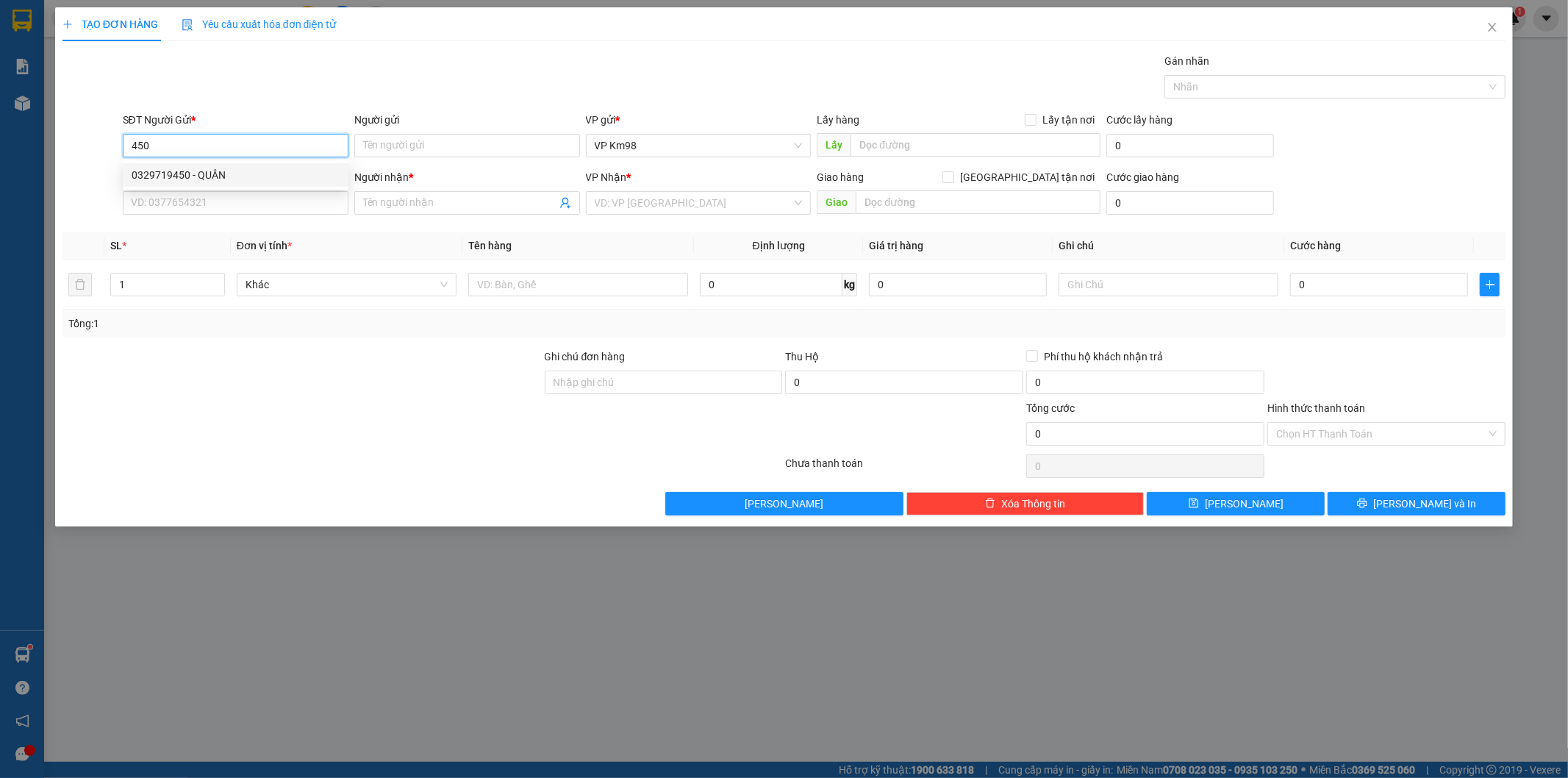
click at [250, 177] on div "0329719450 - QUÂN" at bounding box center [235, 175] width 208 height 16
type input "0329719450"
type input "QUÂN"
type input "0969899586"
type input "oanh"
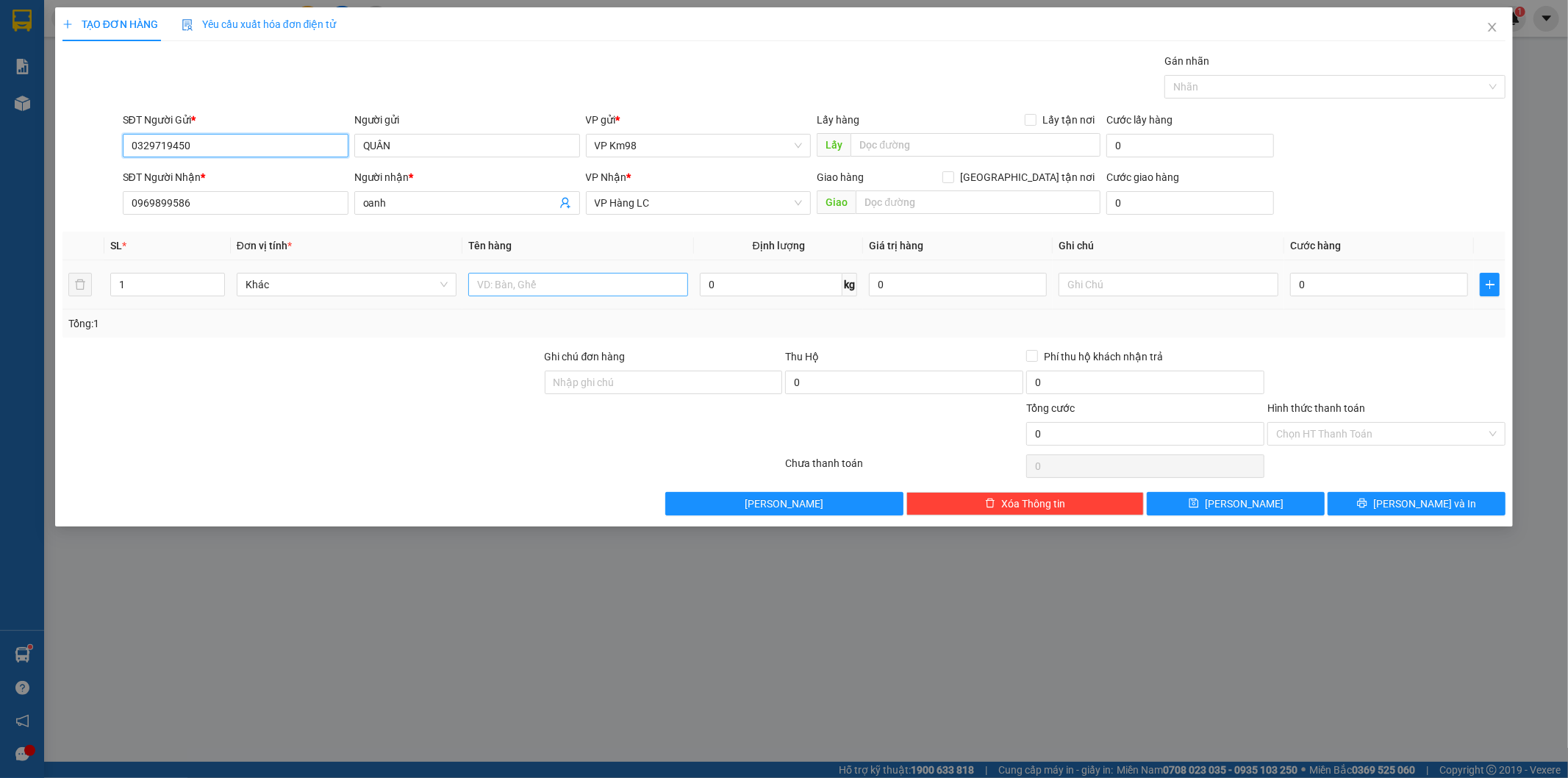
type input "0329719450"
click at [567, 287] on input "text" at bounding box center [577, 284] width 220 height 24
type input "xốp ốc"
click at [1405, 285] on input "0" at bounding box center [1379, 284] width 178 height 24
type input "1"
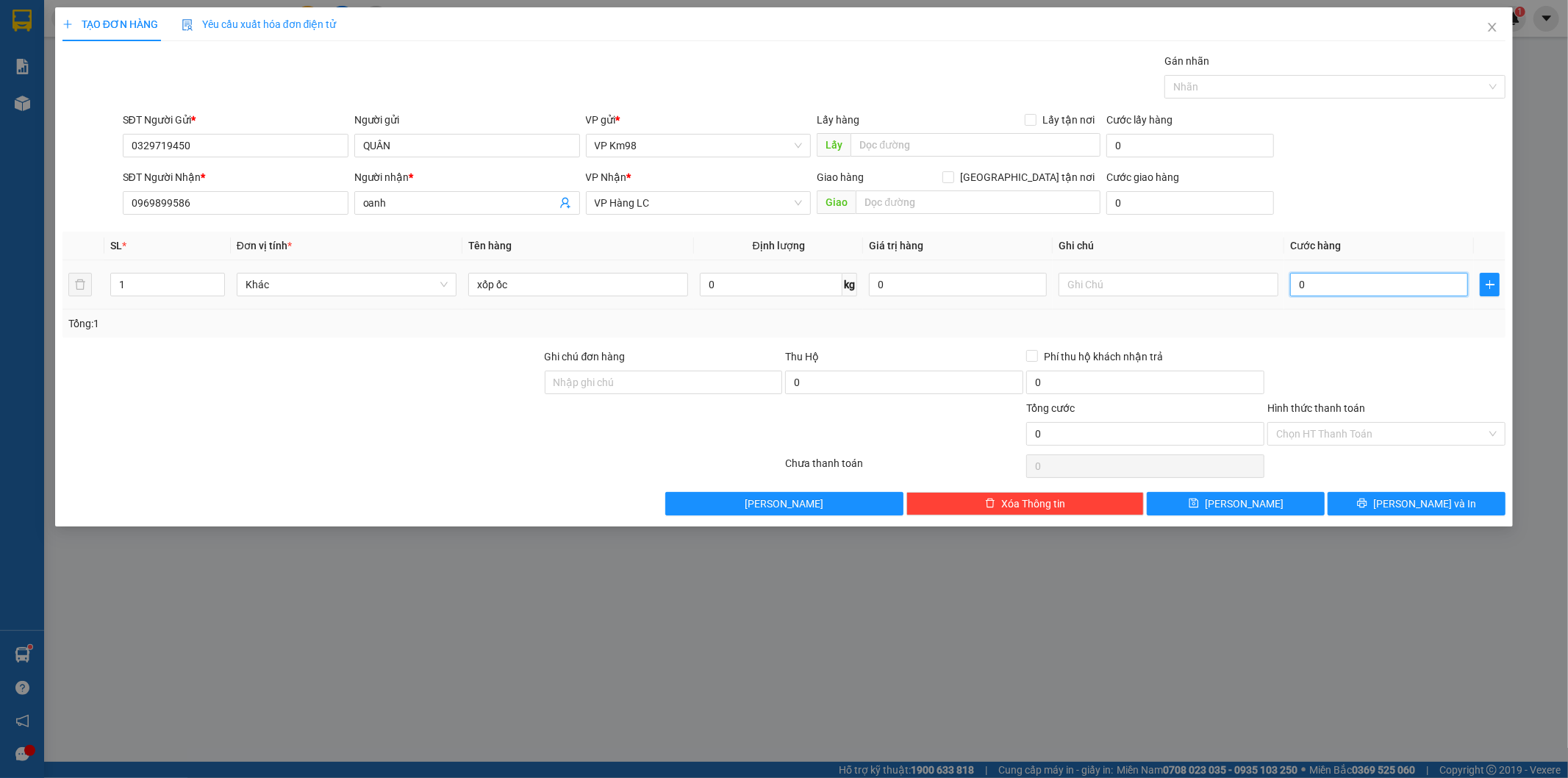
type input "1"
type input "10"
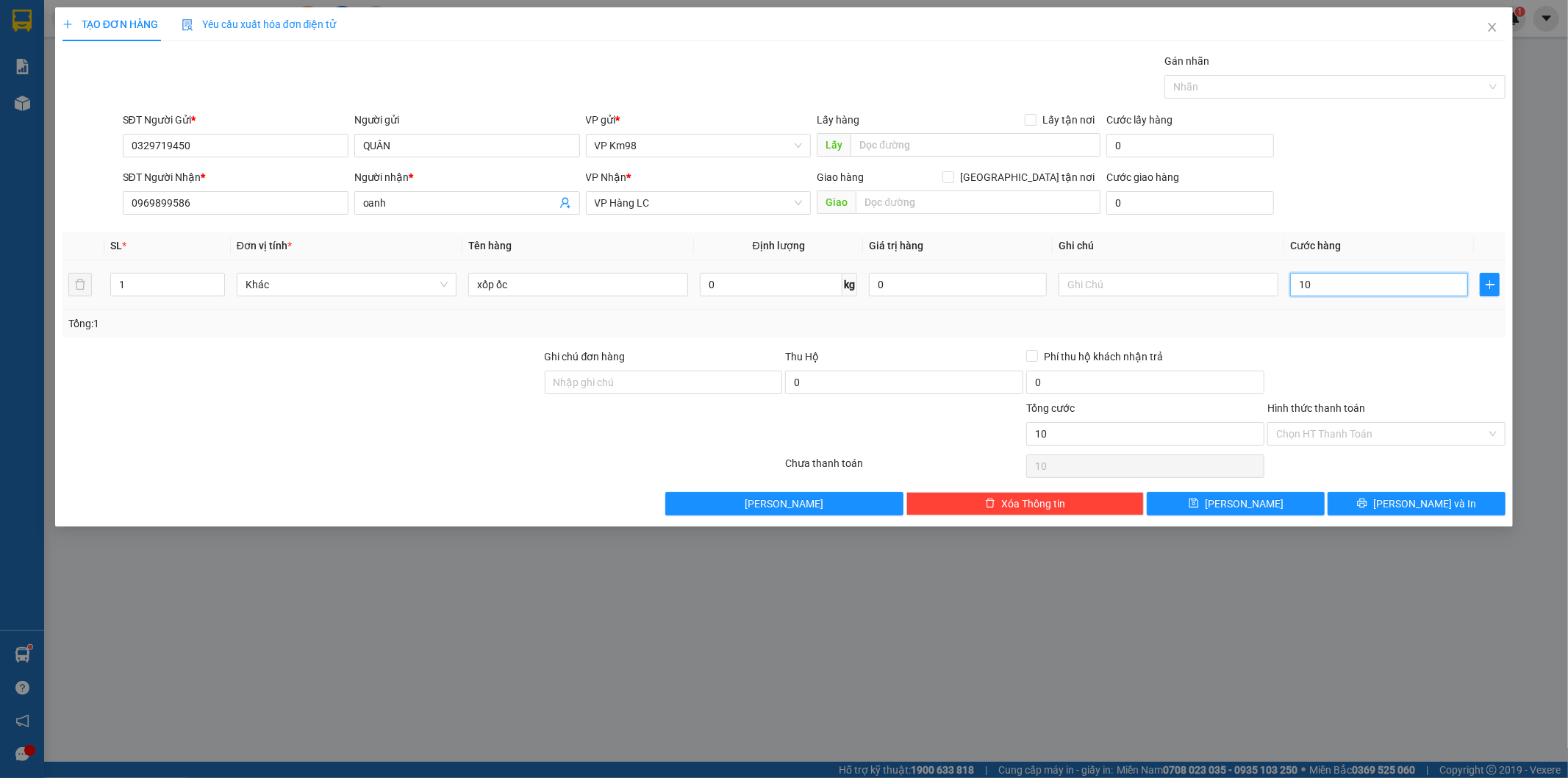
type input "100"
type input "1.000"
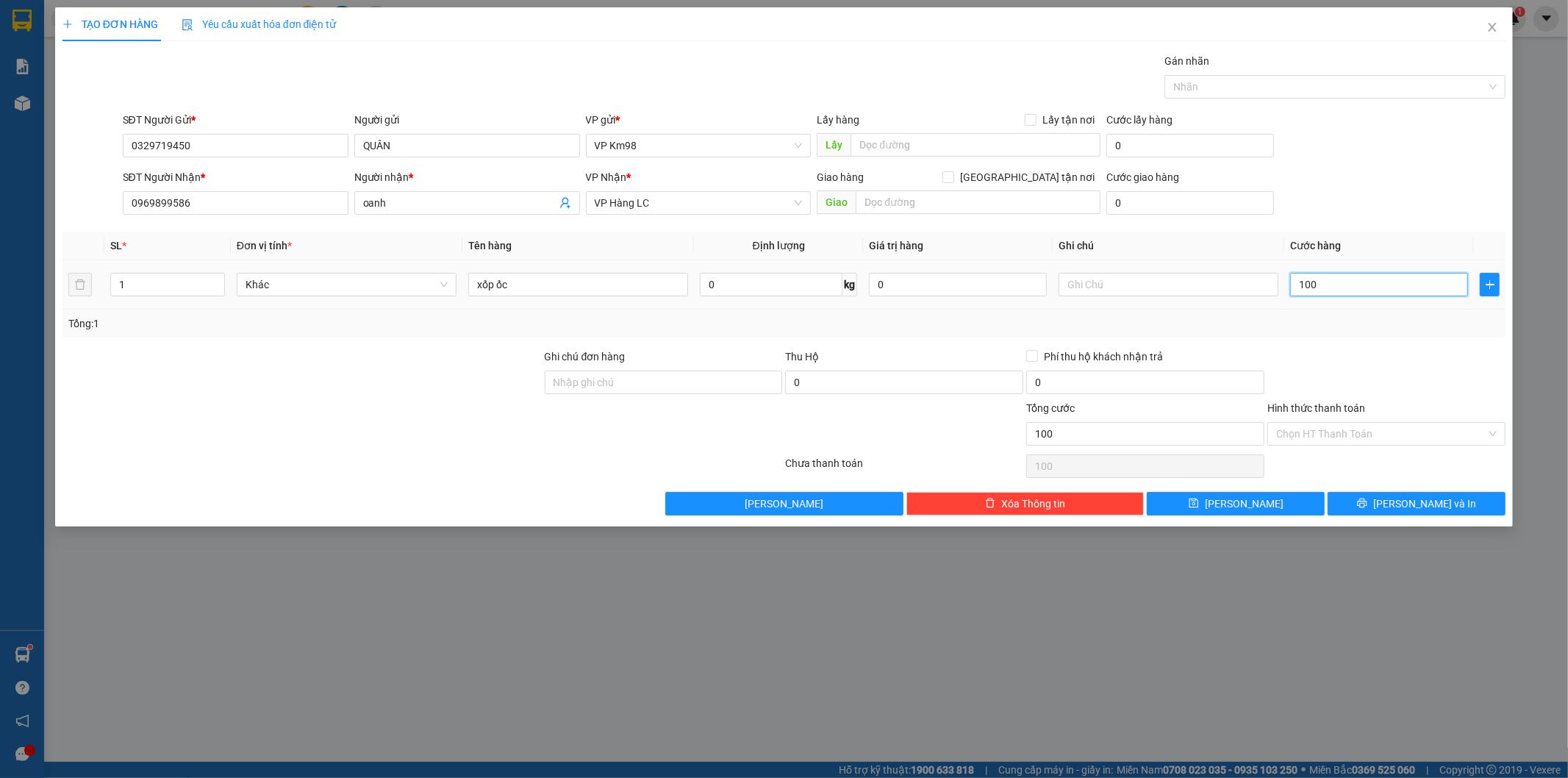
type input "1.000"
type input "10.000"
type input "100.000"
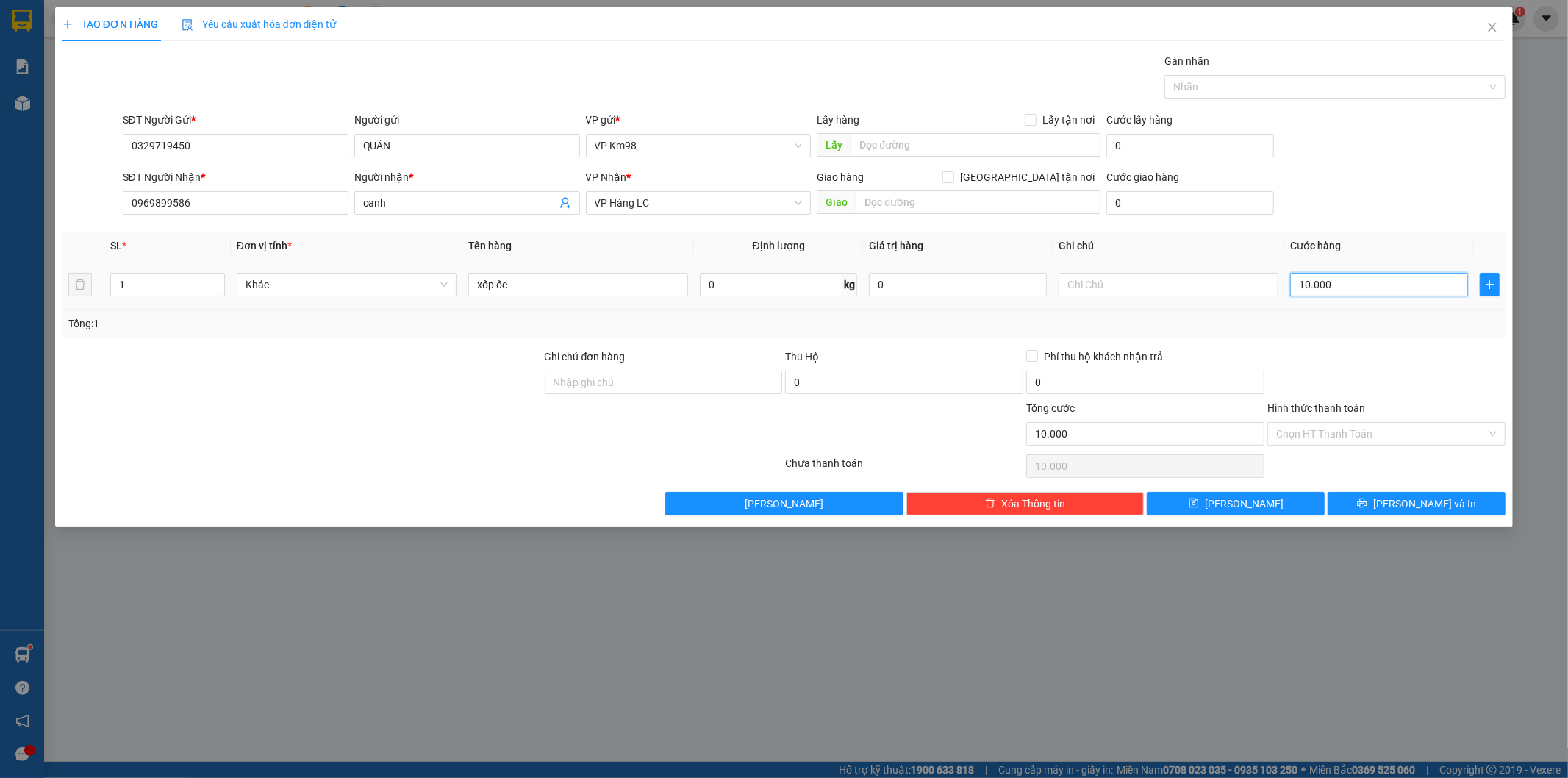
type input "100.000"
click at [1386, 500] on button "[PERSON_NAME] và In" at bounding box center [1417, 503] width 178 height 24
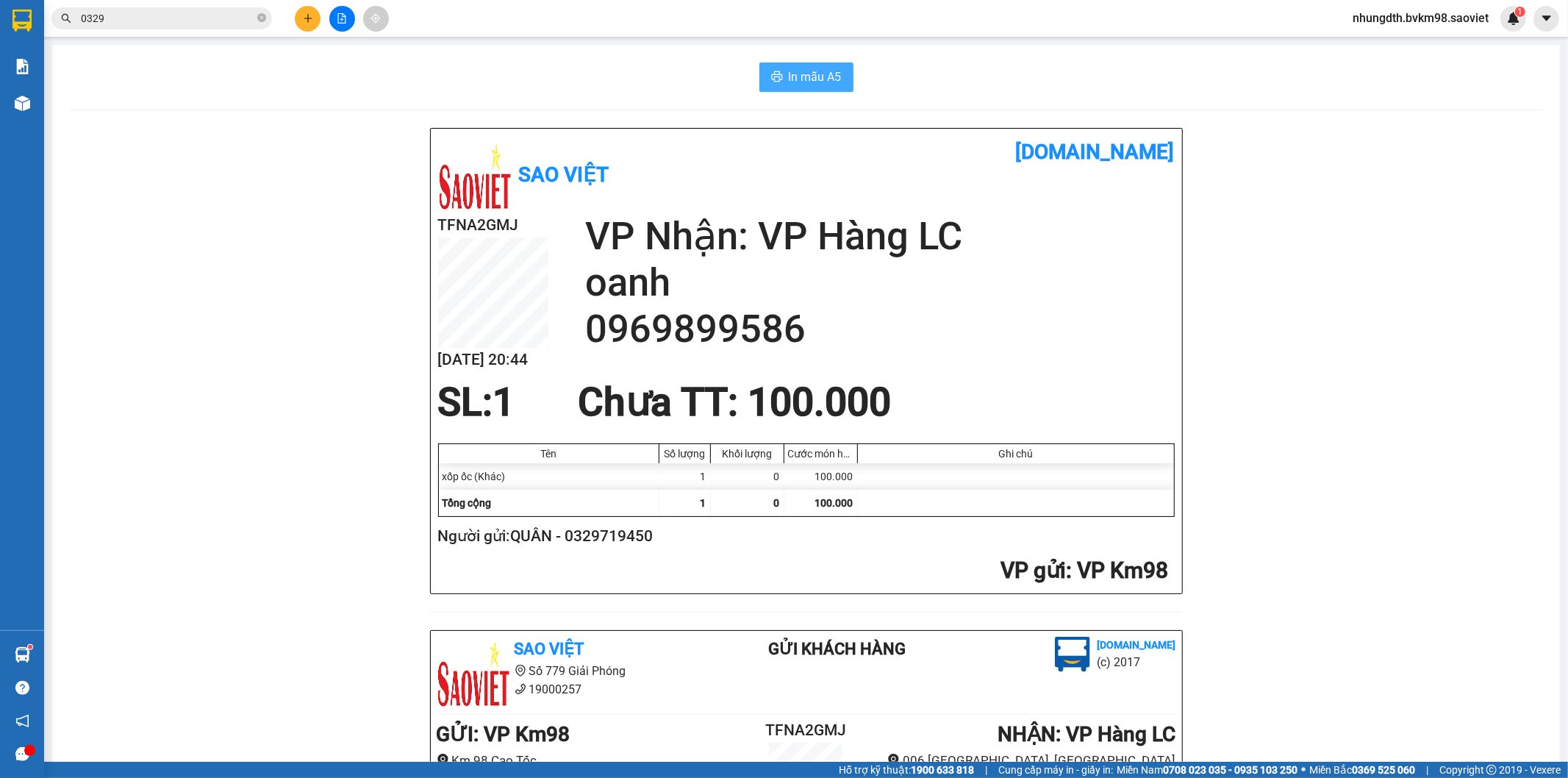
click at [824, 68] on span "In mẫu A5" at bounding box center [815, 77] width 53 height 19
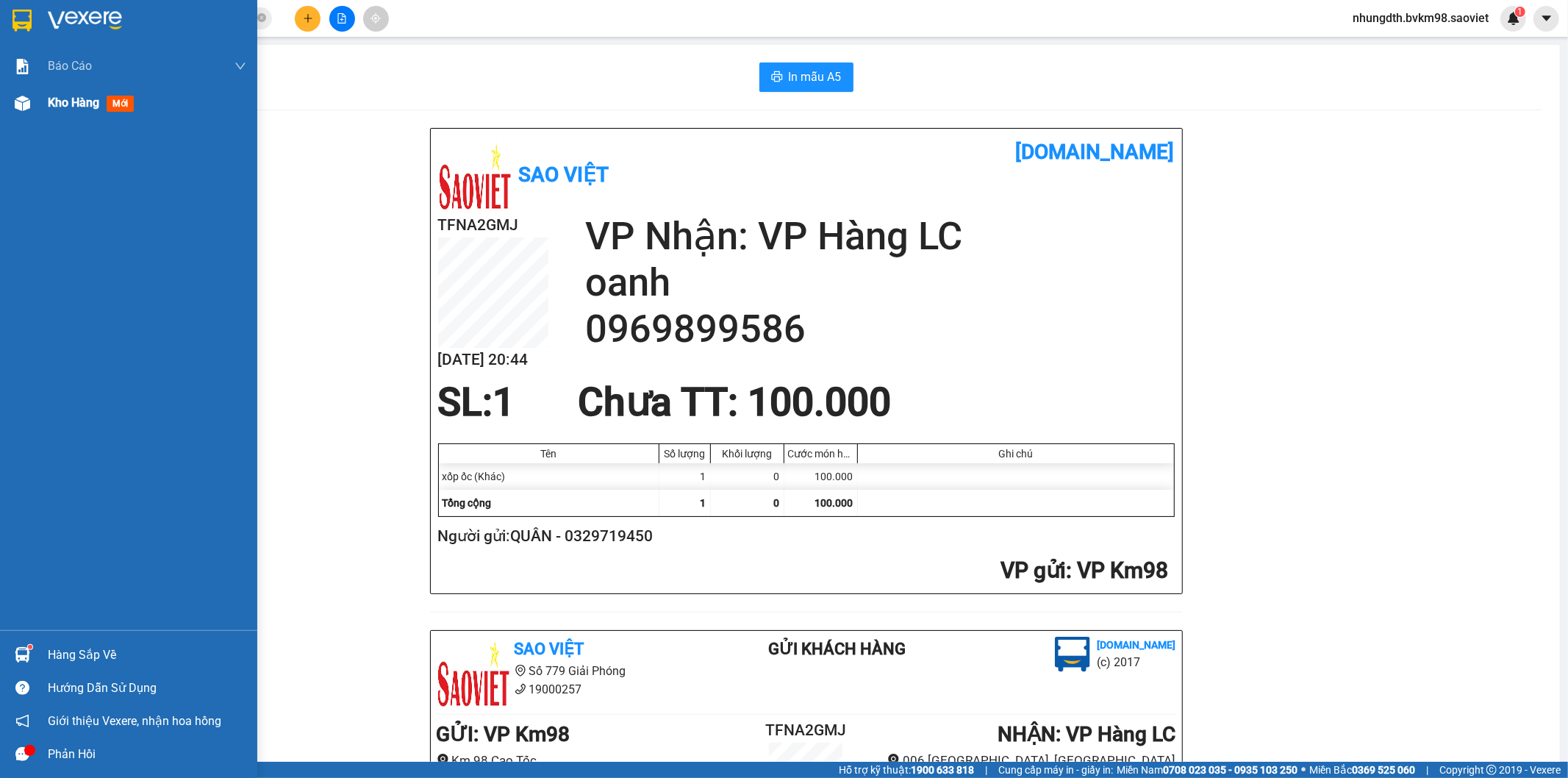
click at [41, 100] on div "Kho hàng mới" at bounding box center [128, 103] width 257 height 37
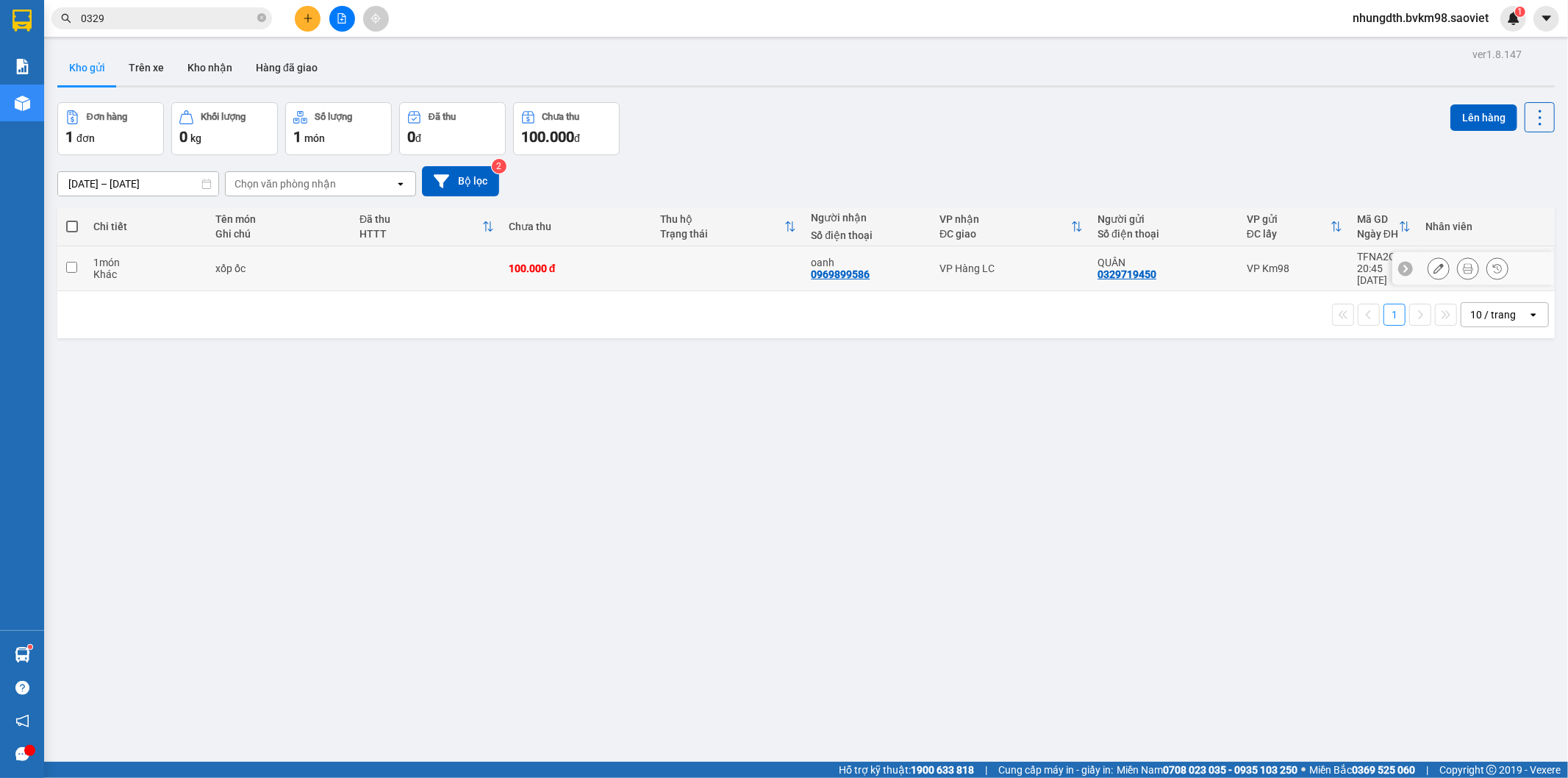
click at [376, 269] on td at bounding box center [426, 269] width 149 height 45
checkbox input "true"
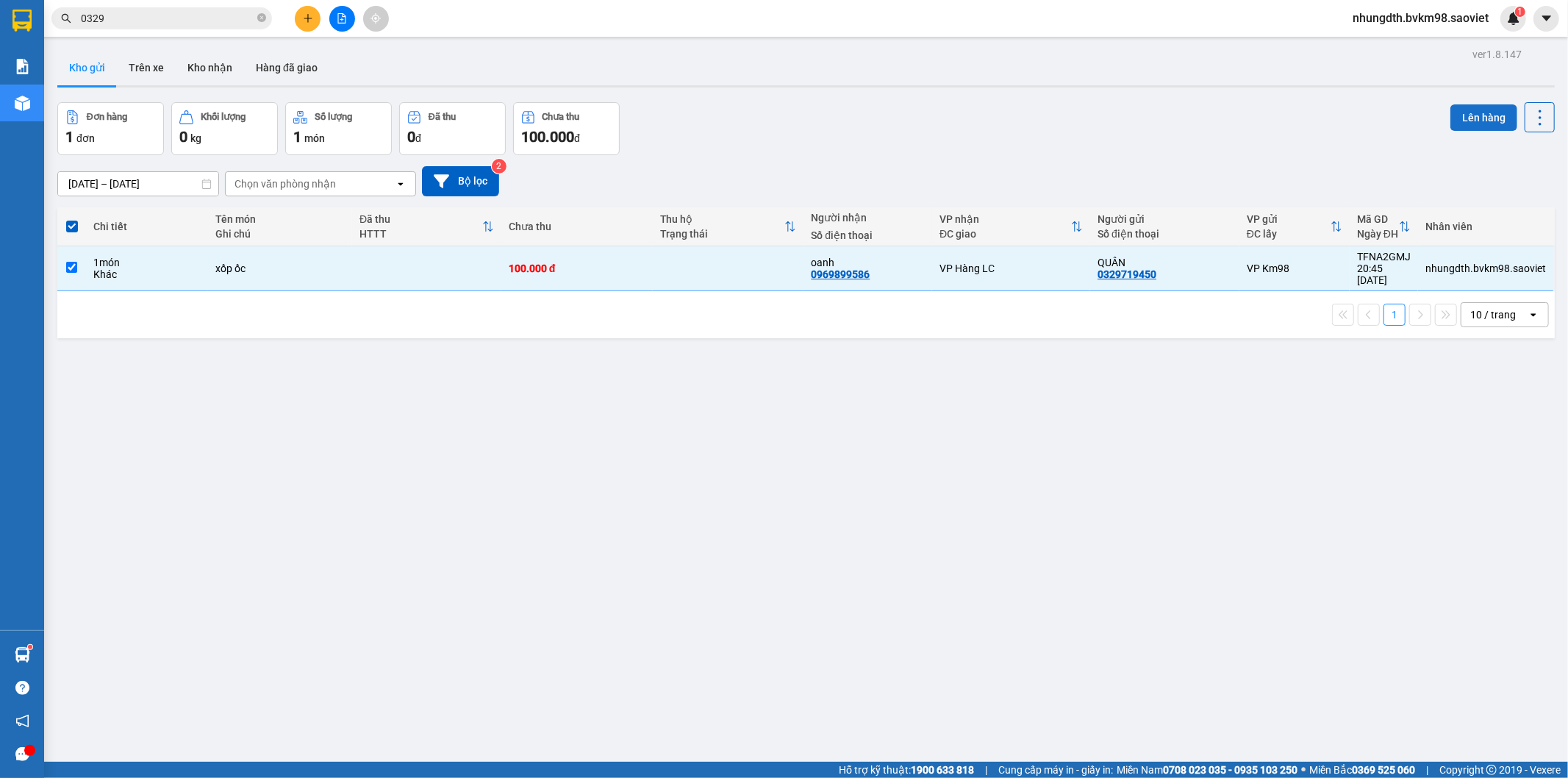
click at [1462, 126] on button "Lên hàng" at bounding box center [1484, 118] width 67 height 26
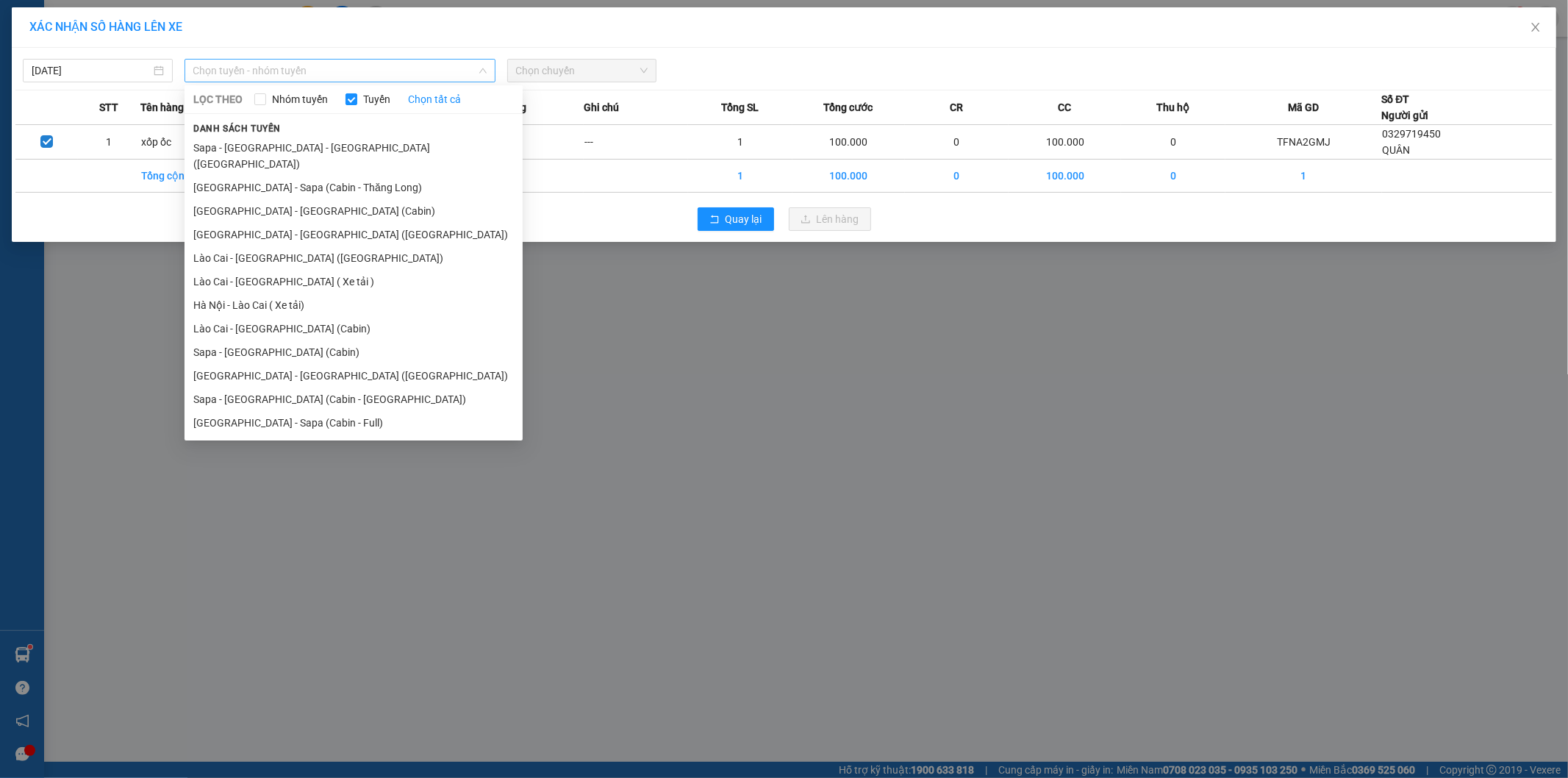
click at [327, 73] on span "Chọn tuyến - nhóm tuyến" at bounding box center [340, 70] width 293 height 22
click at [270, 199] on li "[GEOGRAPHIC_DATA] - [GEOGRAPHIC_DATA] (Cabin)" at bounding box center [354, 211] width 338 height 24
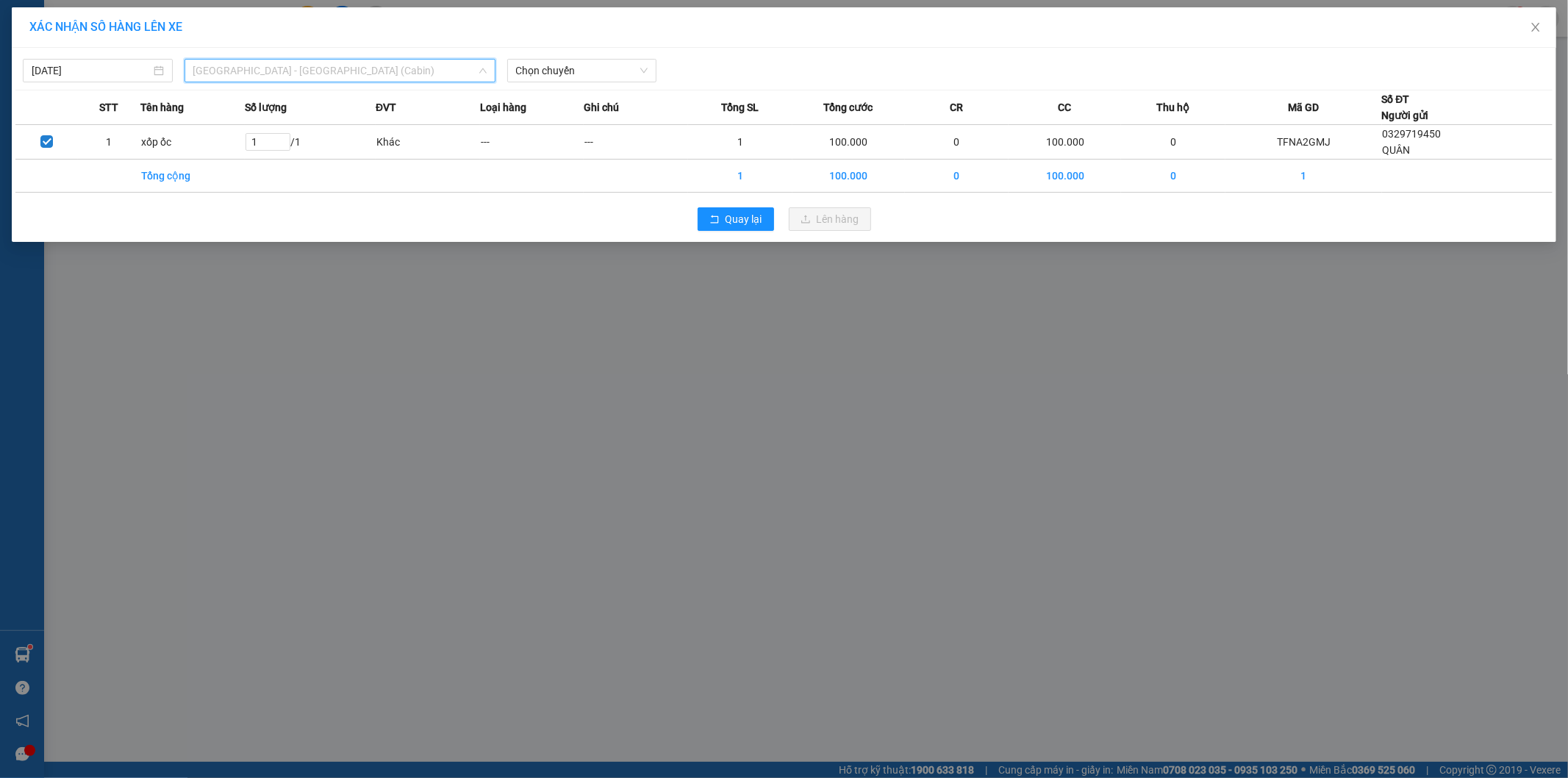
click at [261, 72] on span "[GEOGRAPHIC_DATA] - [GEOGRAPHIC_DATA] (Cabin)" at bounding box center [340, 70] width 293 height 22
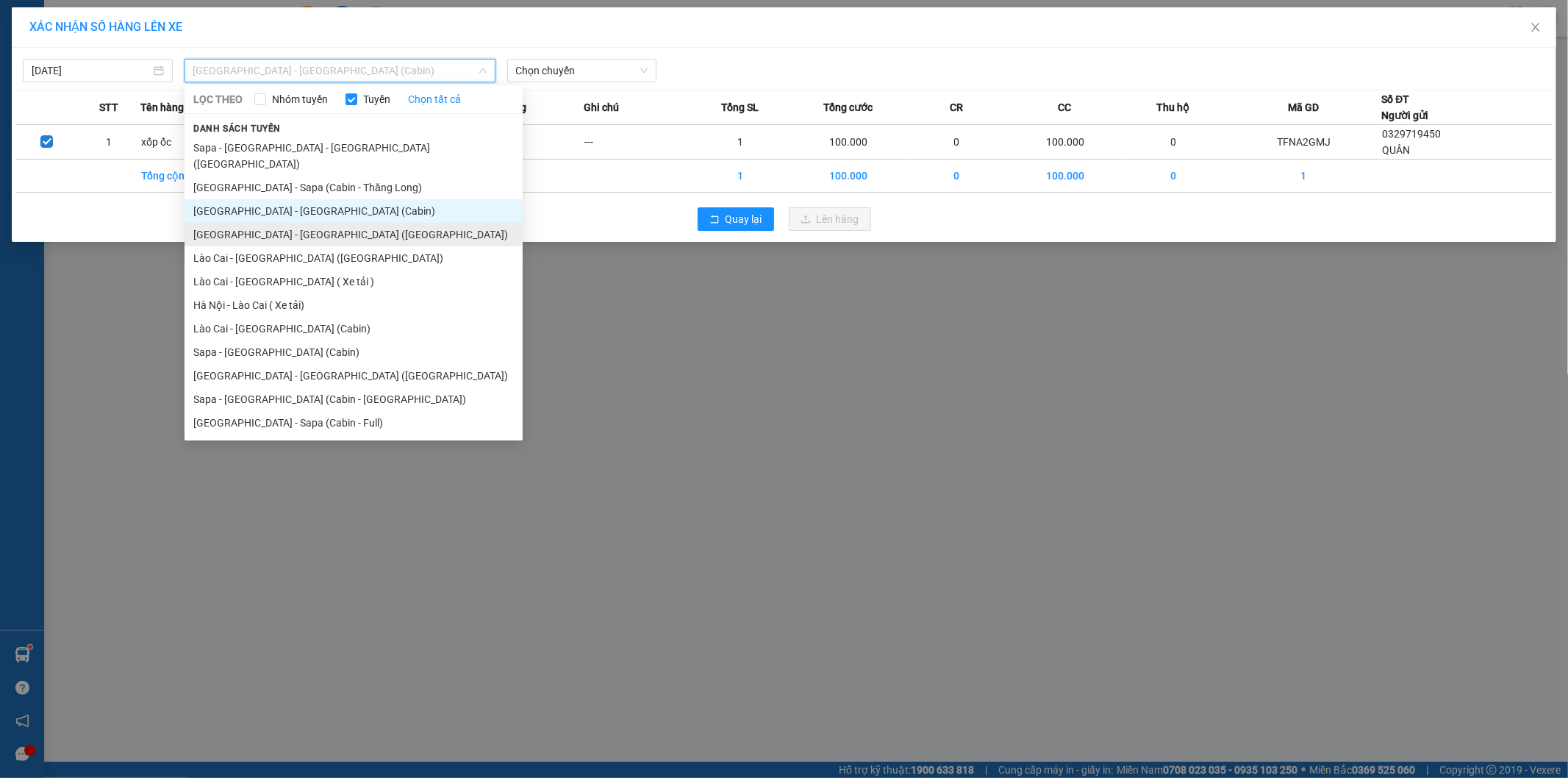
click at [255, 224] on li "[GEOGRAPHIC_DATA] - [GEOGRAPHIC_DATA] ([GEOGRAPHIC_DATA])" at bounding box center [354, 234] width 338 height 24
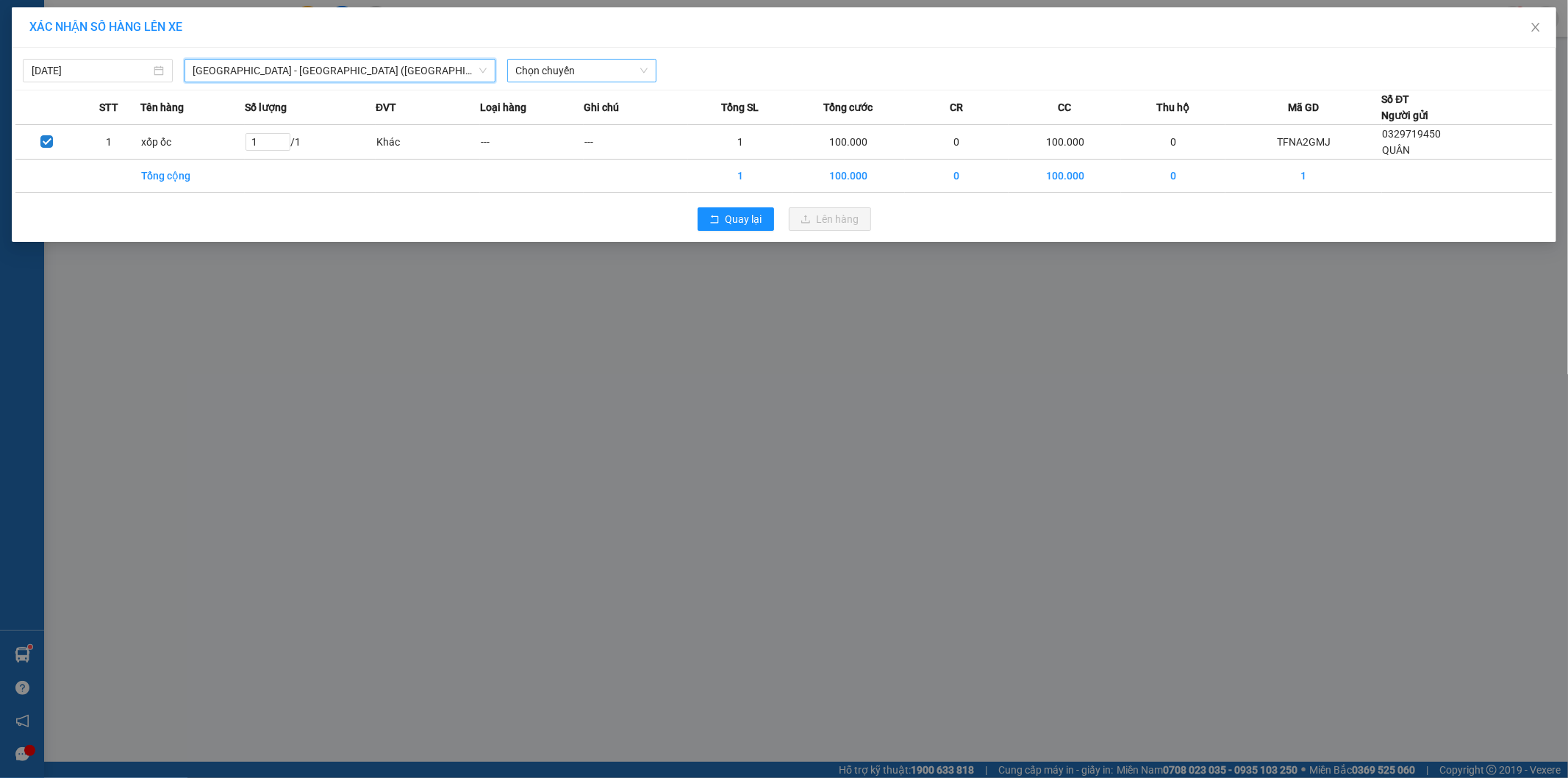
click at [608, 77] on span "Chọn chuyến" at bounding box center [582, 70] width 132 height 22
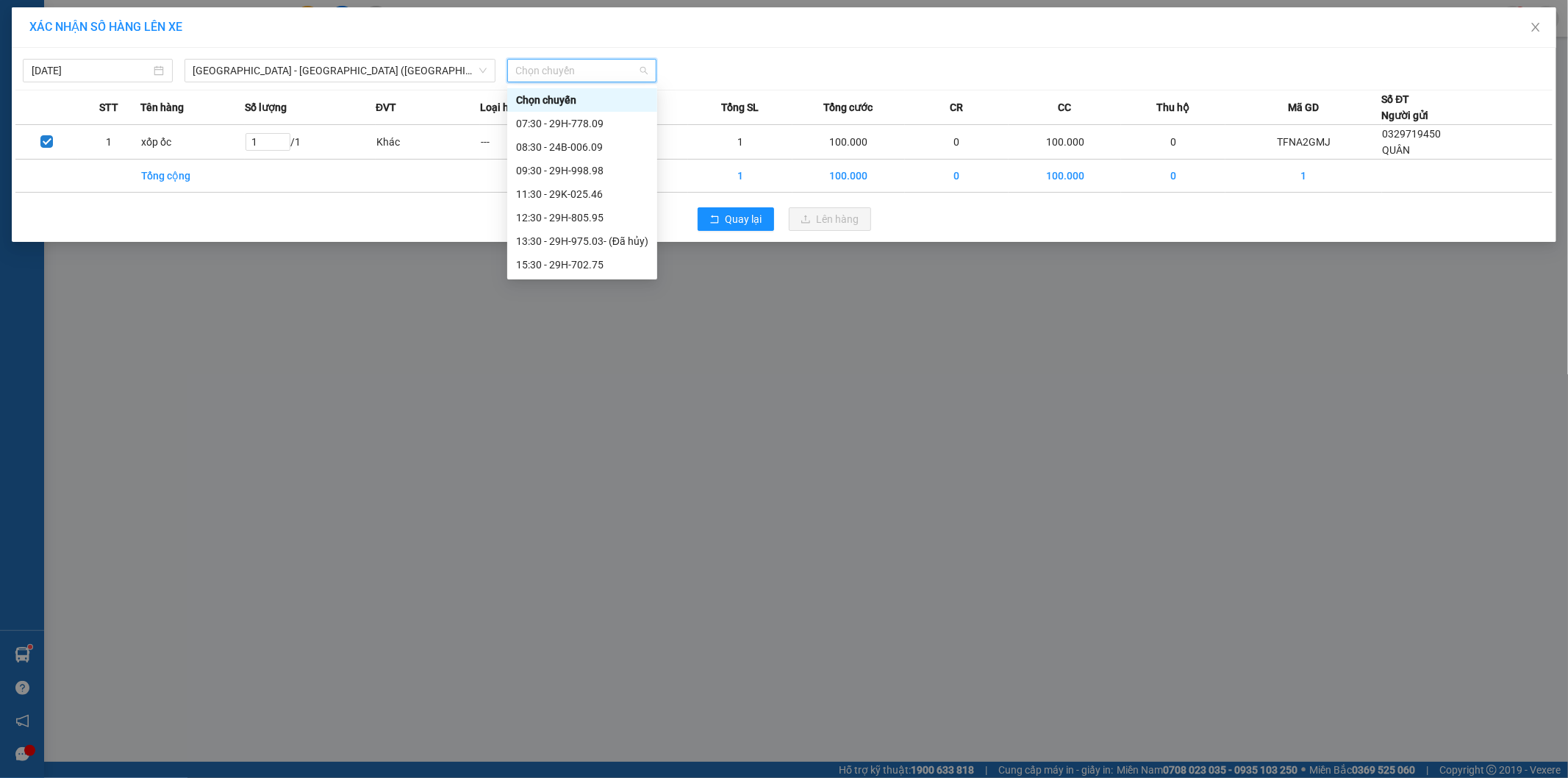
scroll to position [118, 0]
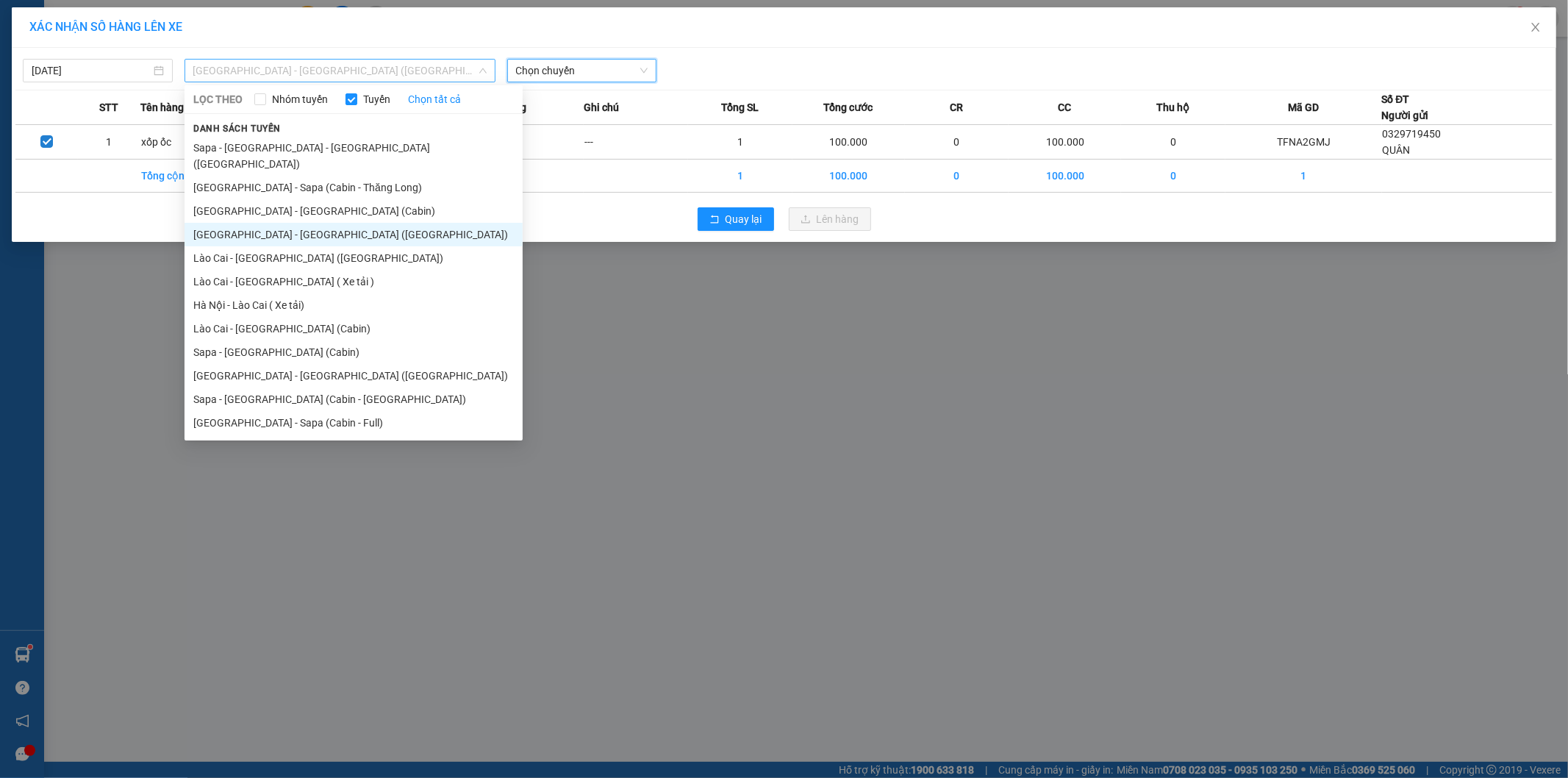
click at [318, 78] on span "[GEOGRAPHIC_DATA] - [GEOGRAPHIC_DATA] ([GEOGRAPHIC_DATA])" at bounding box center [340, 70] width 293 height 22
click at [341, 364] on li "[GEOGRAPHIC_DATA] - [GEOGRAPHIC_DATA] ([GEOGRAPHIC_DATA])" at bounding box center [354, 376] width 338 height 24
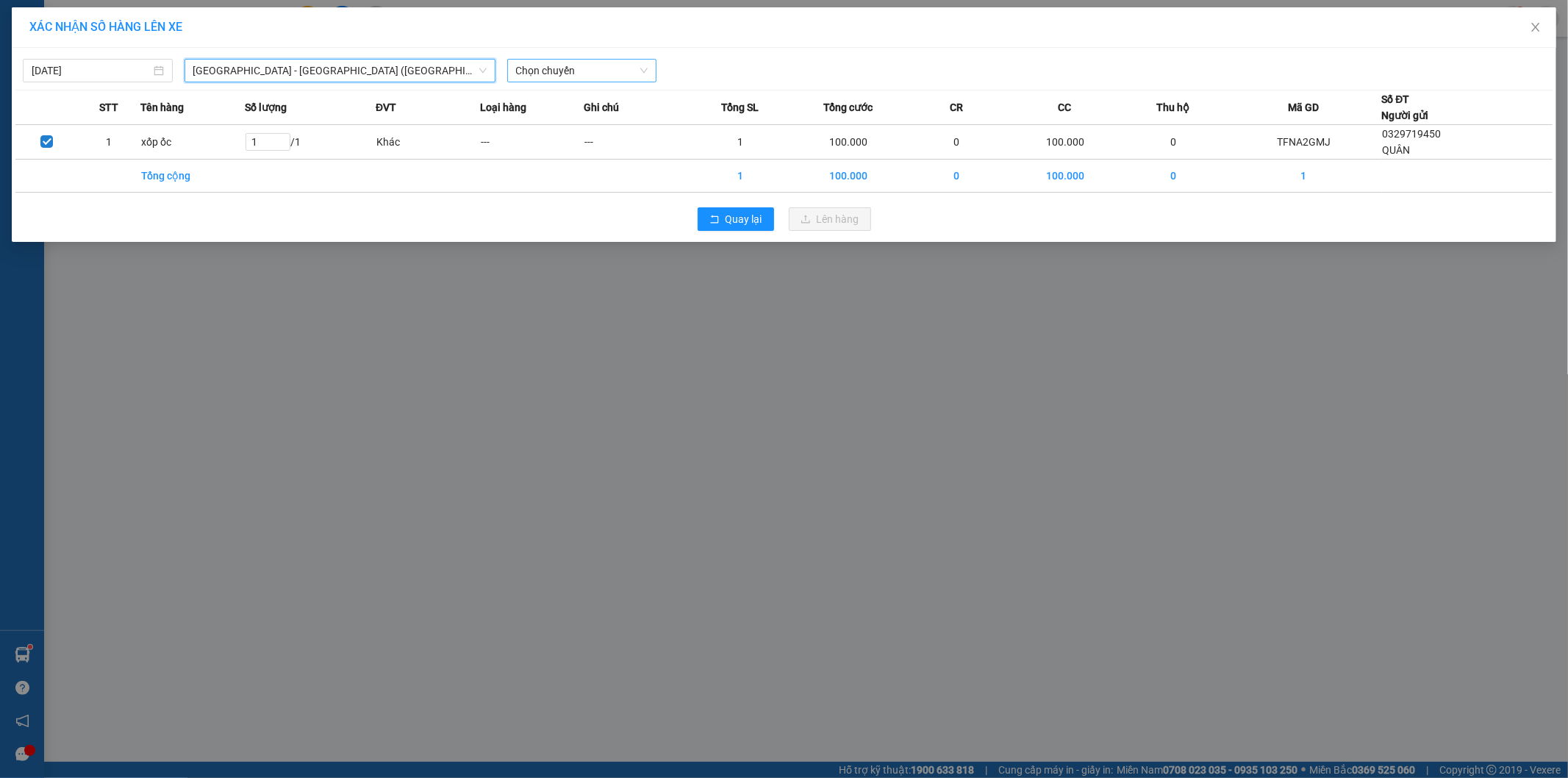
scroll to position [0, 0]
click at [612, 63] on span "Chọn chuyến" at bounding box center [582, 70] width 132 height 22
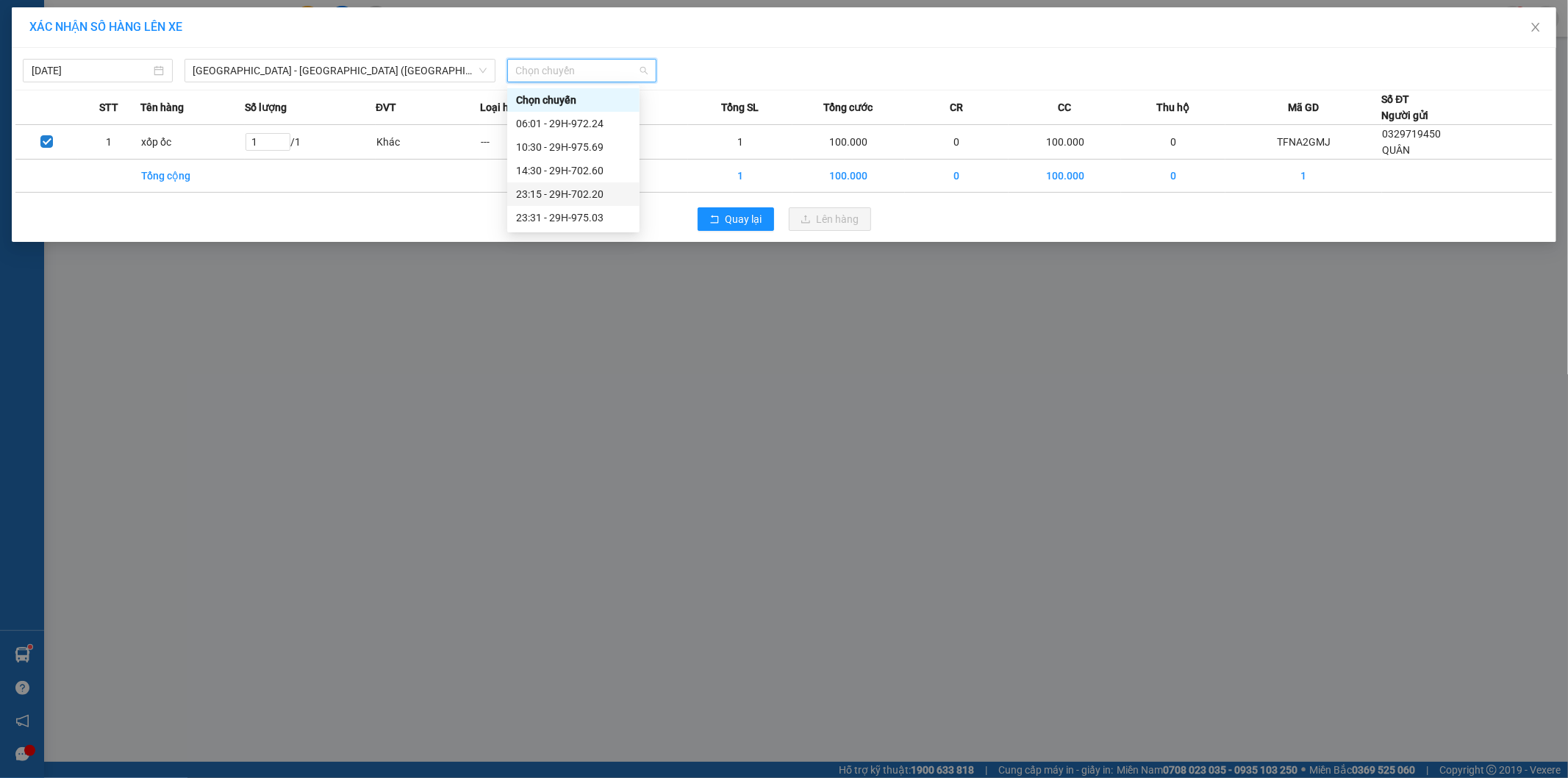
click at [588, 191] on div "23:15 - 29H-702.20" at bounding box center [573, 194] width 114 height 16
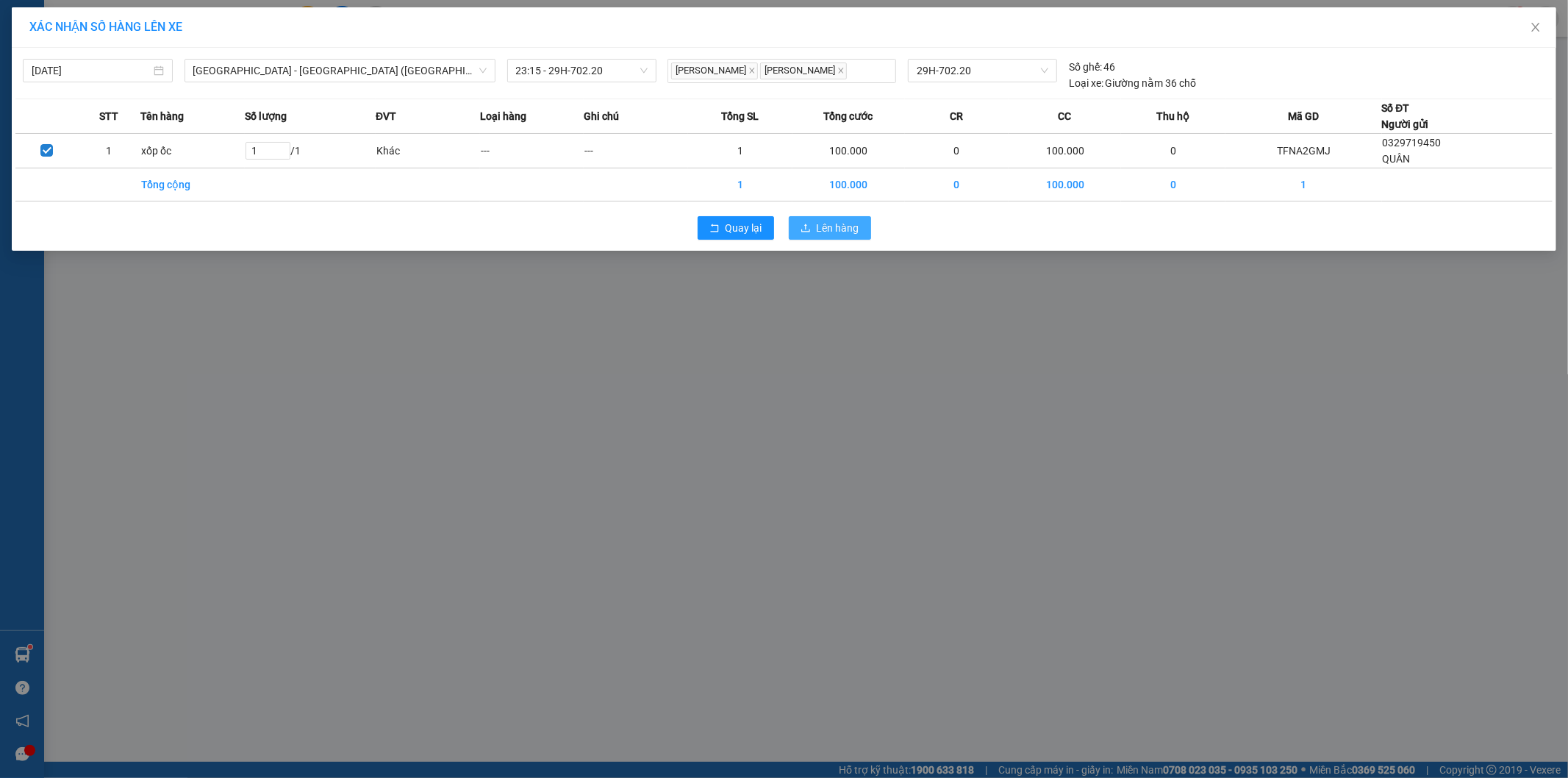
click at [806, 238] on button "Lên hàng" at bounding box center [830, 228] width 82 height 24
